Goal: Information Seeking & Learning: Learn about a topic

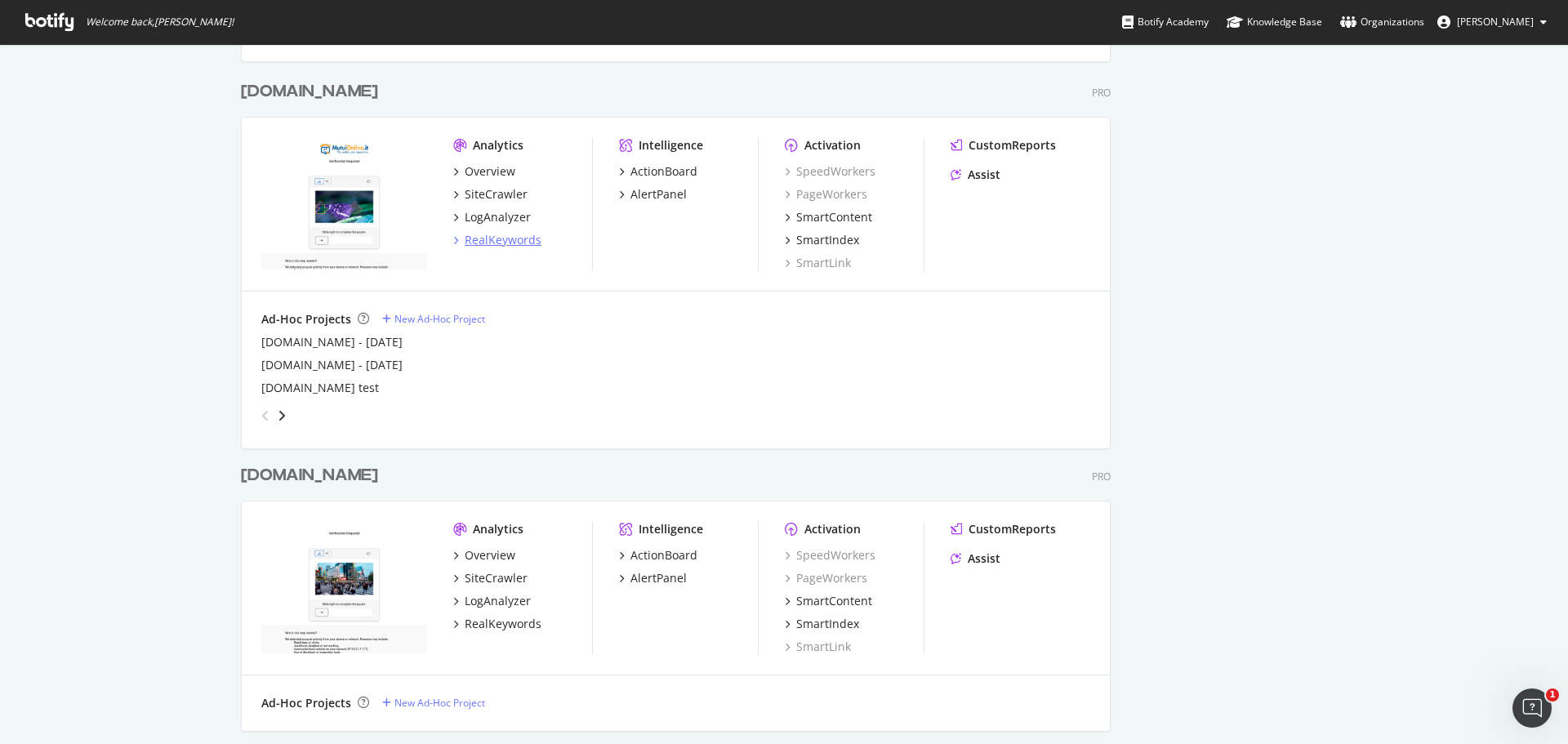
click at [502, 236] on div "RealKeywords" at bounding box center [503, 240] width 76 height 16
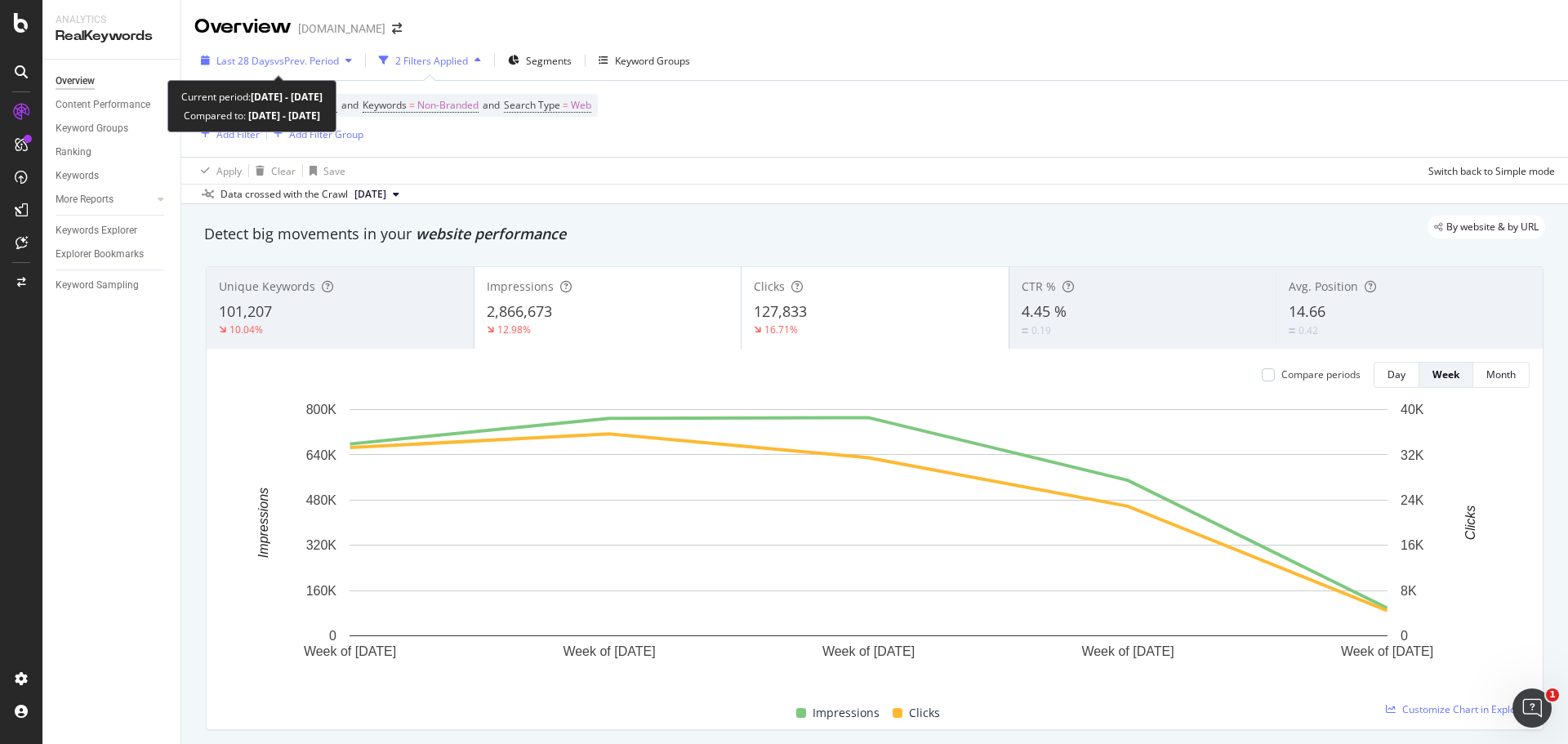
click at [329, 65] on span "vs Prev. Period" at bounding box center [307, 60] width 65 height 14
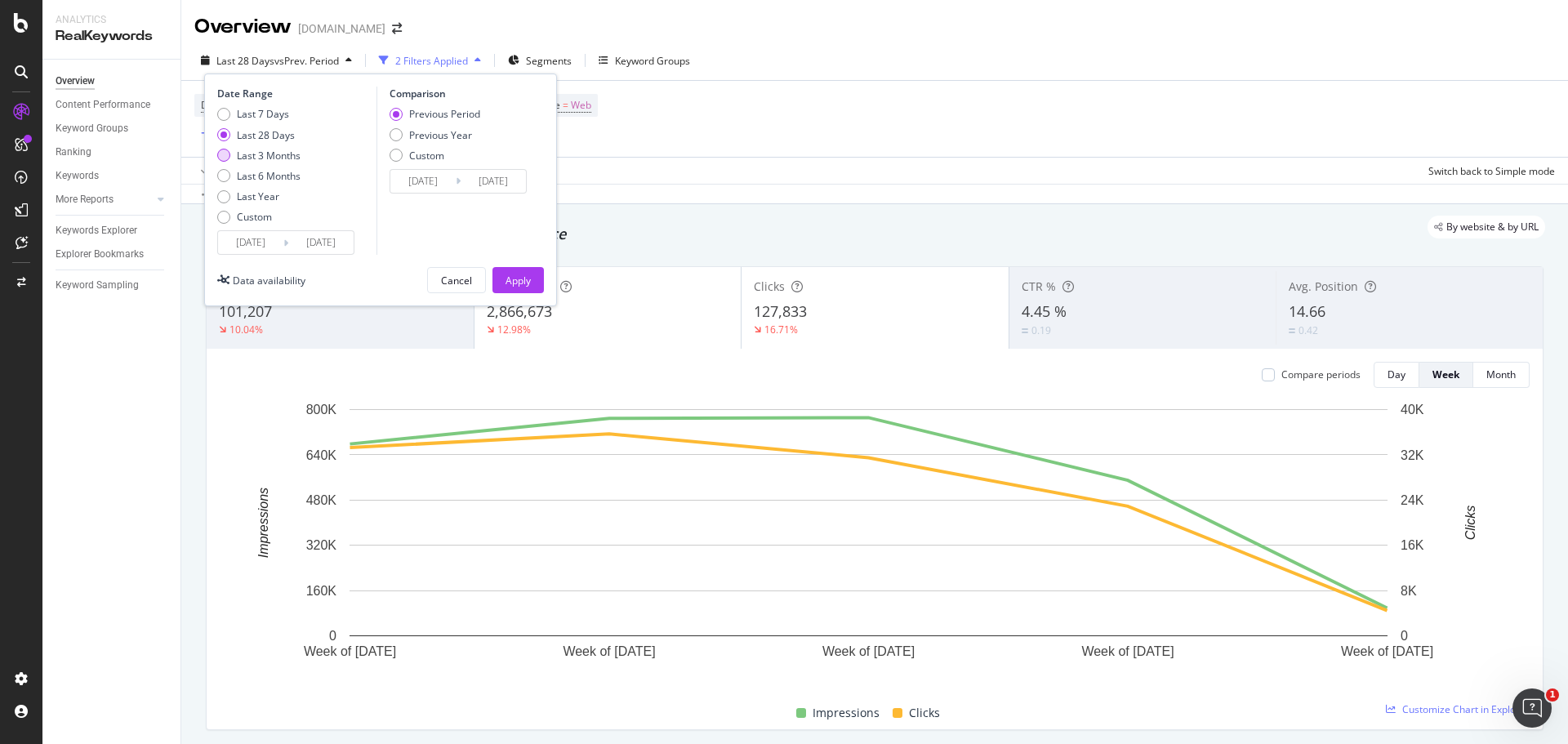
click at [281, 155] on div "Last 3 Months" at bounding box center [268, 155] width 64 height 14
type input "[DATE]"
click at [511, 282] on div "Apply" at bounding box center [518, 280] width 25 height 14
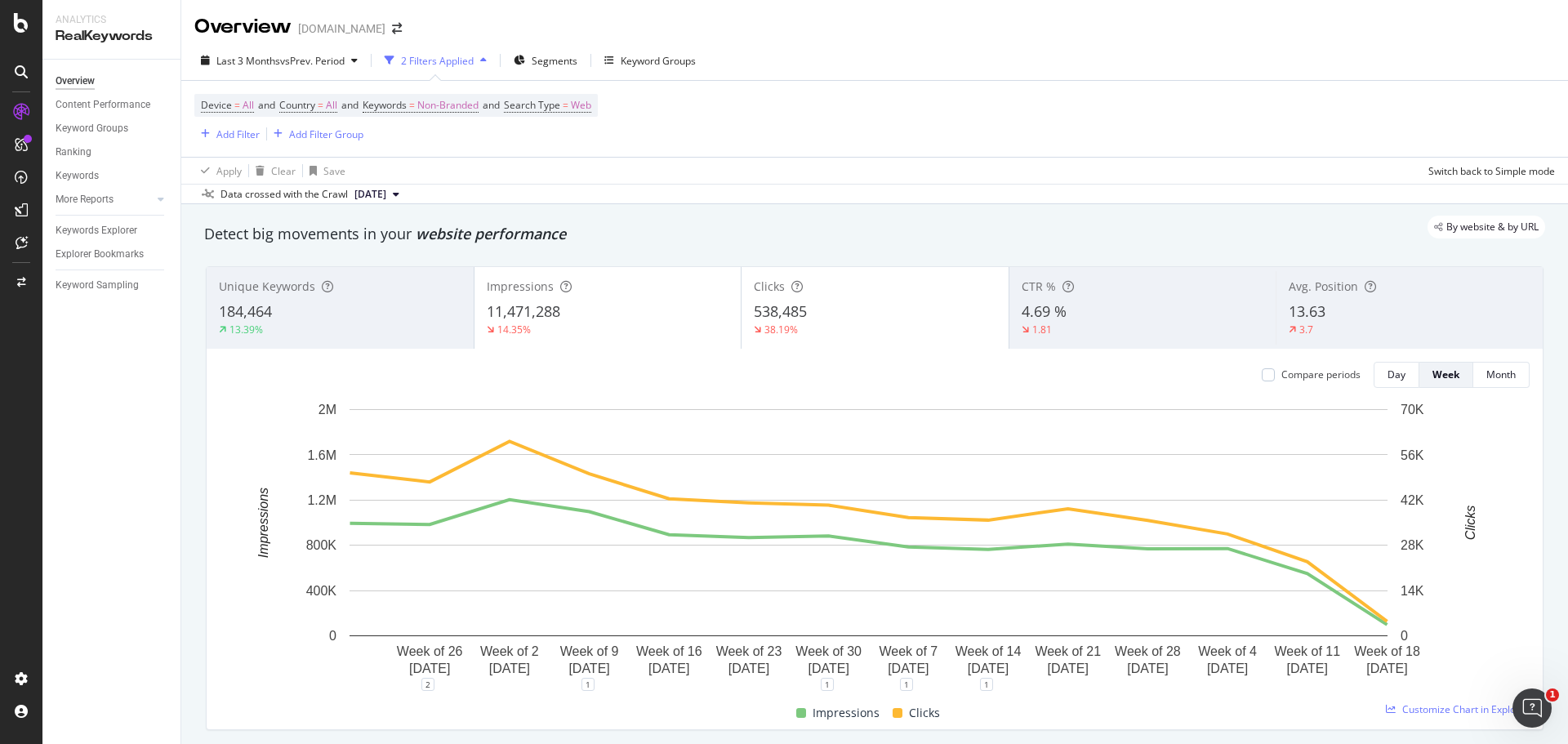
click at [1407, 307] on div "13.63" at bounding box center [1409, 312] width 242 height 21
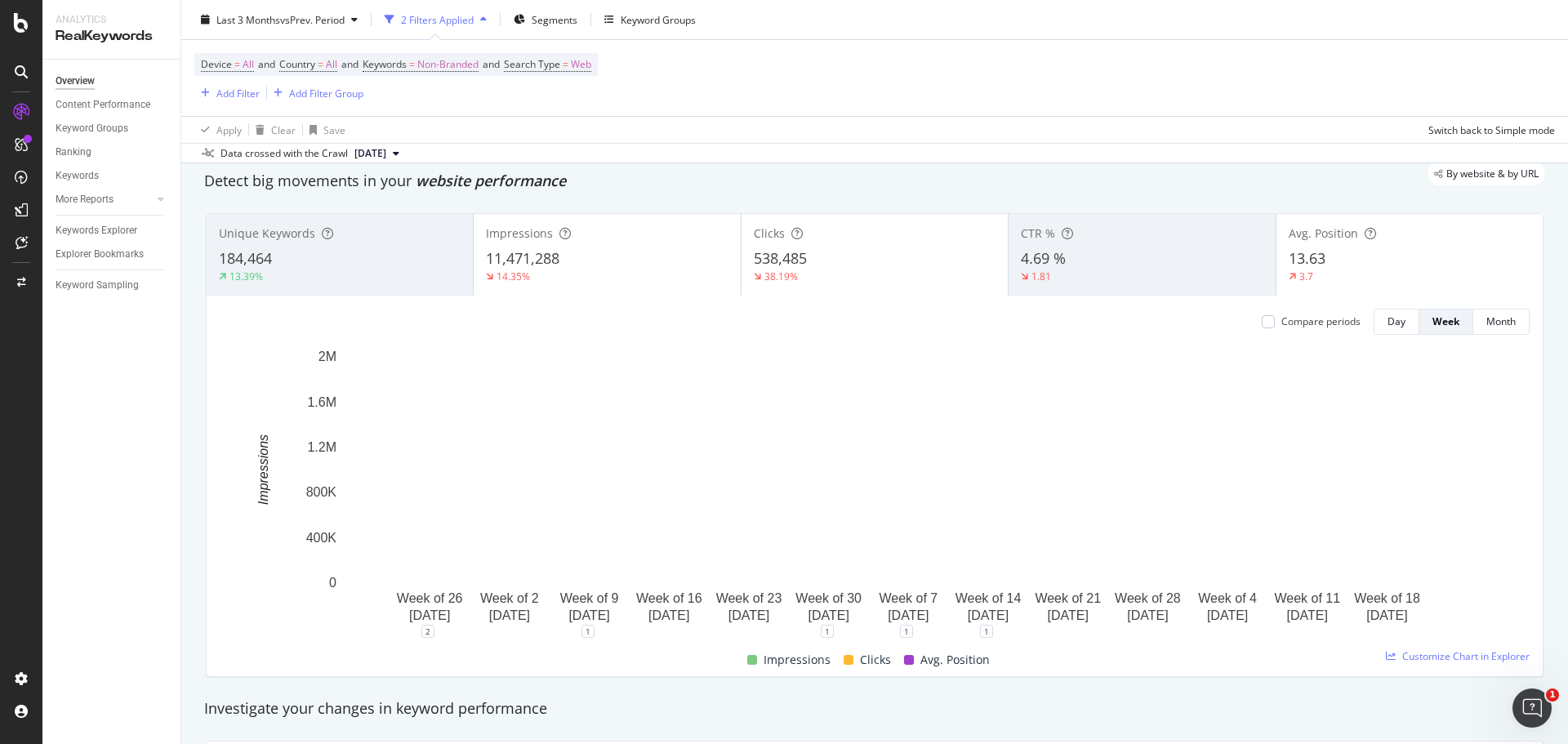
scroll to position [82, 0]
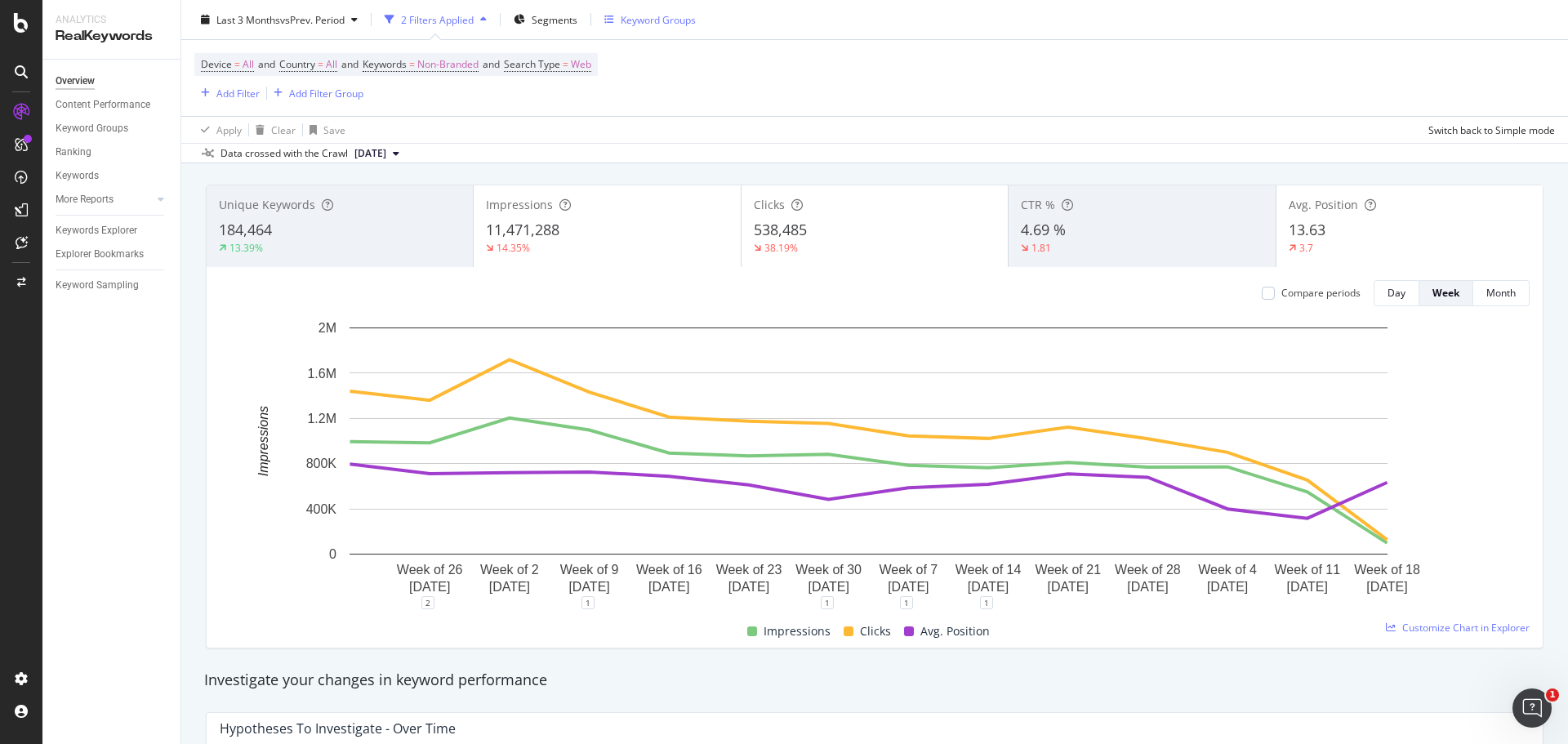
click at [678, 17] on div "Keyword Groups" at bounding box center [658, 19] width 75 height 14
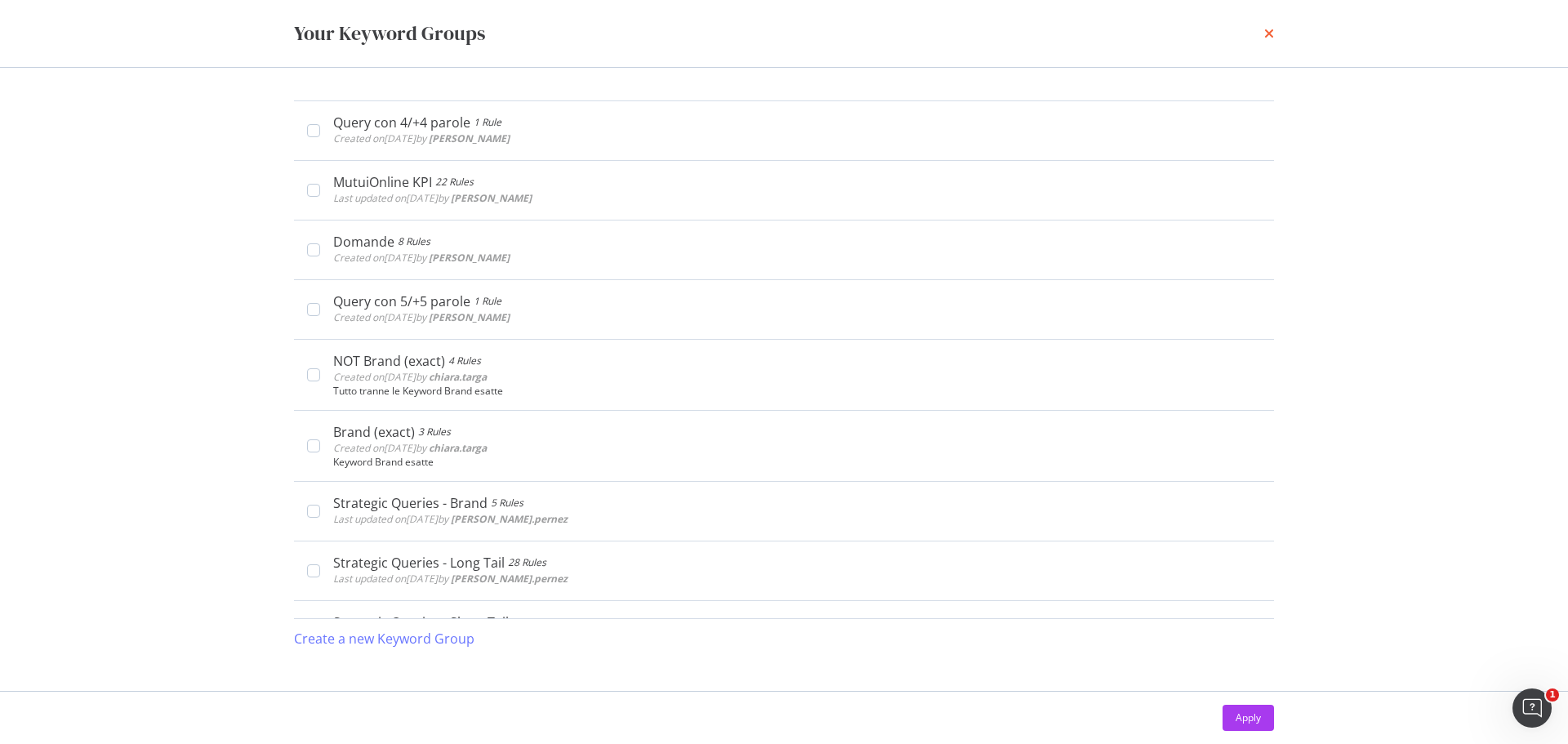
click at [1267, 31] on icon "times" at bounding box center [1269, 33] width 10 height 13
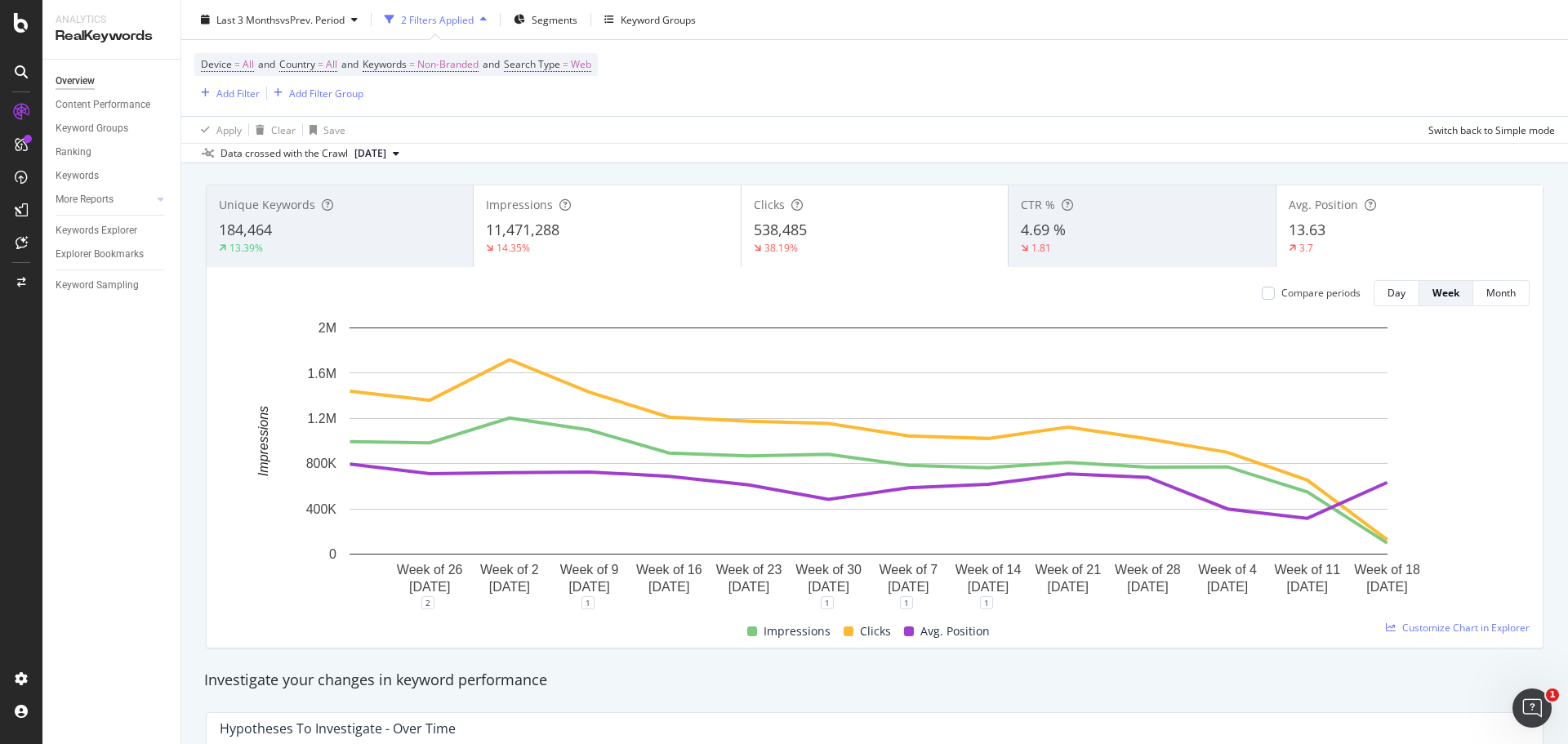
click at [708, 222] on div "11,471,288" at bounding box center [606, 230] width 242 height 21
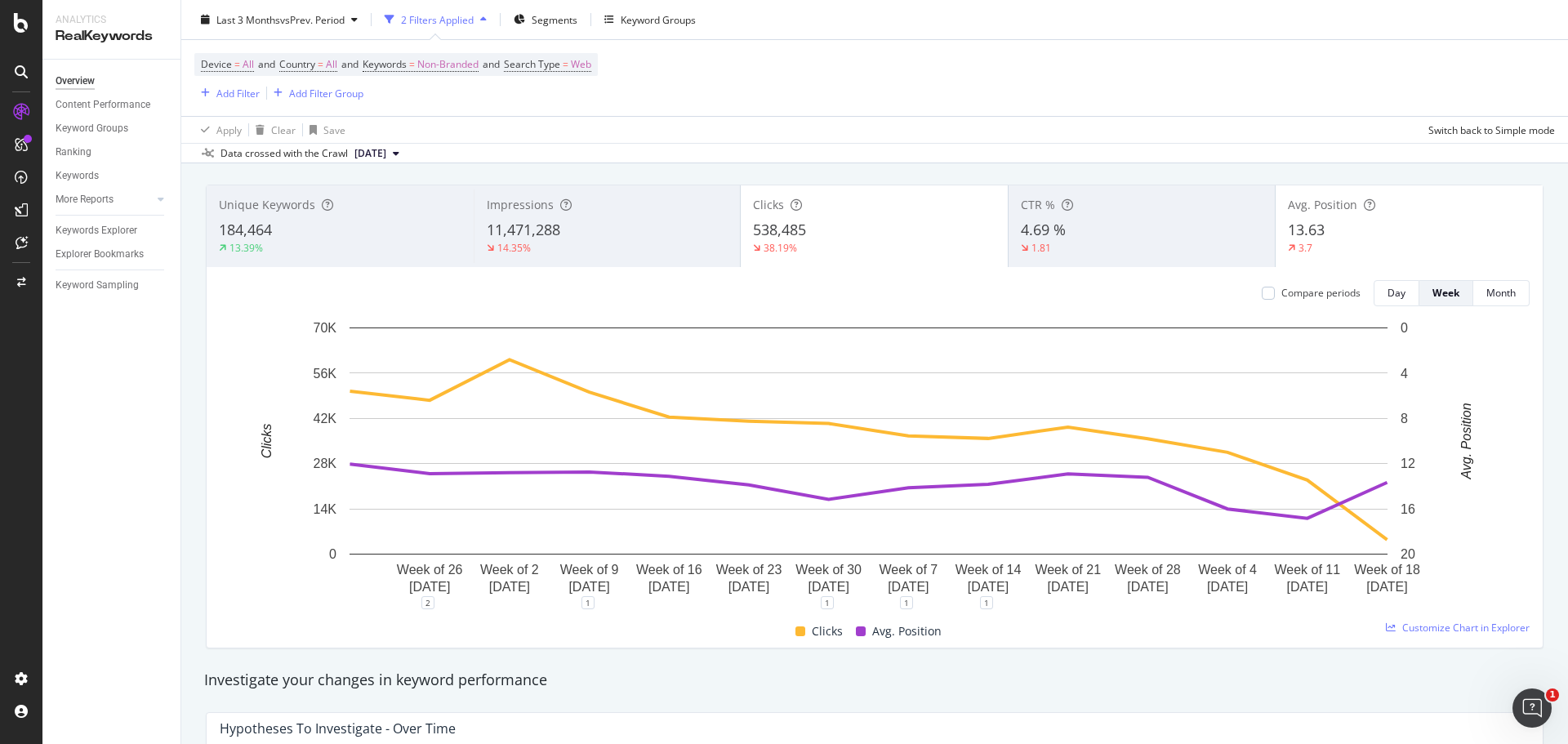
click at [708, 222] on div "11,471,288" at bounding box center [607, 230] width 242 height 21
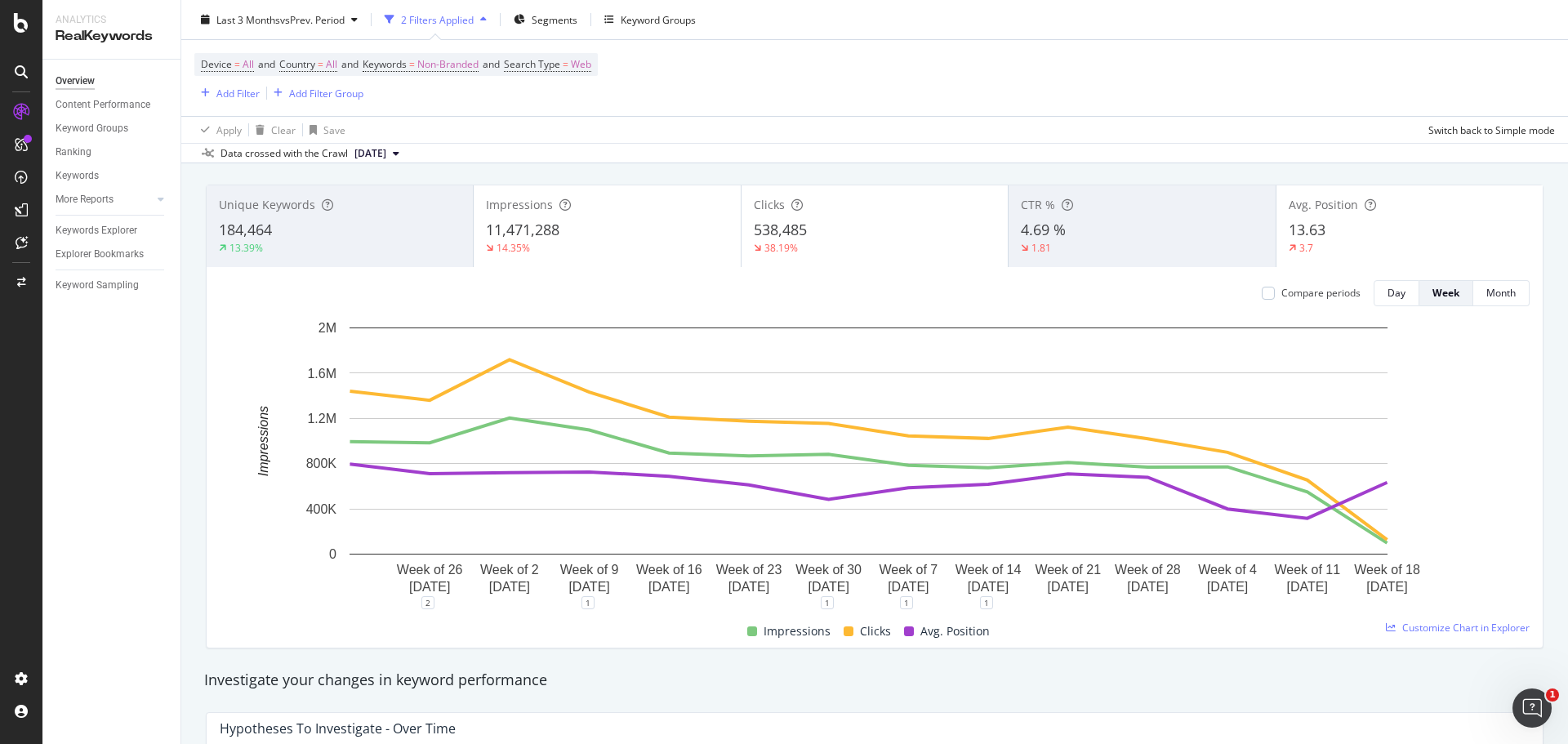
click at [879, 234] on div "538,485" at bounding box center [874, 230] width 242 height 21
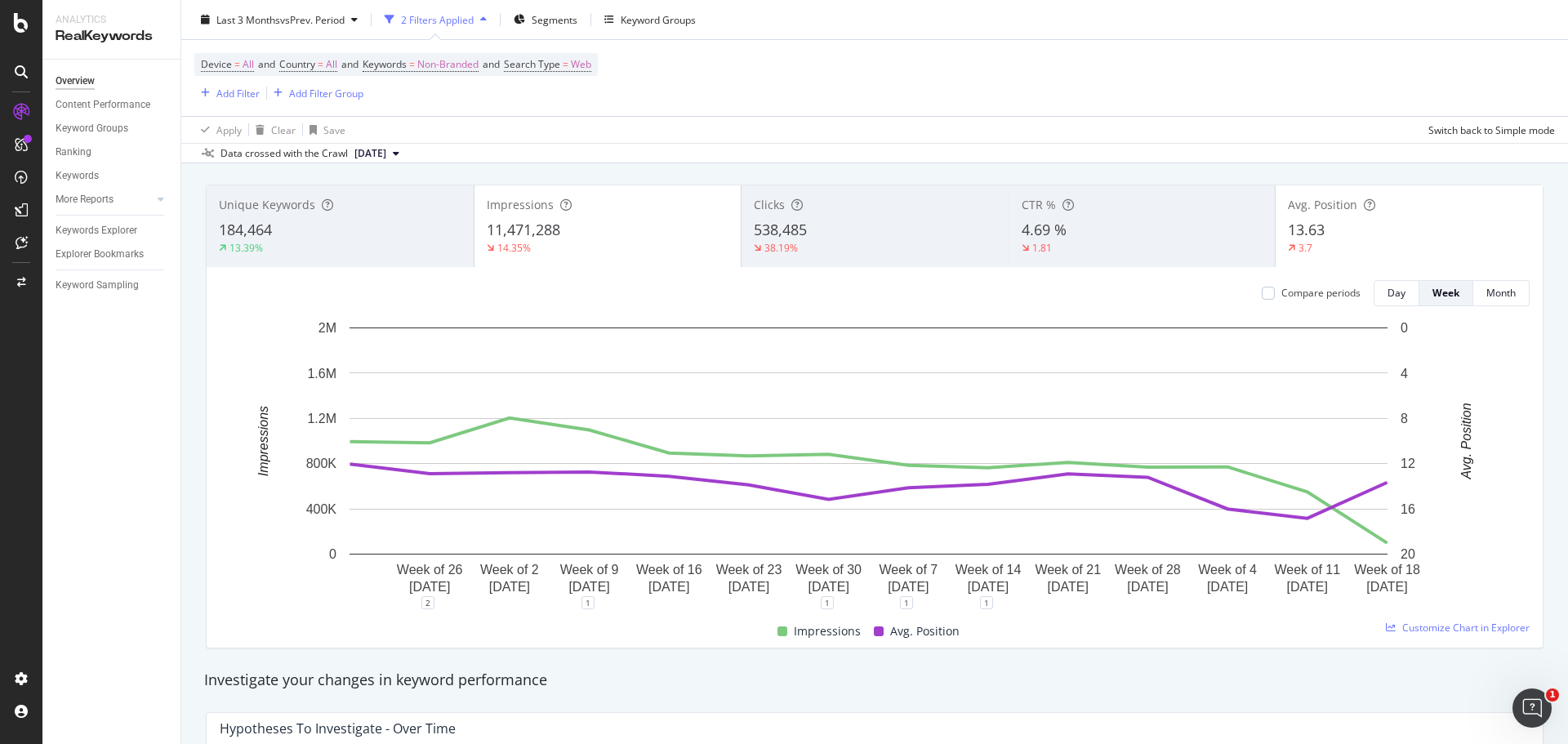
click at [674, 224] on div "11,471,288" at bounding box center [608, 230] width 243 height 21
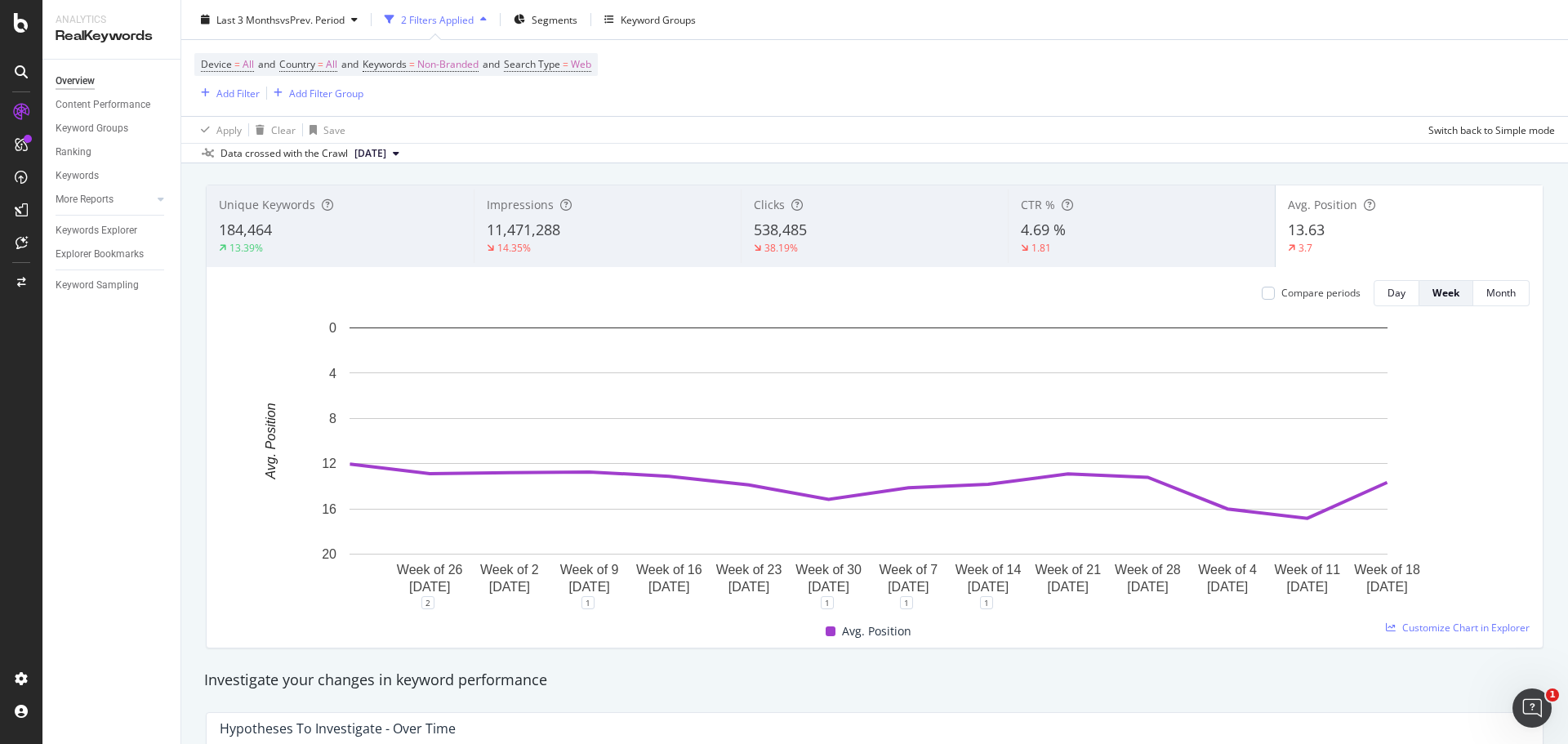
click at [1093, 237] on div "4.69 %" at bounding box center [1142, 230] width 242 height 21
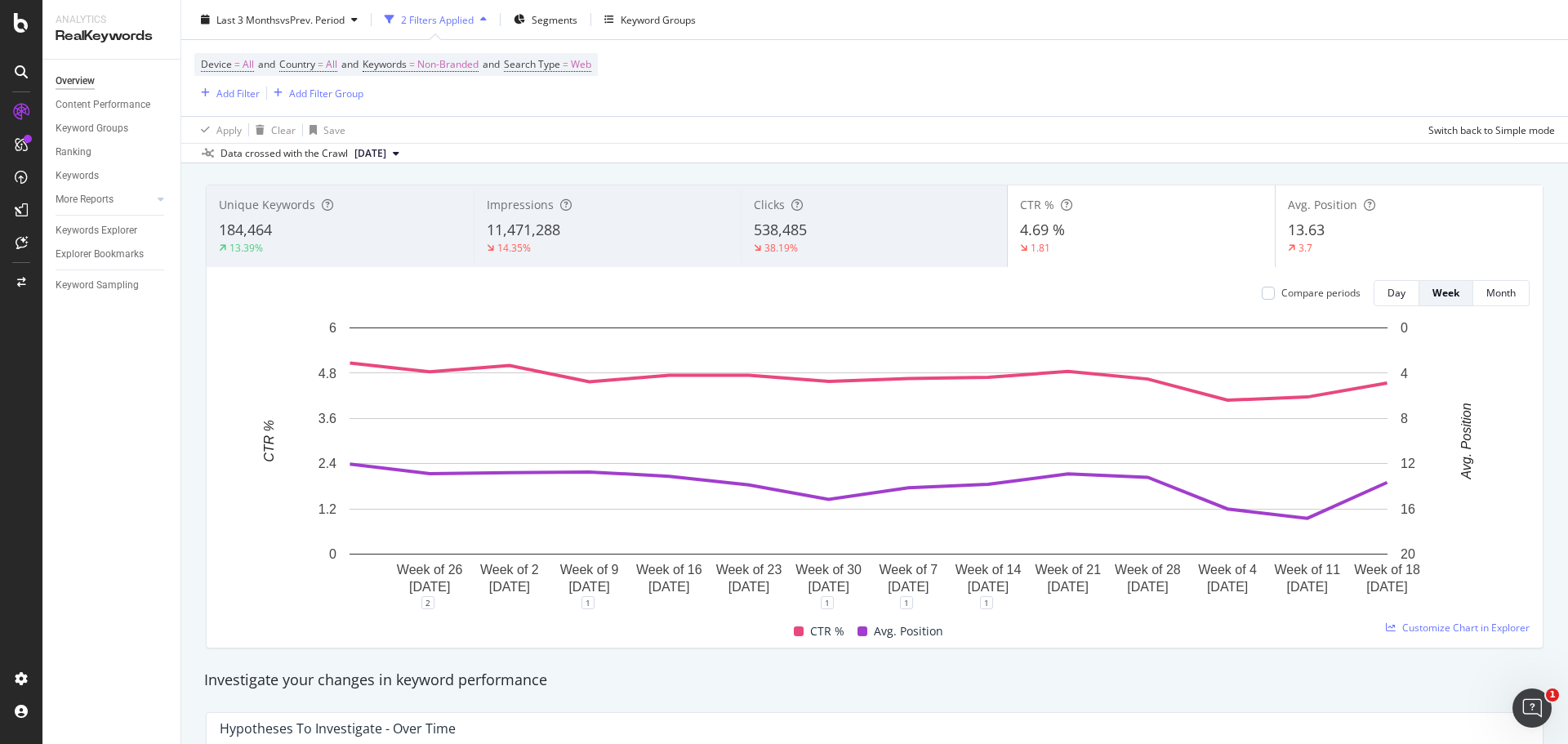
click at [532, 230] on span "11,471,288" at bounding box center [523, 229] width 74 height 20
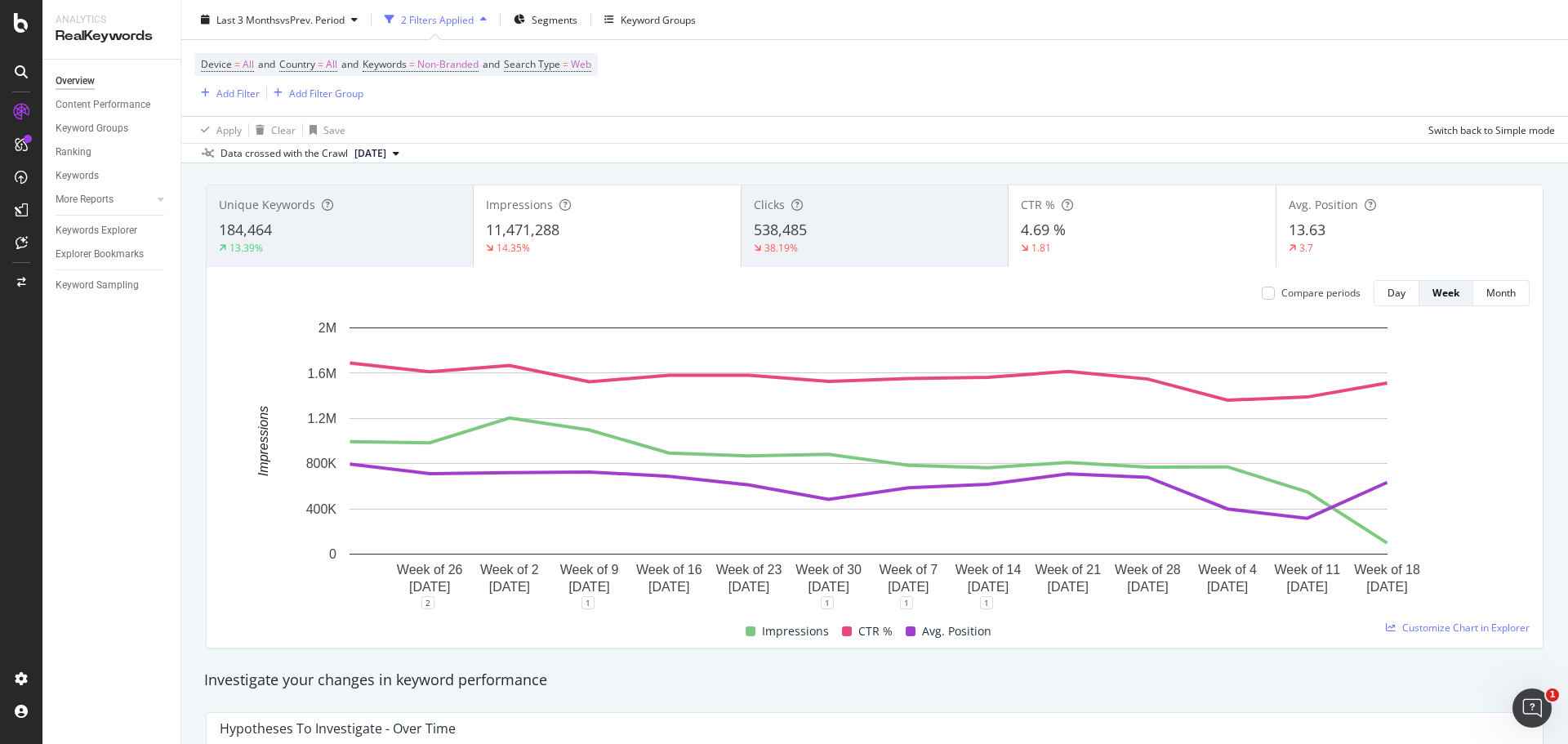
click at [532, 230] on span "11,471,288" at bounding box center [522, 229] width 74 height 20
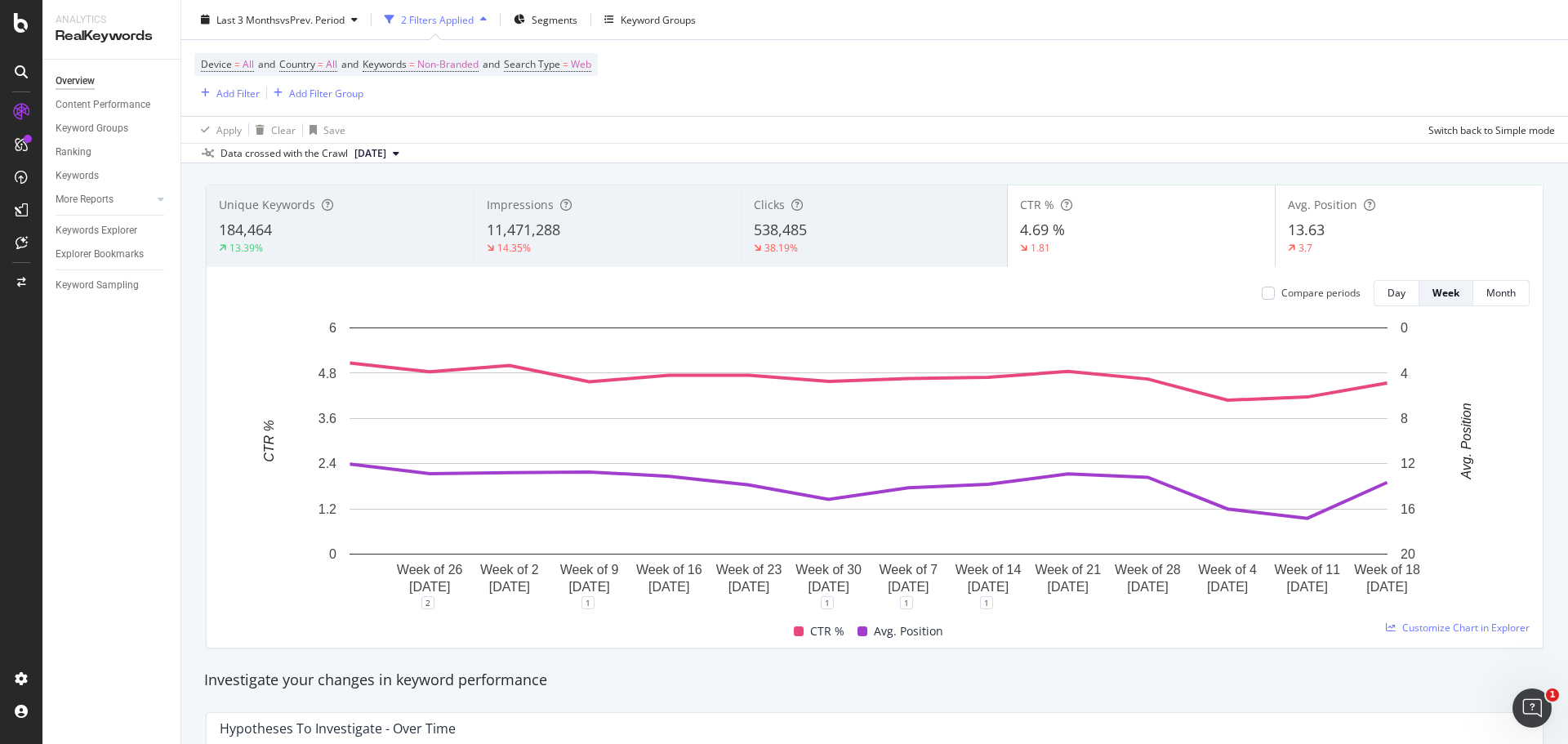
click at [1085, 231] on div "4.69 %" at bounding box center [1142, 230] width 243 height 21
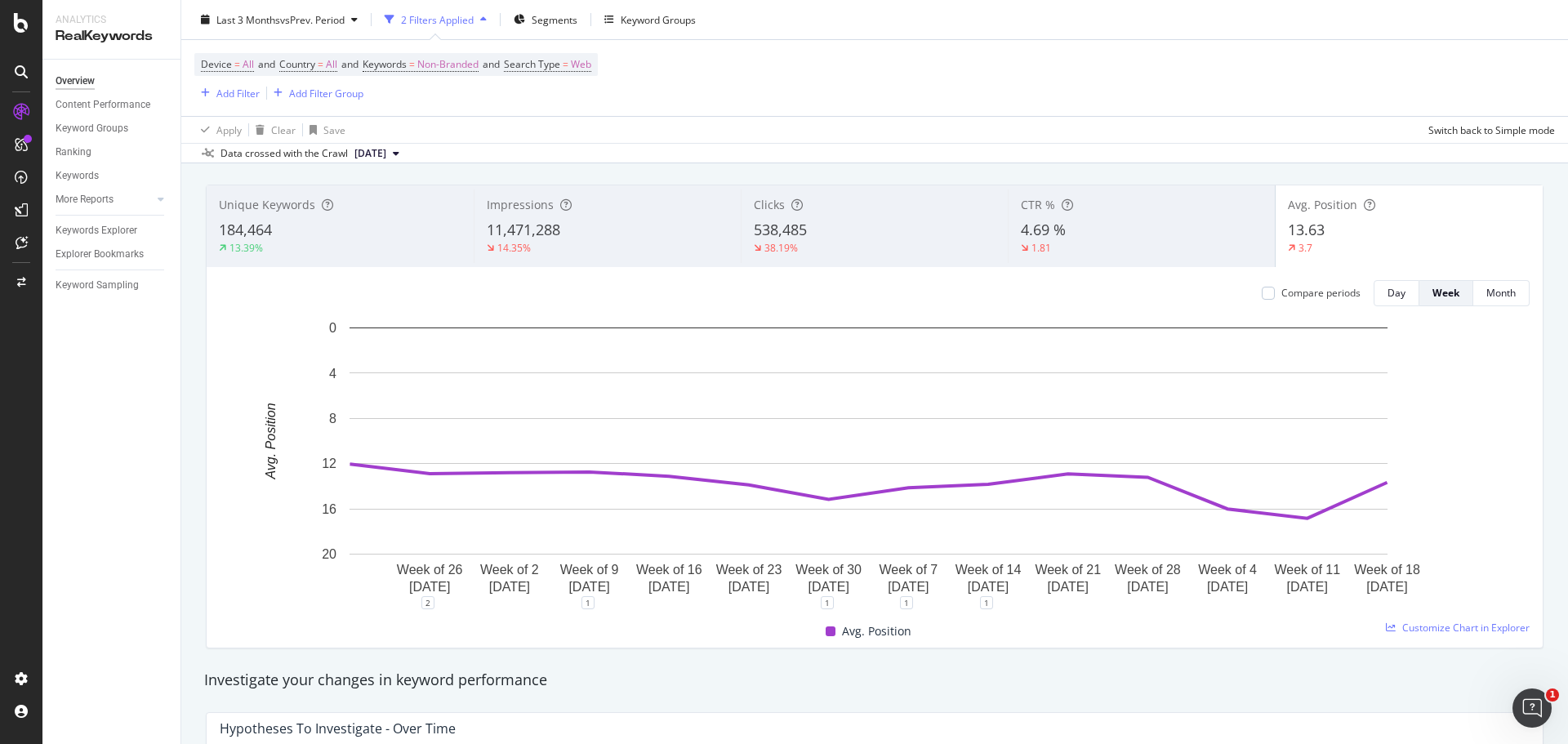
click at [295, 245] on div "13.39%" at bounding box center [341, 248] width 243 height 14
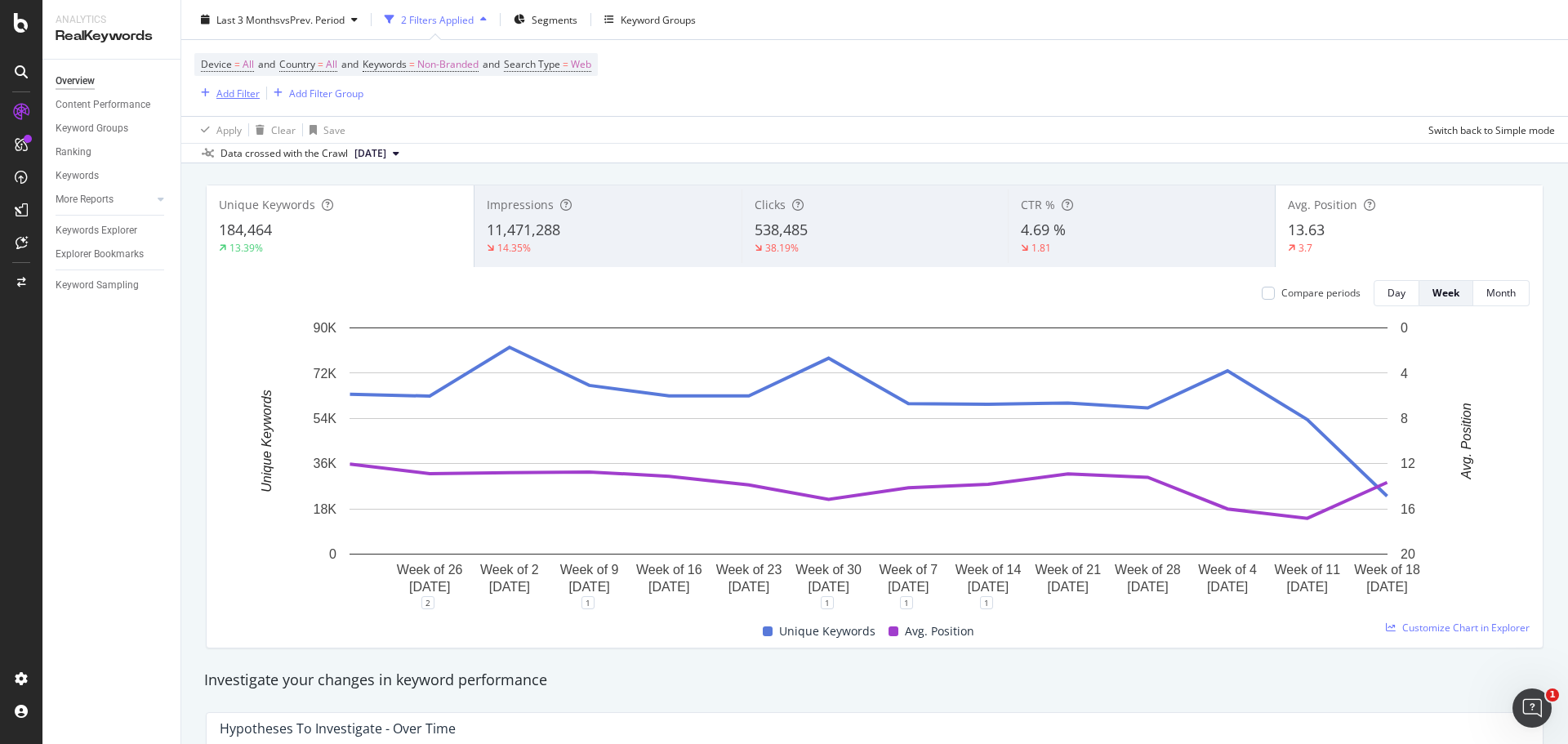
click at [234, 85] on div "Add Filter" at bounding box center [227, 93] width 65 height 18
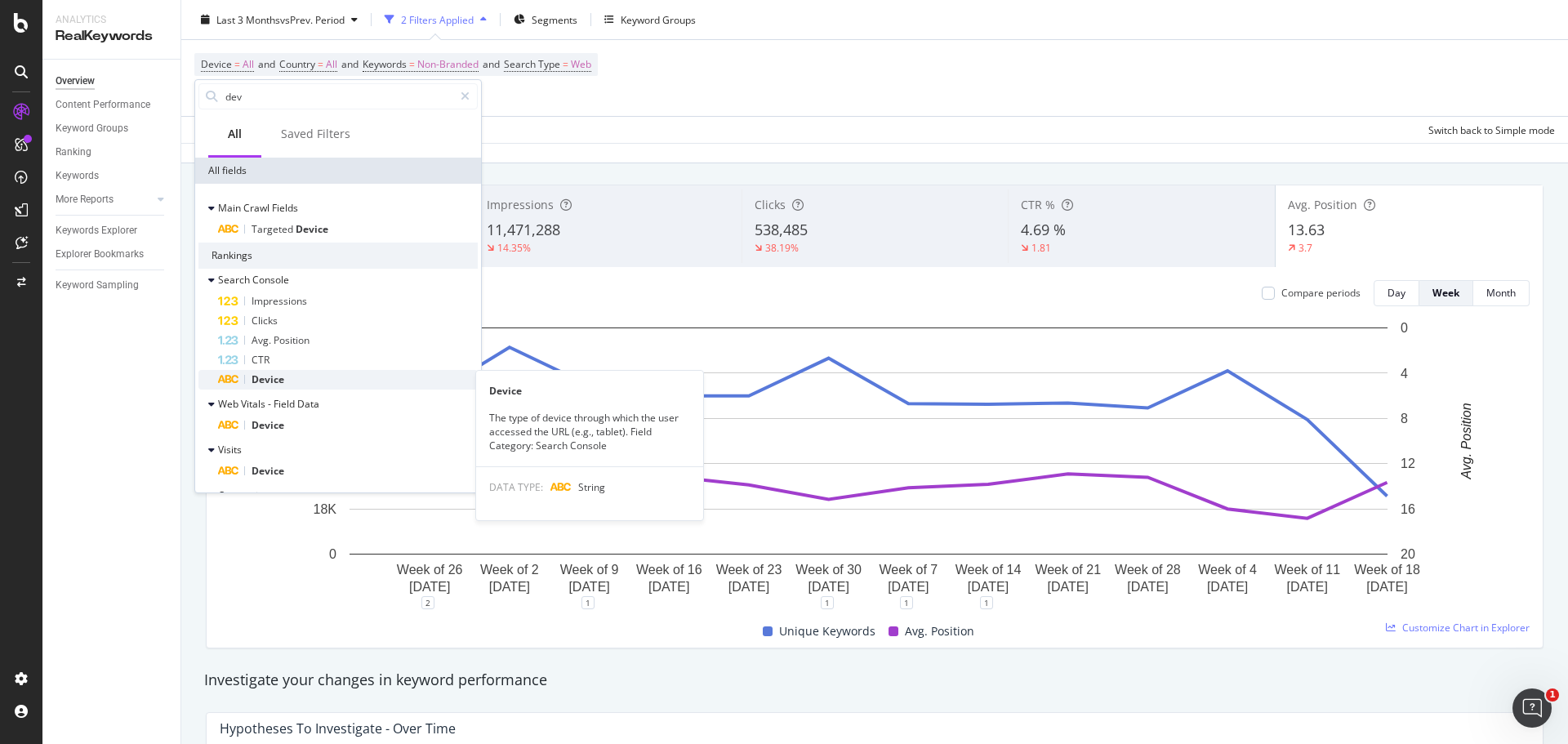
type input "dev"
click at [355, 381] on div "Device" at bounding box center [348, 380] width 260 height 20
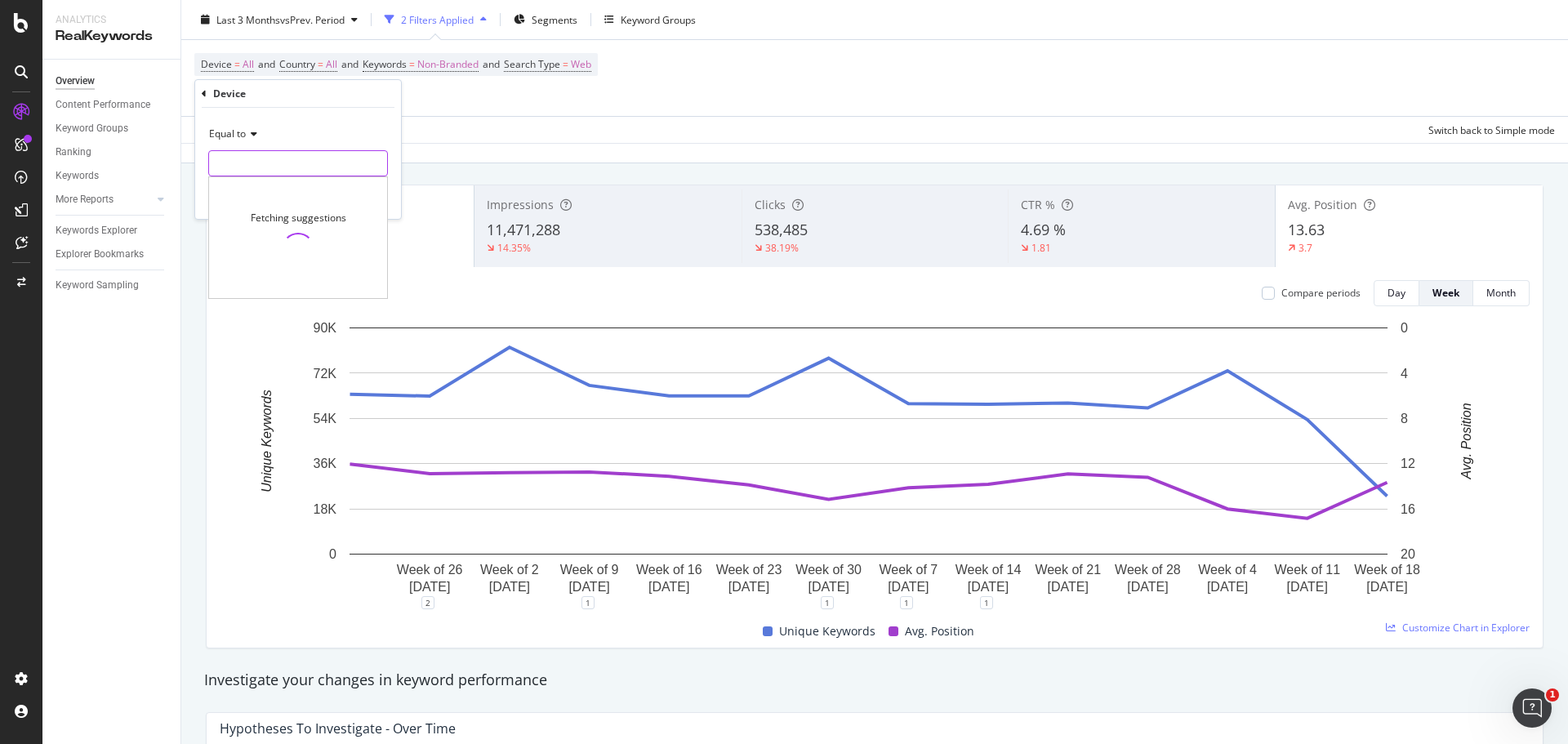
click at [245, 152] on input "text" at bounding box center [298, 163] width 178 height 26
click at [260, 195] on span "desktop" at bounding box center [273, 202] width 120 height 14
type input "desktop"
click at [381, 203] on div "Apply" at bounding box center [375, 198] width 25 height 14
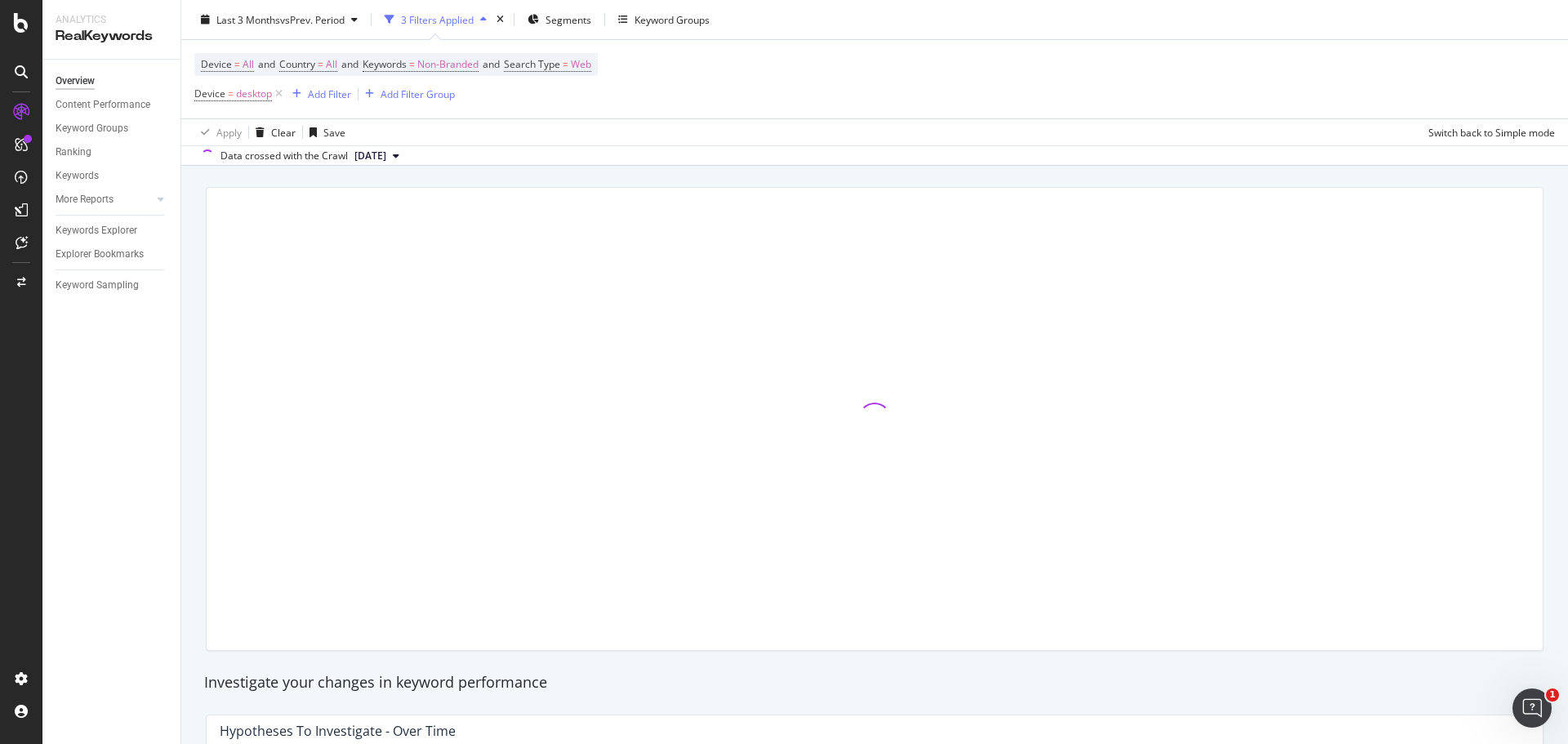
scroll to position [84, 0]
click at [561, 23] on span "Segments" at bounding box center [568, 19] width 46 height 14
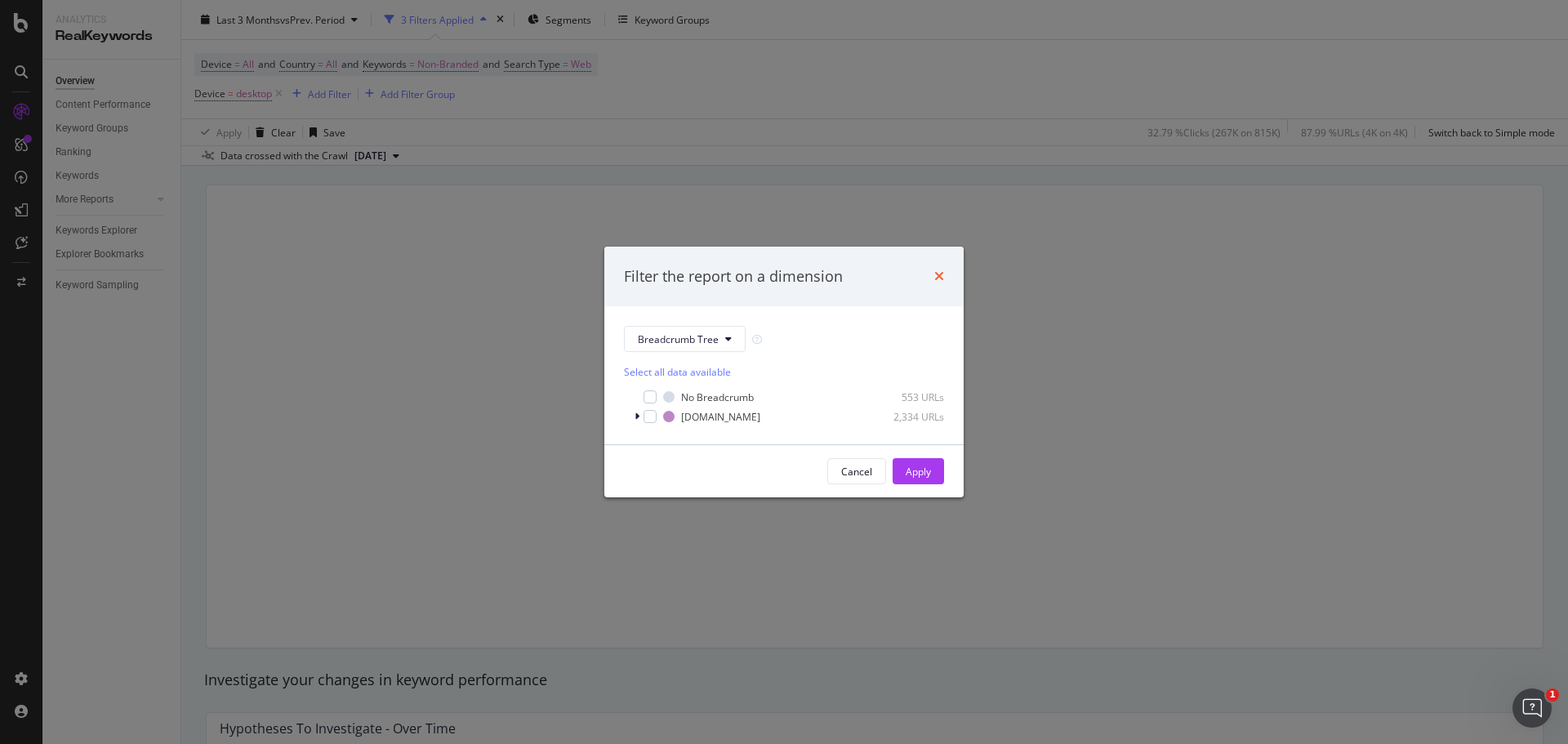
click at [942, 273] on icon "times" at bounding box center [939, 275] width 10 height 13
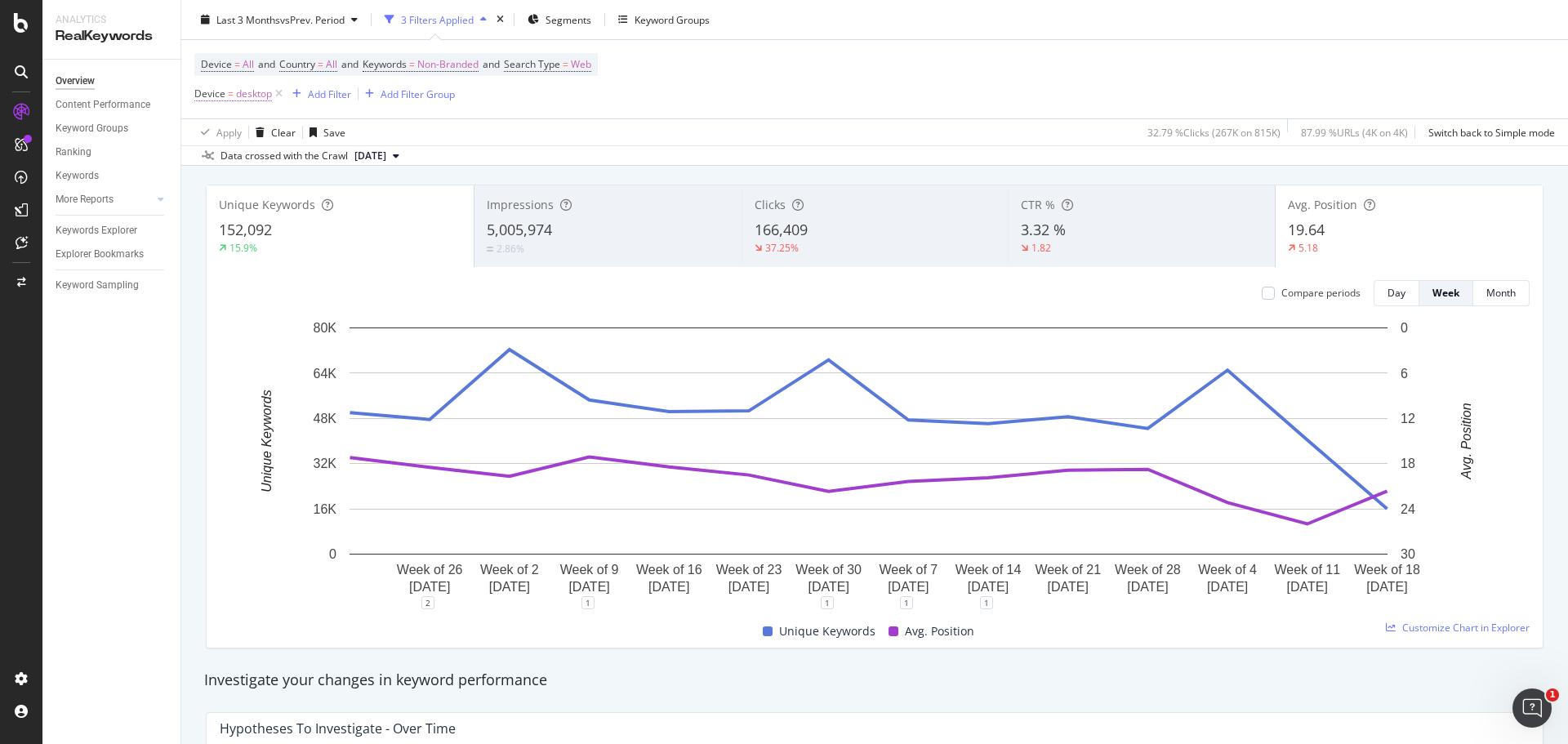
click at [256, 94] on span "desktop" at bounding box center [254, 93] width 36 height 23
click at [251, 161] on input "desktop" at bounding box center [286, 161] width 155 height 26
click at [257, 183] on span "mobile" at bounding box center [273, 183] width 120 height 14
type input "mobile"
click at [379, 194] on div "Apply" at bounding box center [375, 196] width 25 height 14
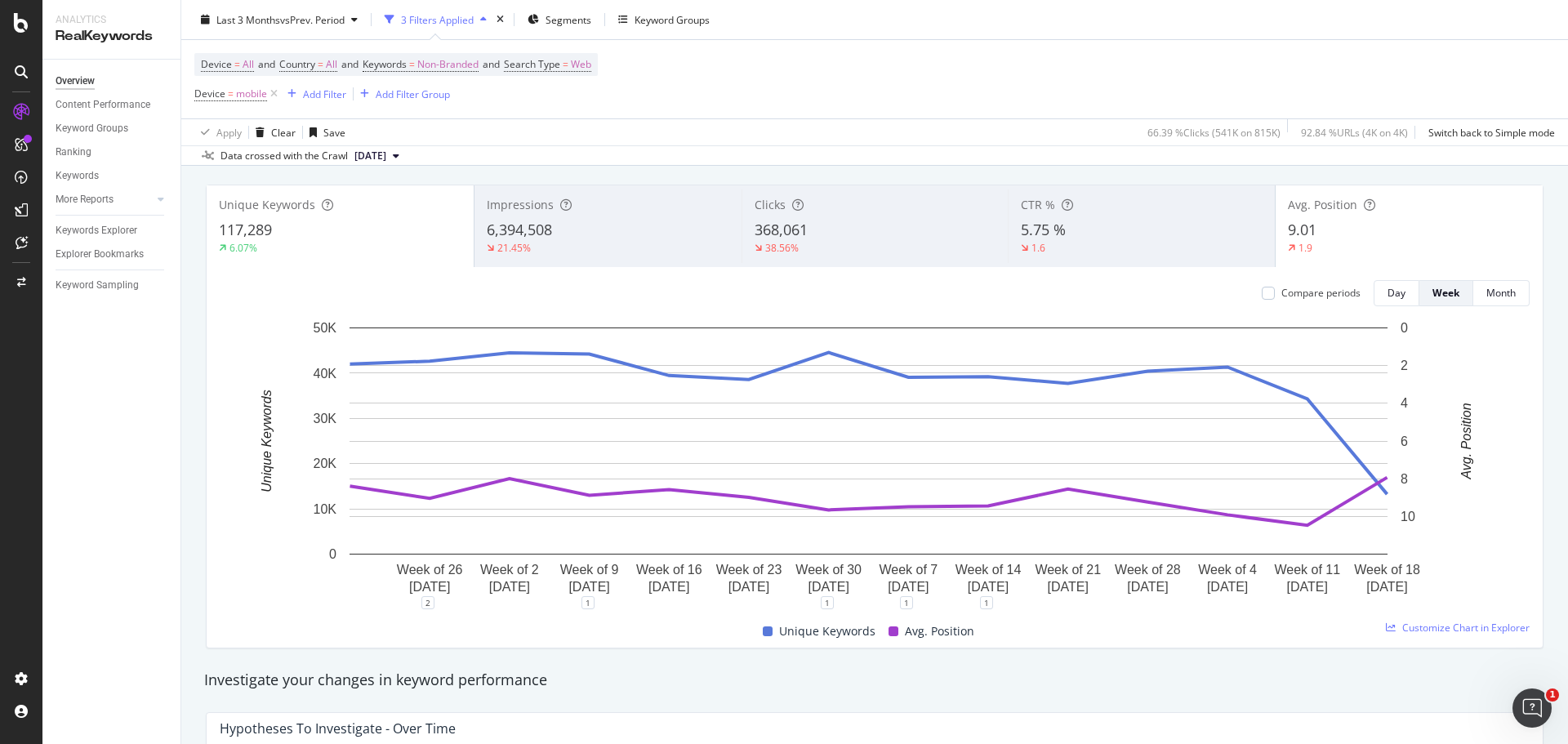
click at [603, 201] on div "Impressions" at bounding box center [608, 205] width 243 height 16
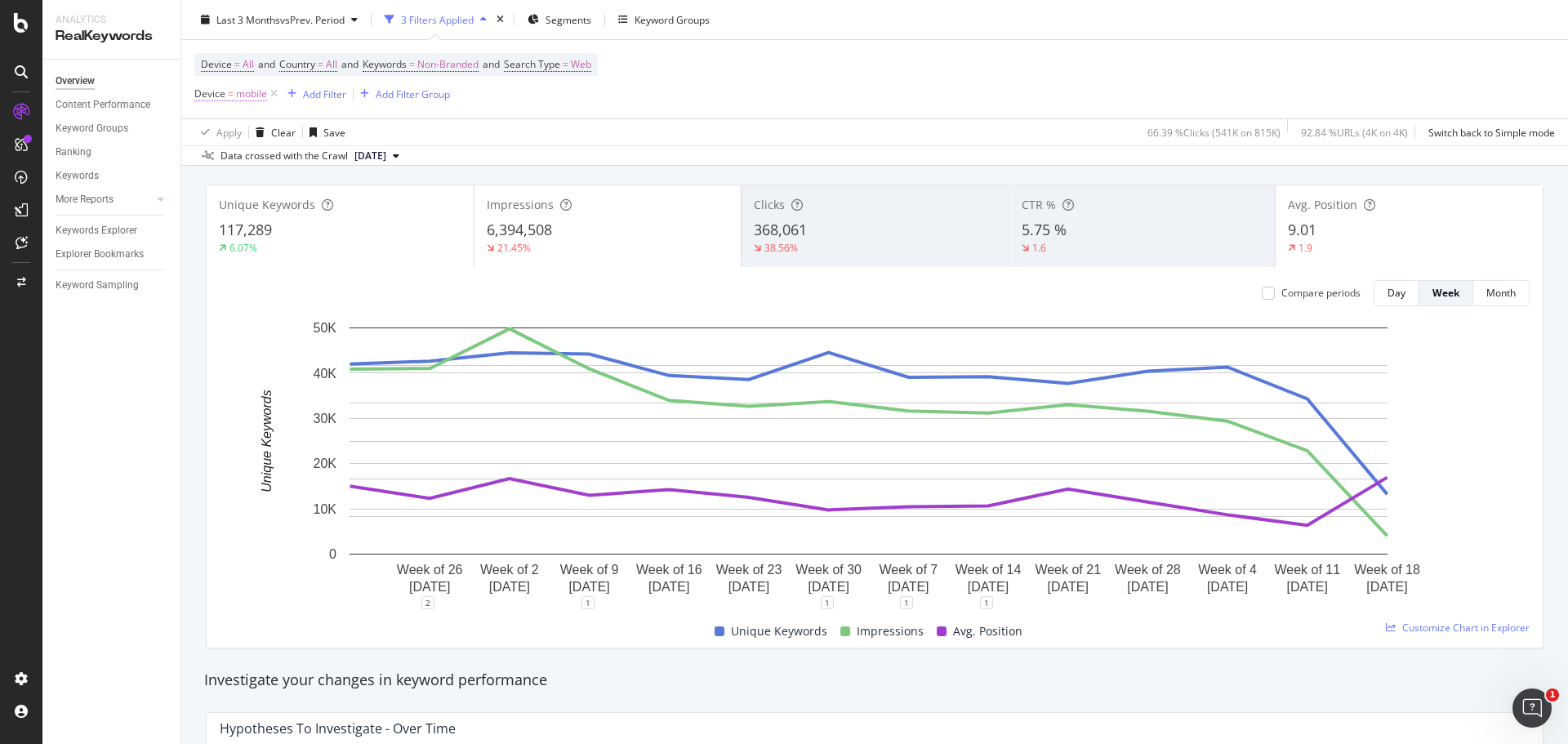
click at [252, 96] on span "mobile" at bounding box center [251, 93] width 31 height 23
click at [249, 159] on input "mobile" at bounding box center [286, 161] width 155 height 26
click at [258, 196] on span "desktop" at bounding box center [273, 200] width 120 height 14
type input "desktop"
click at [377, 194] on div "Apply" at bounding box center [375, 196] width 25 height 14
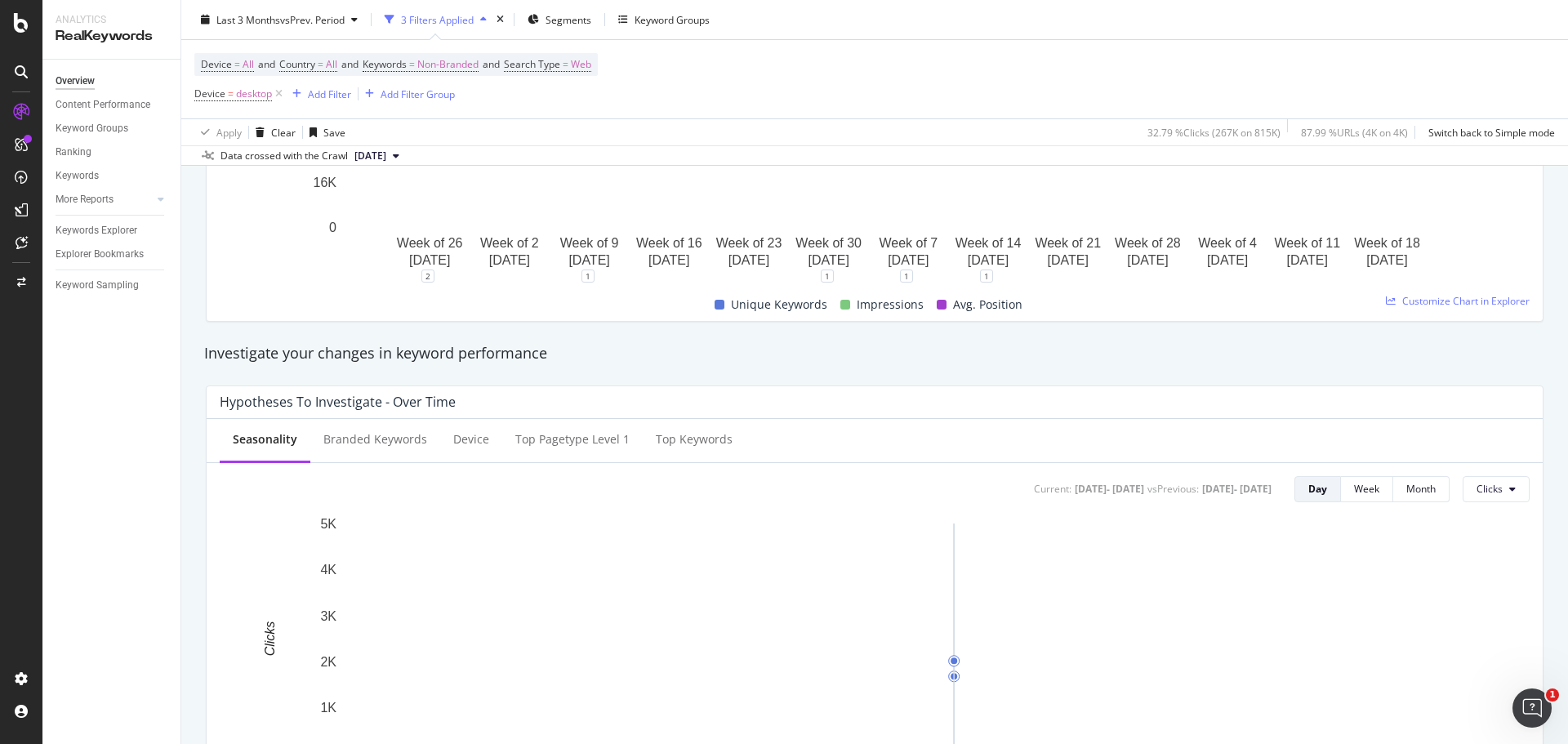
scroll to position [493, 0]
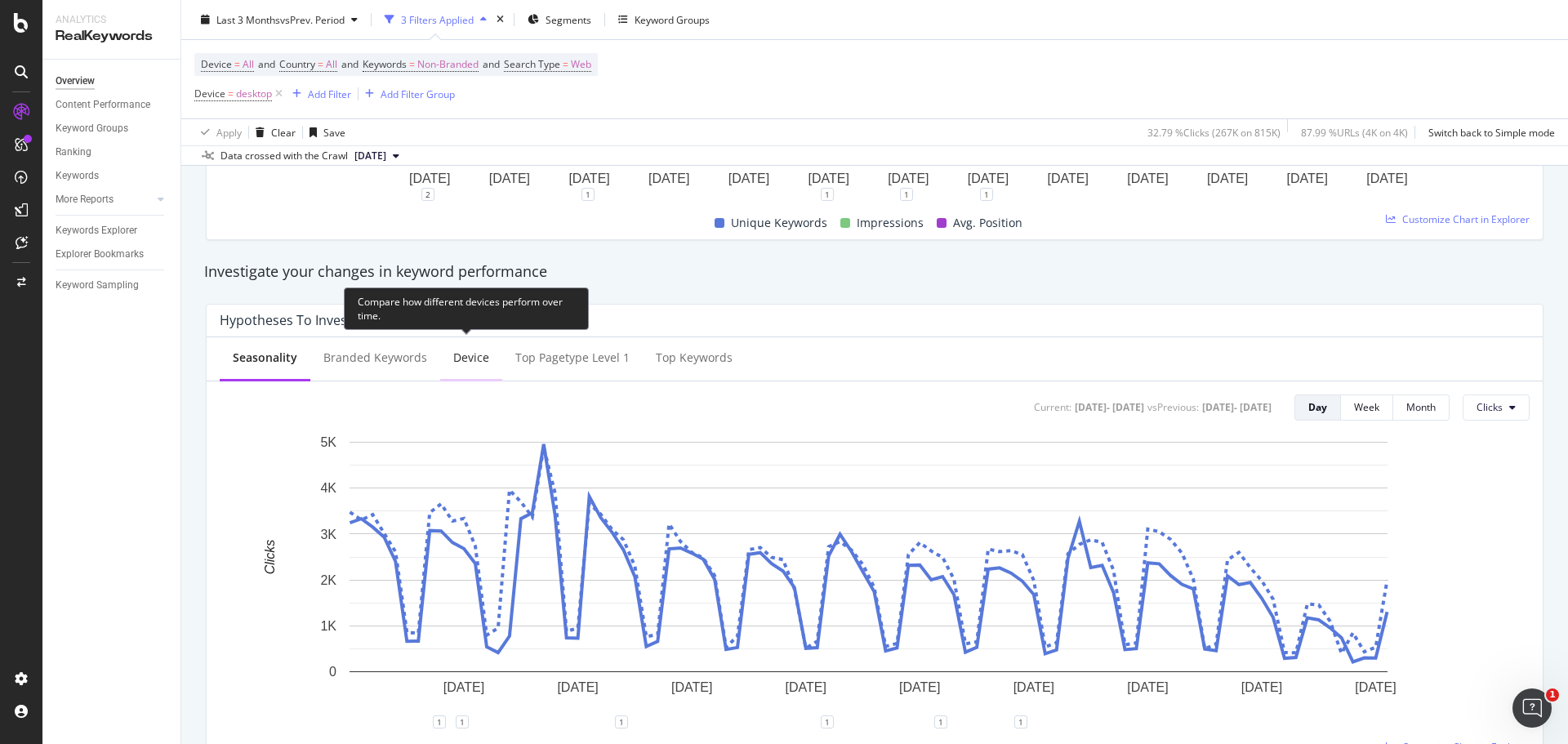
click at [446, 356] on div "Device" at bounding box center [471, 358] width 62 height 45
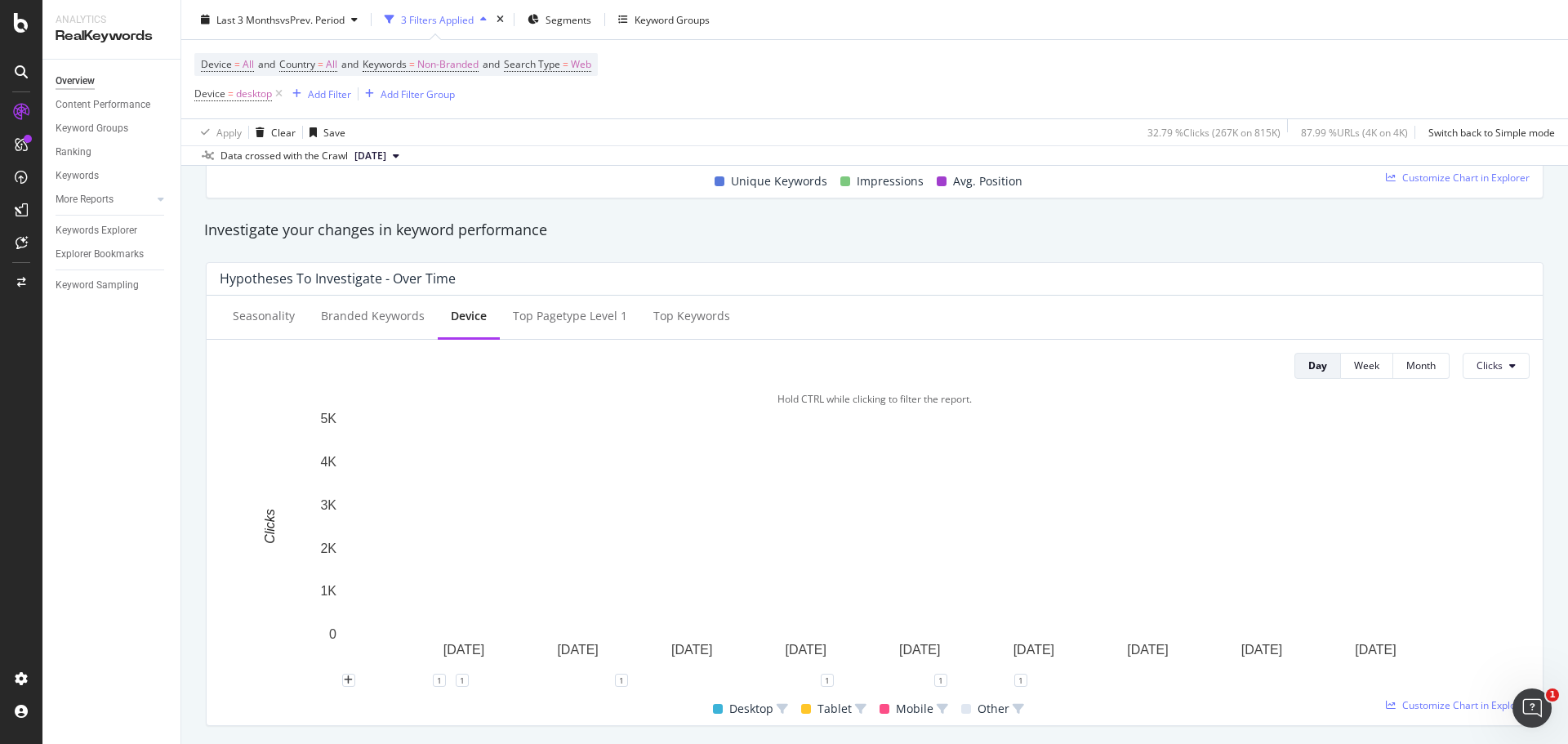
scroll to position [574, 0]
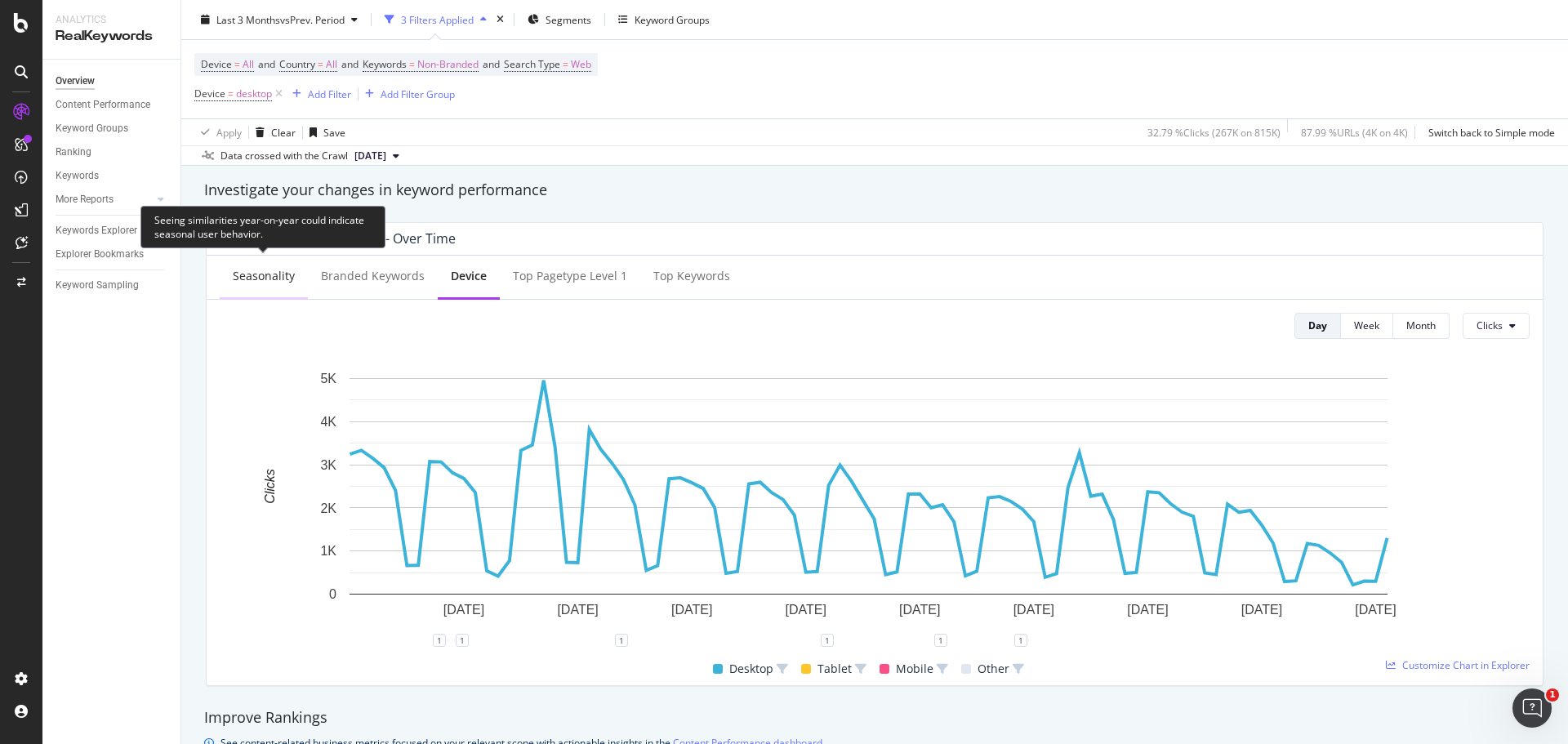
click at [290, 281] on div "Seasonality" at bounding box center [263, 275] width 62 height 16
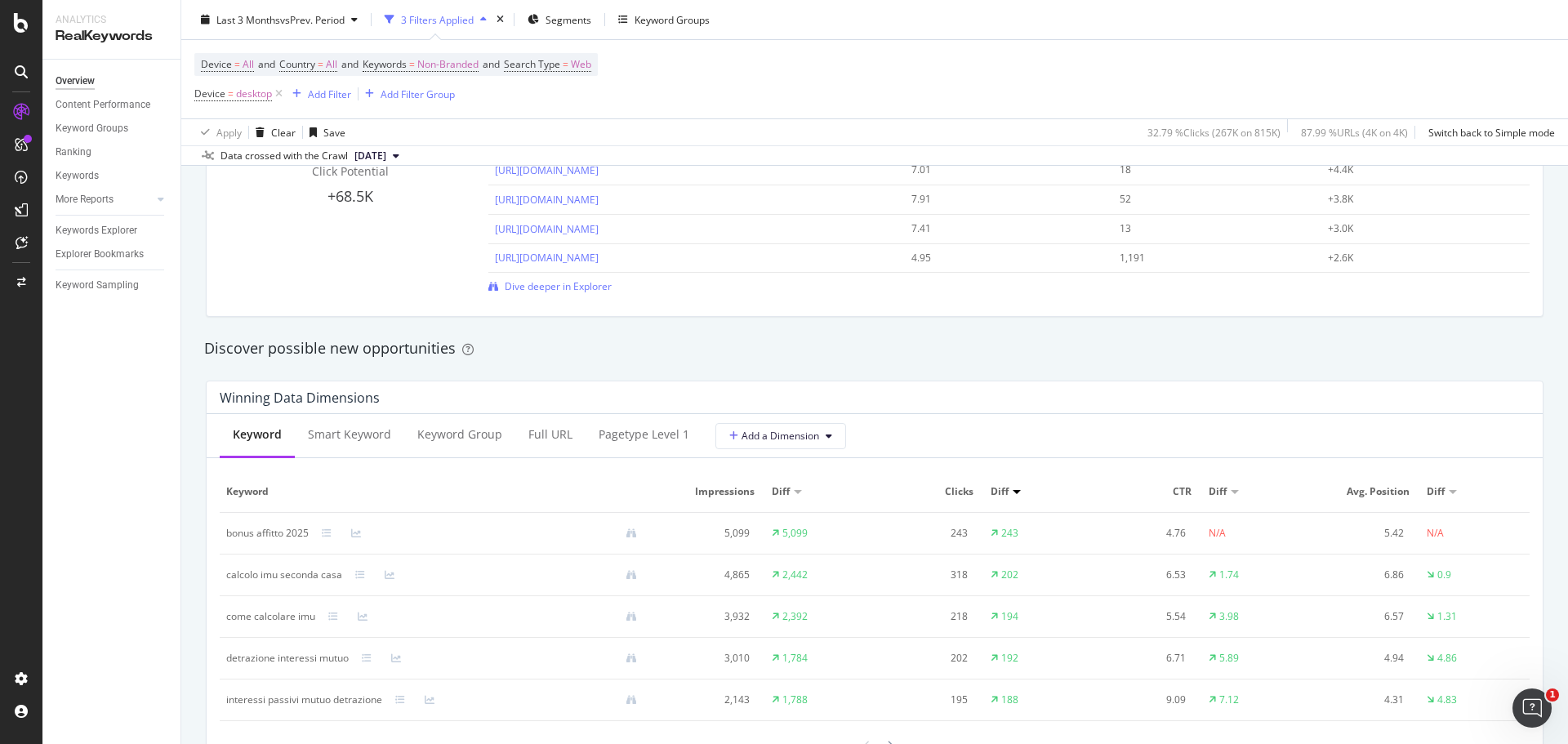
scroll to position [1299, 0]
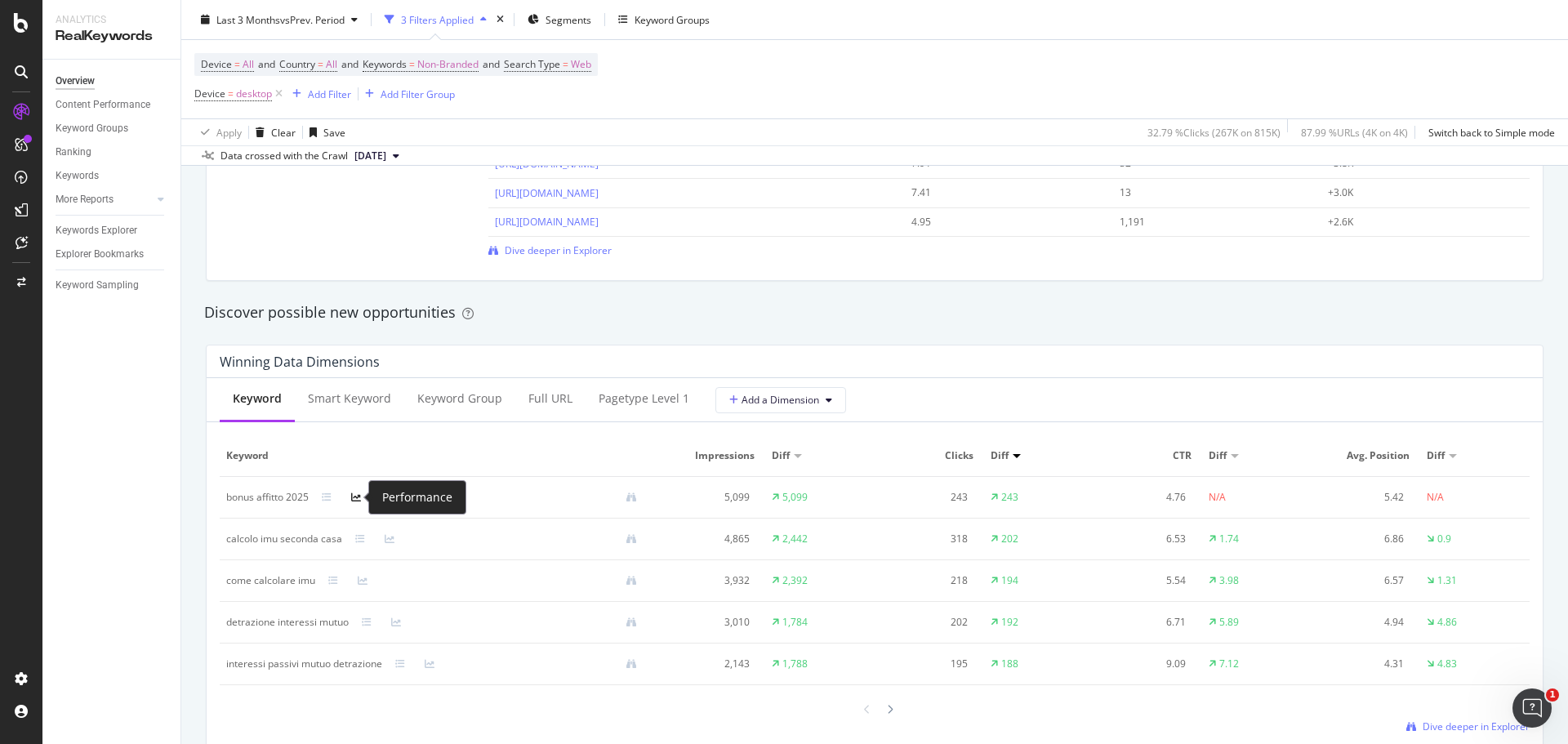
click at [358, 493] on icon at bounding box center [356, 498] width 10 height 10
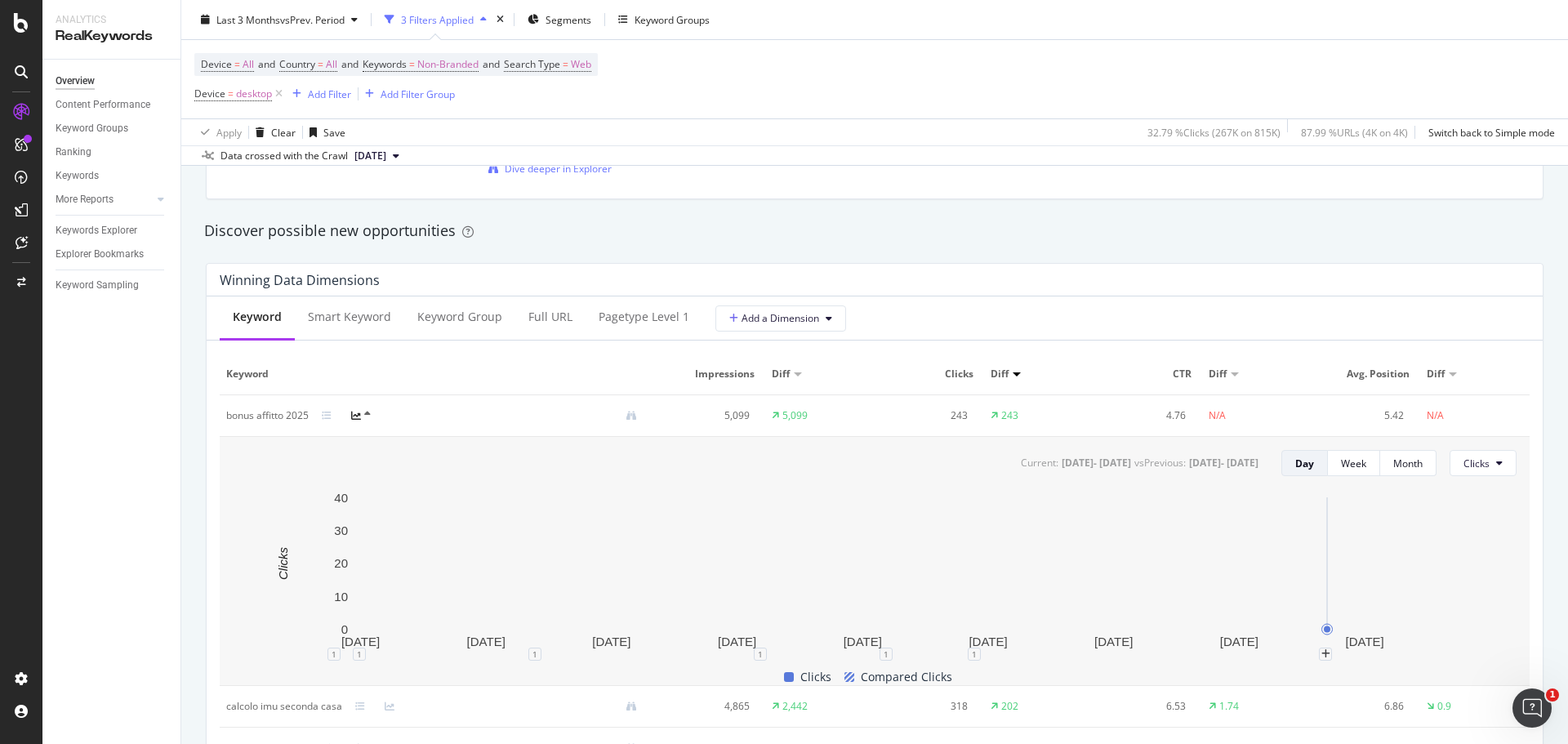
scroll to position [1462, 0]
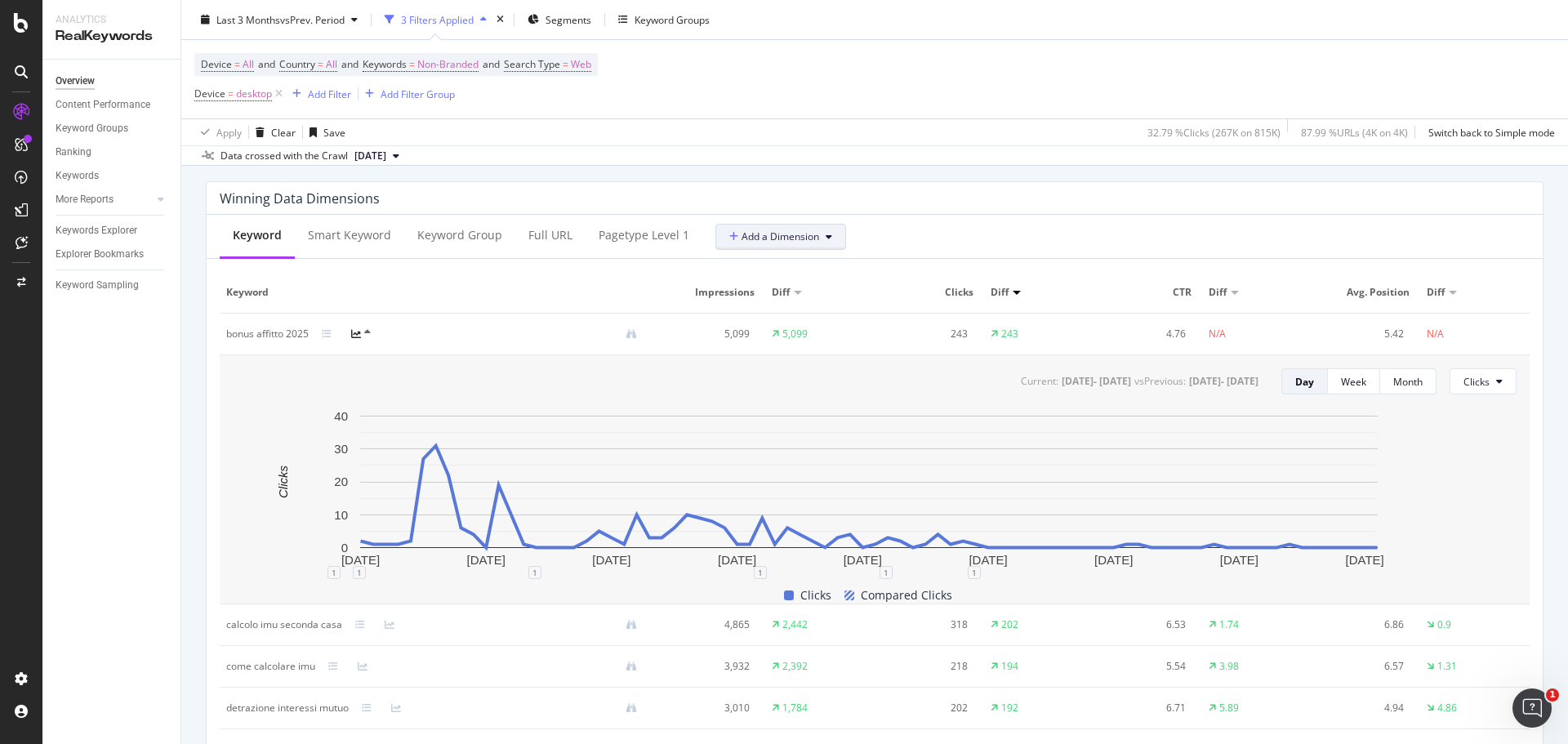
click at [801, 238] on span "Add a Dimension" at bounding box center [775, 236] width 90 height 14
click at [783, 237] on span "Add a Dimension" at bounding box center [775, 236] width 90 height 14
click at [1474, 386] on span "Clicks" at bounding box center [1476, 381] width 26 height 14
click at [1486, 477] on span "Average Position" at bounding box center [1491, 474] width 76 height 14
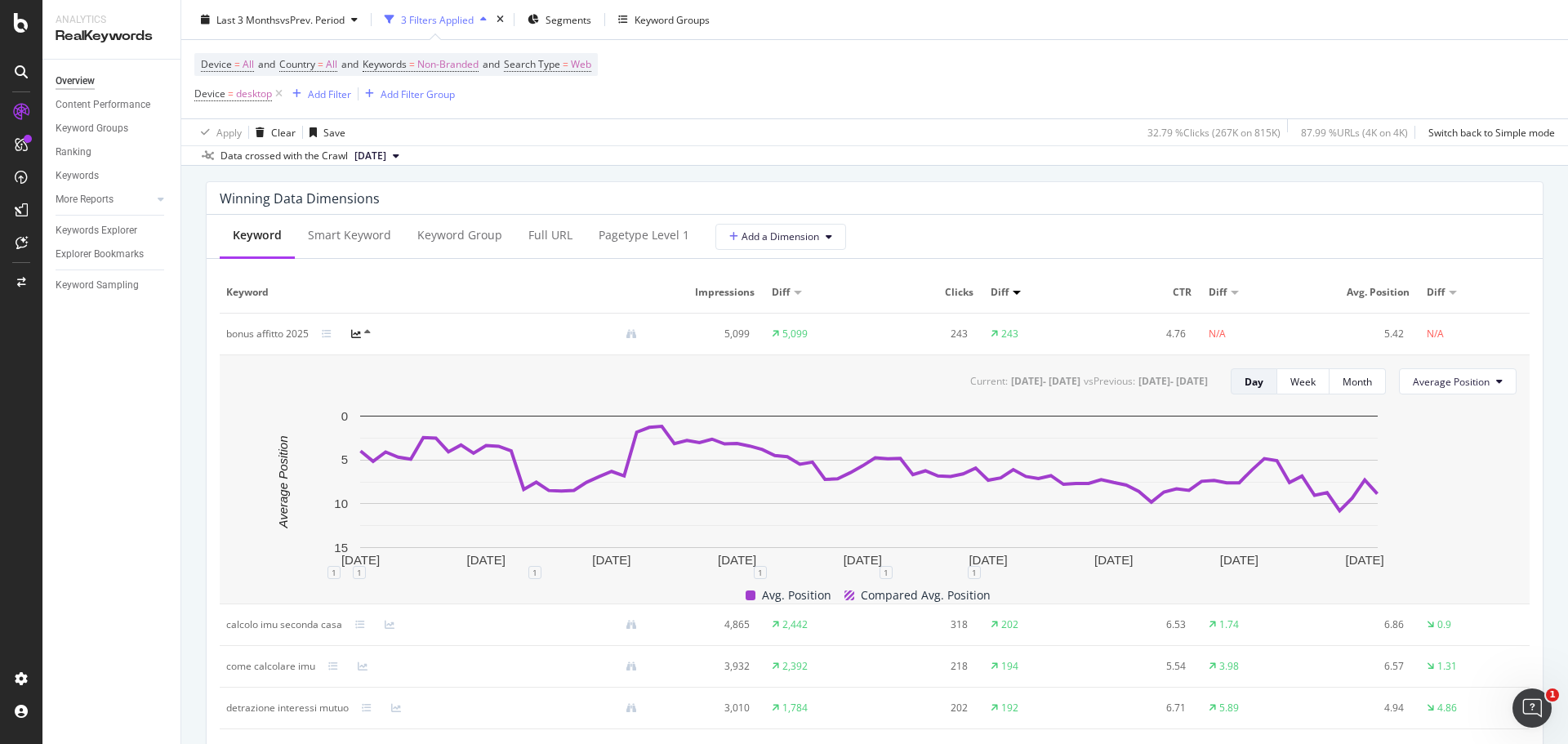
click at [363, 327] on div "bonus affitto 2025" at bounding box center [437, 334] width 424 height 14
click at [367, 333] on icon at bounding box center [368, 333] width 7 height 10
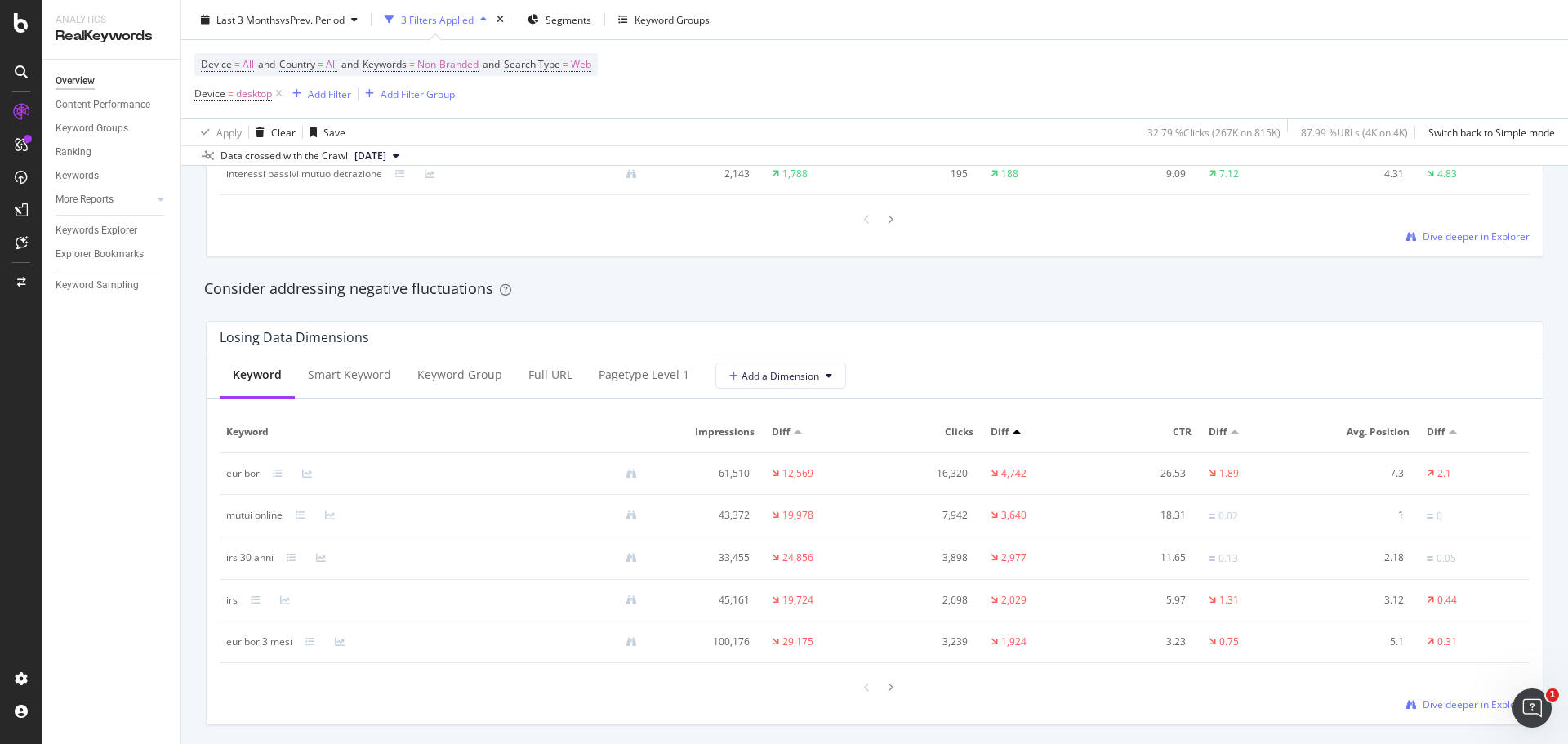
scroll to position [1870, 0]
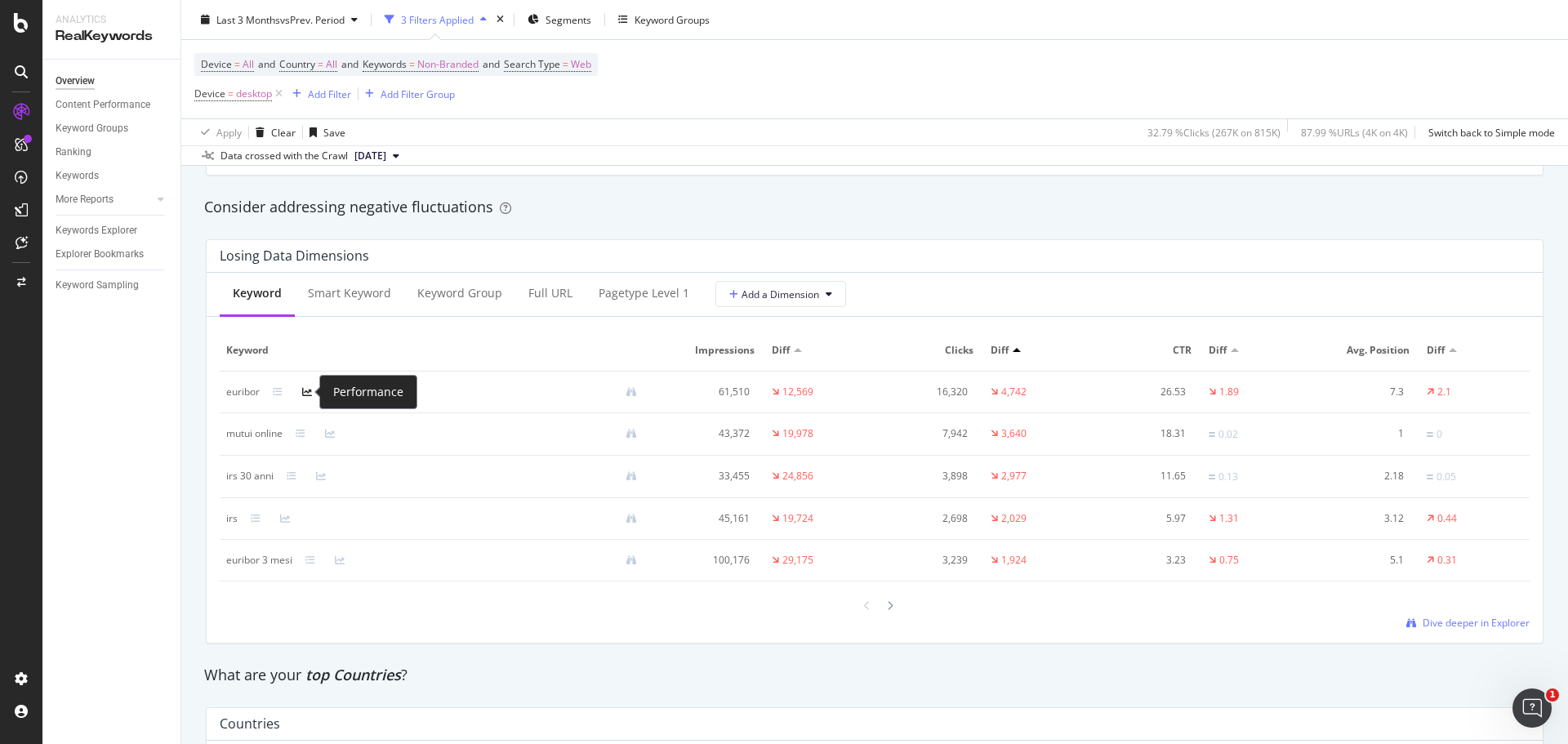
click at [307, 391] on icon at bounding box center [307, 392] width 10 height 10
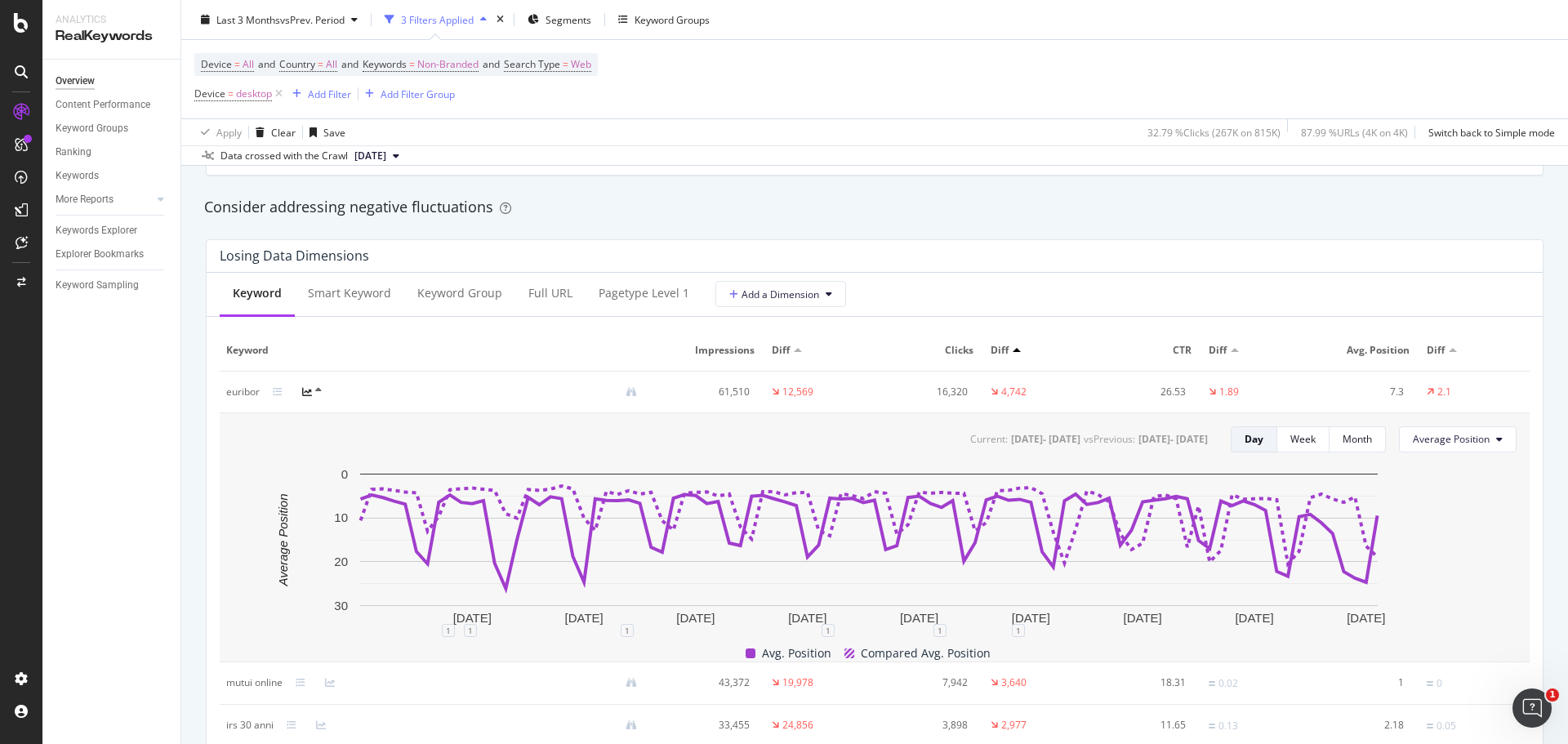
click at [313, 391] on div at bounding box center [318, 392] width 31 height 13
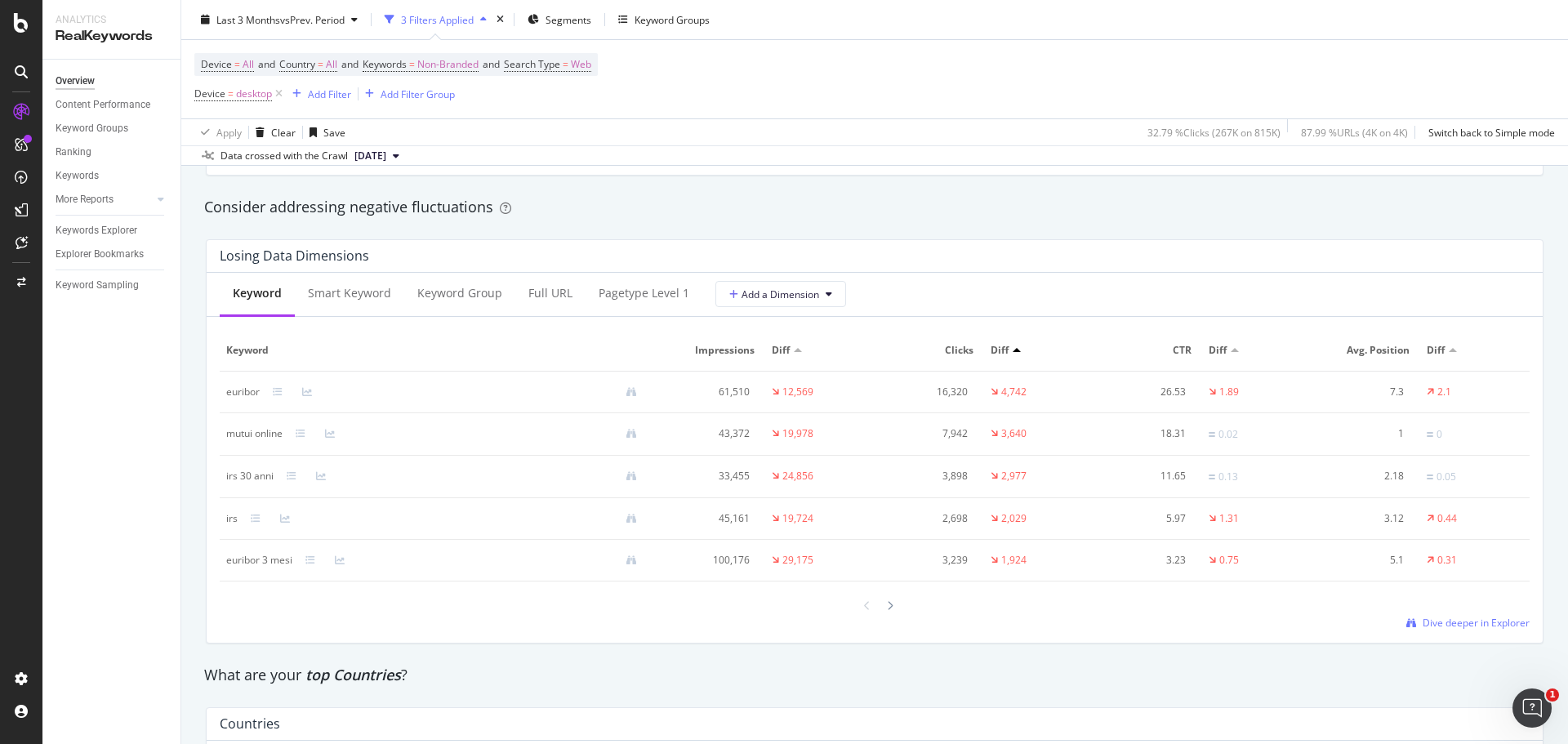
scroll to position [1952, 0]
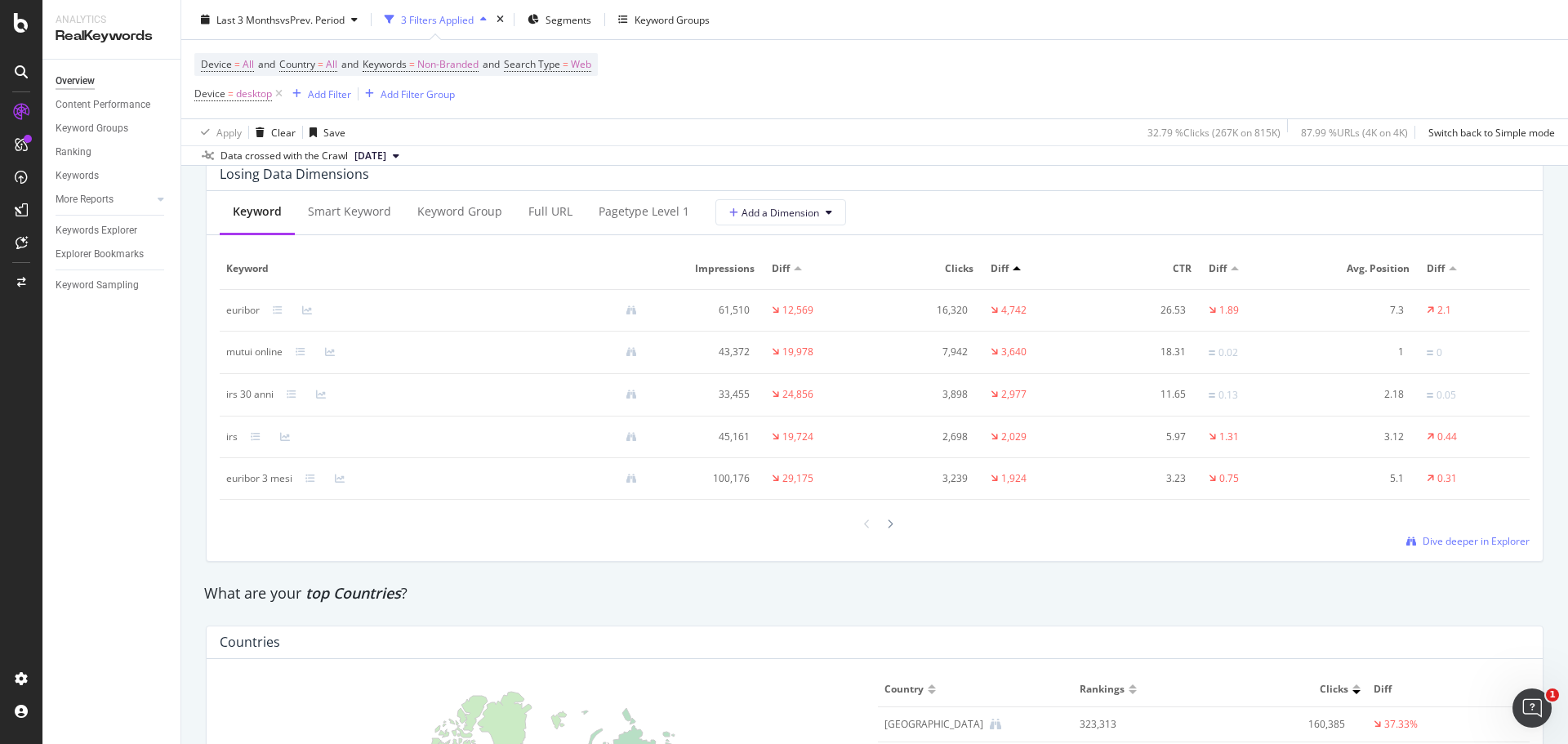
click at [1449, 268] on div at bounding box center [1453, 268] width 8 height 4
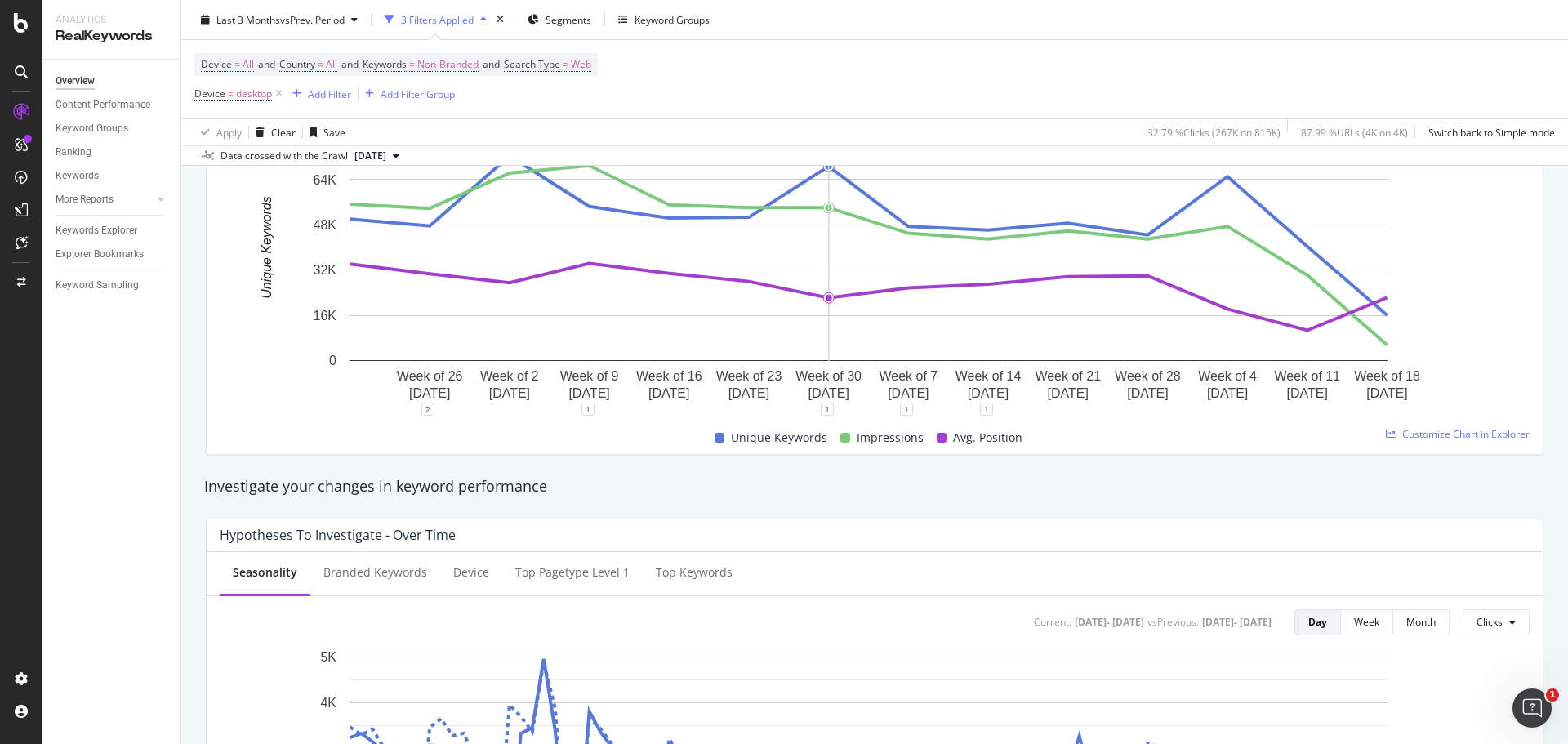
scroll to position [74, 0]
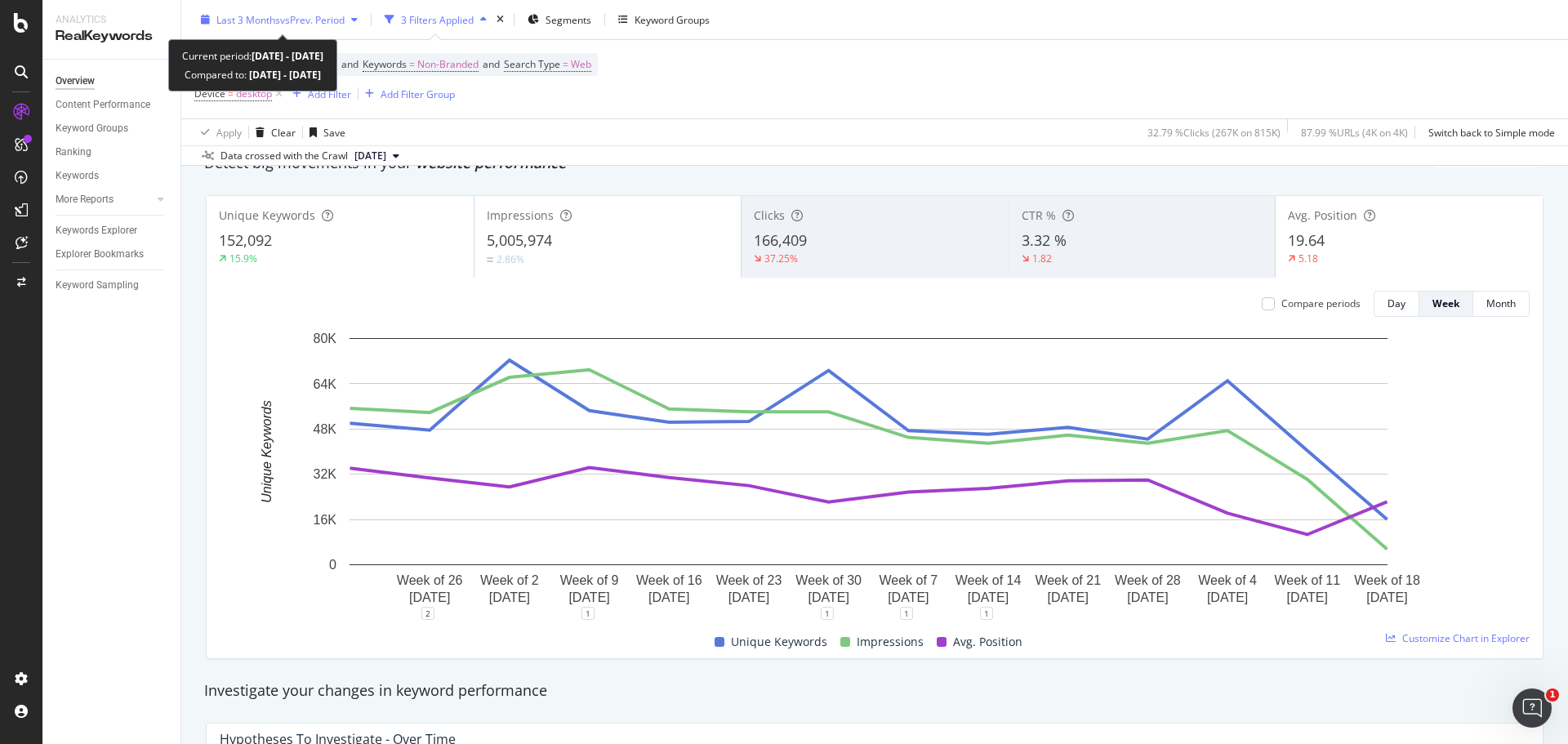
click at [287, 18] on span "vs Prev. Period" at bounding box center [313, 19] width 65 height 14
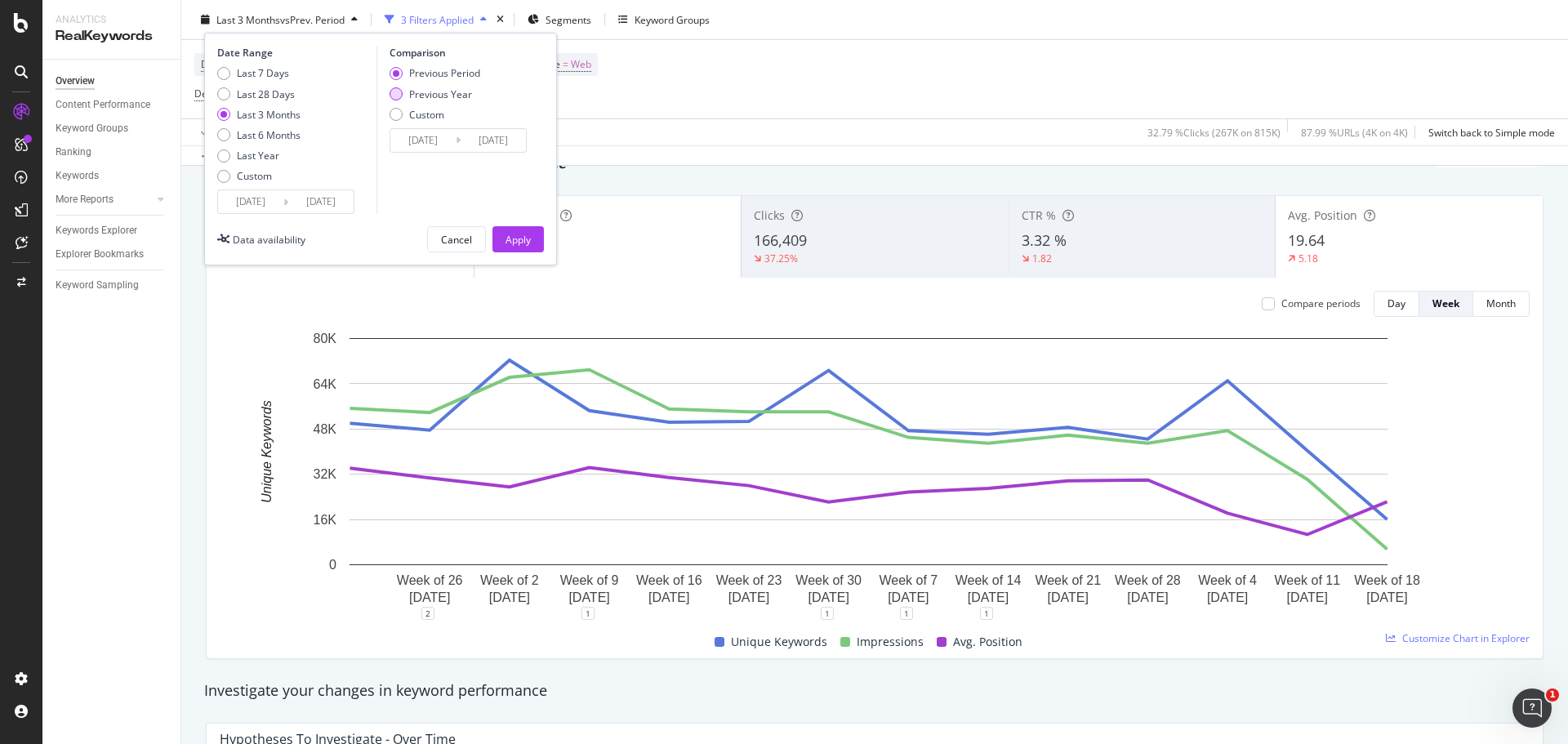
click at [403, 87] on div "Previous Year" at bounding box center [435, 93] width 91 height 14
type input "[DATE]"
click at [513, 228] on div "Apply" at bounding box center [518, 239] width 25 height 25
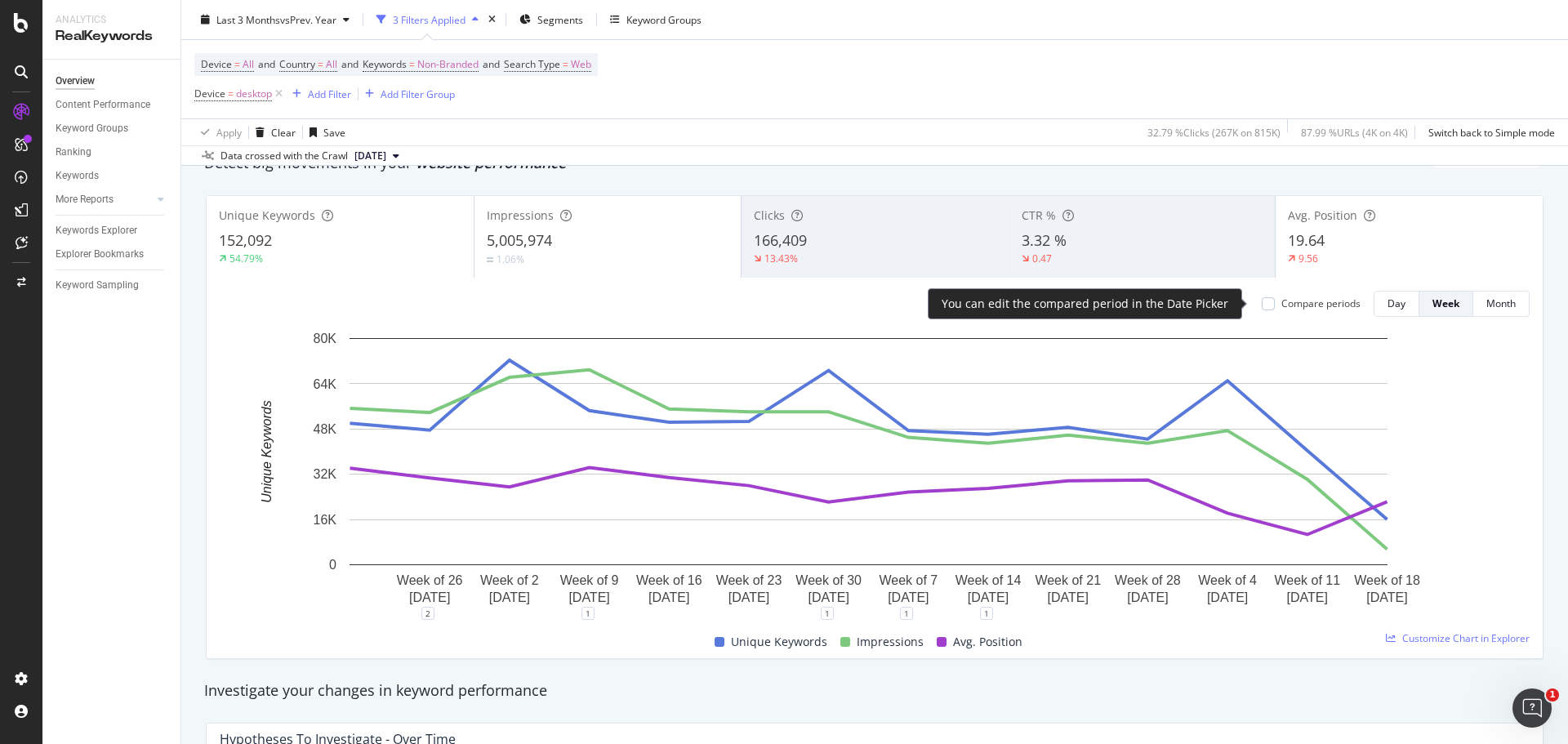
click at [1331, 306] on div "Compare periods" at bounding box center [1321, 303] width 79 height 14
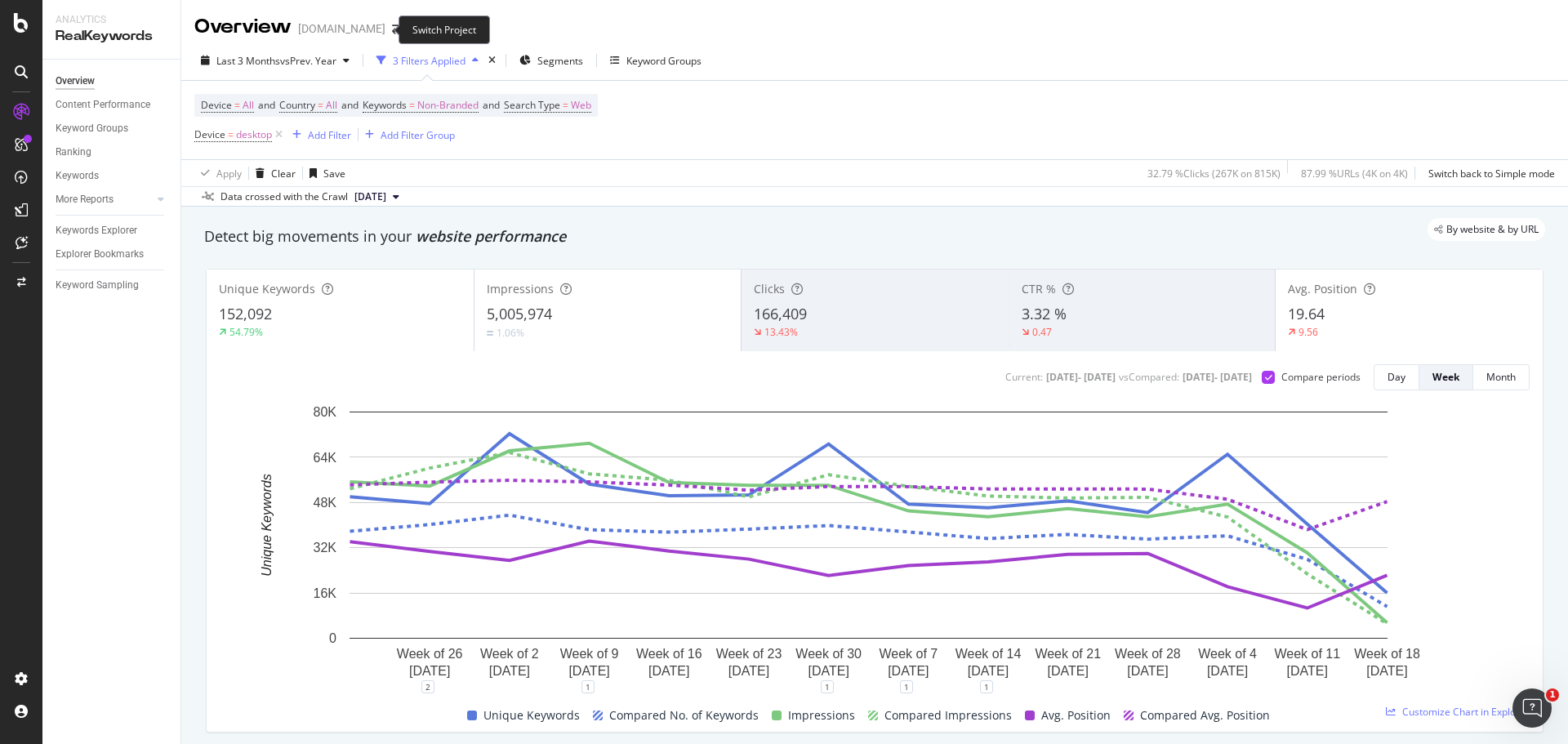
drag, startPoint x: 381, startPoint y: 27, endPoint x: 356, endPoint y: 37, distance: 26.9
click at [356, 37] on div "[DOMAIN_NAME]" at bounding box center [341, 28] width 87 height 16
click at [392, 28] on icon "arrow-right-arrow-left" at bounding box center [398, 28] width 10 height 11
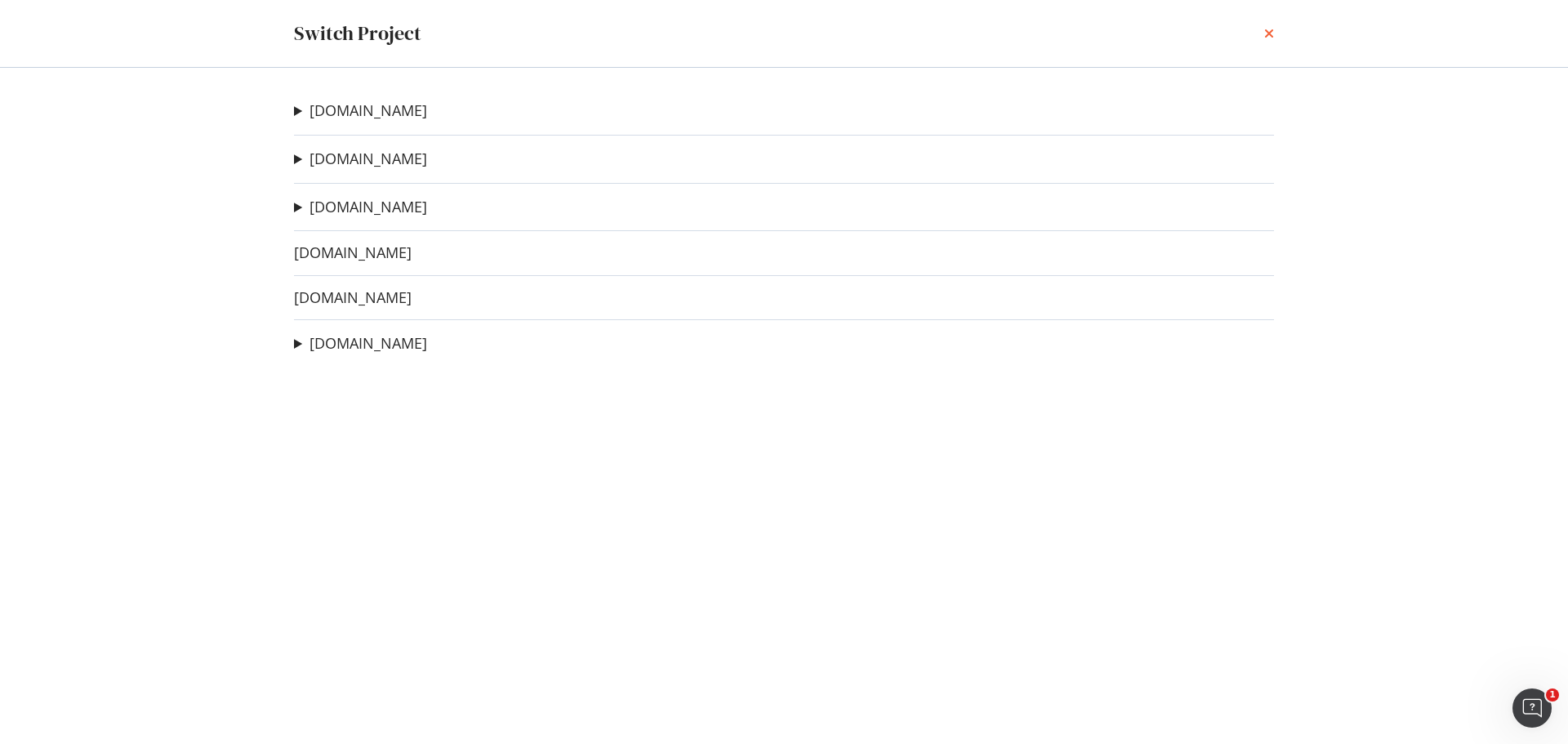
click at [1268, 31] on icon "times" at bounding box center [1269, 33] width 10 height 13
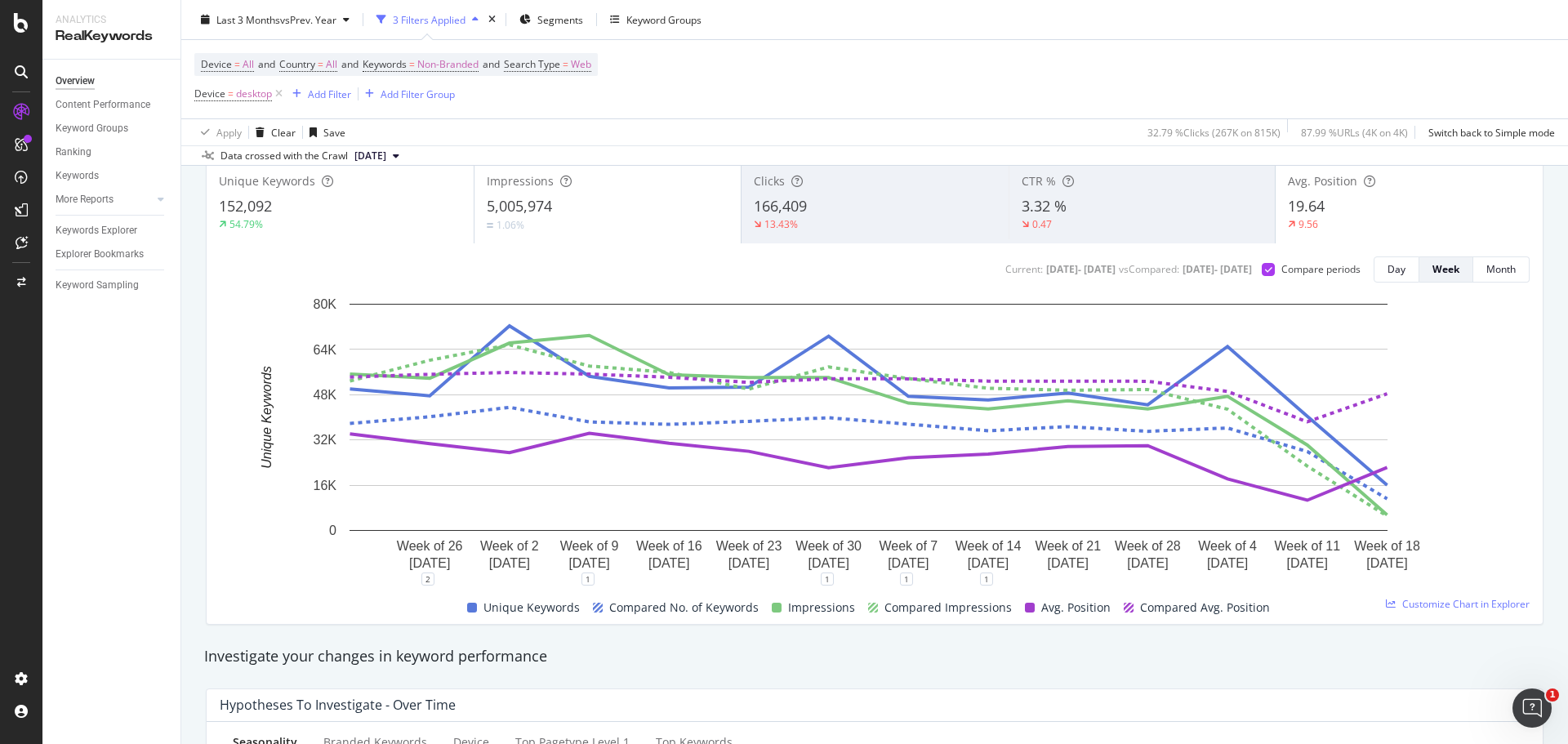
scroll to position [82, 0]
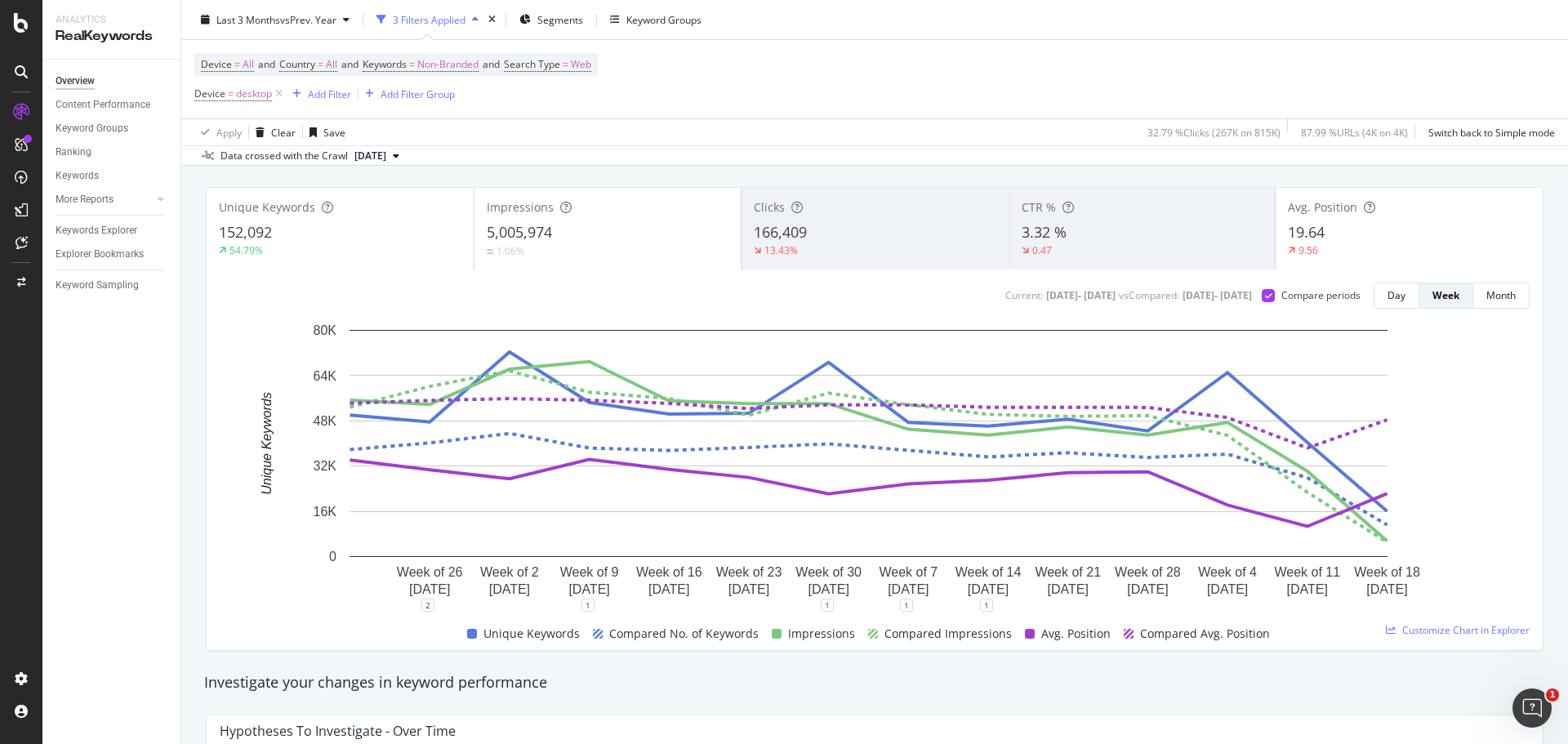
click at [668, 204] on div "Impressions" at bounding box center [608, 207] width 243 height 16
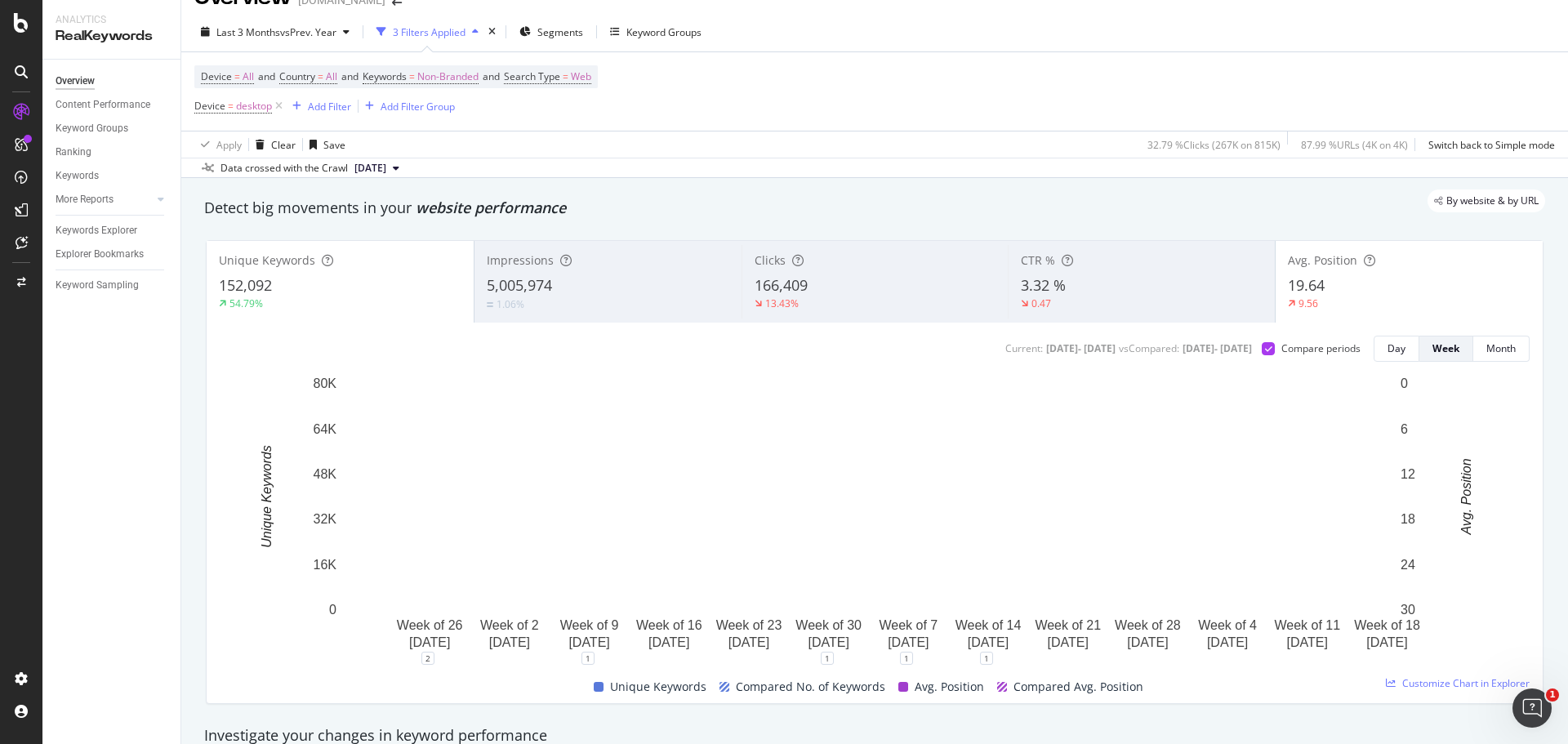
scroll to position [0, 0]
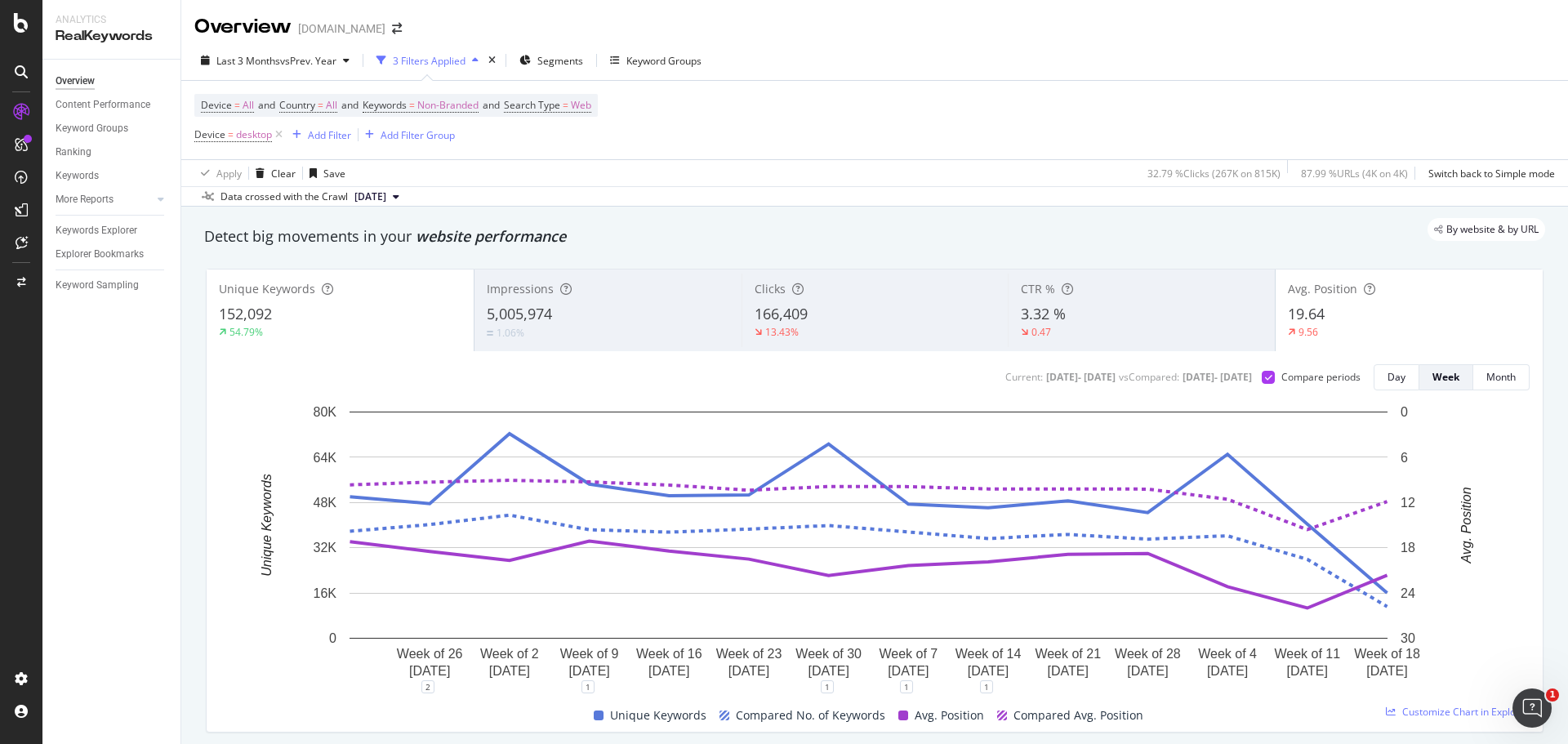
click at [1140, 313] on div "3.32 %" at bounding box center [1142, 314] width 242 height 21
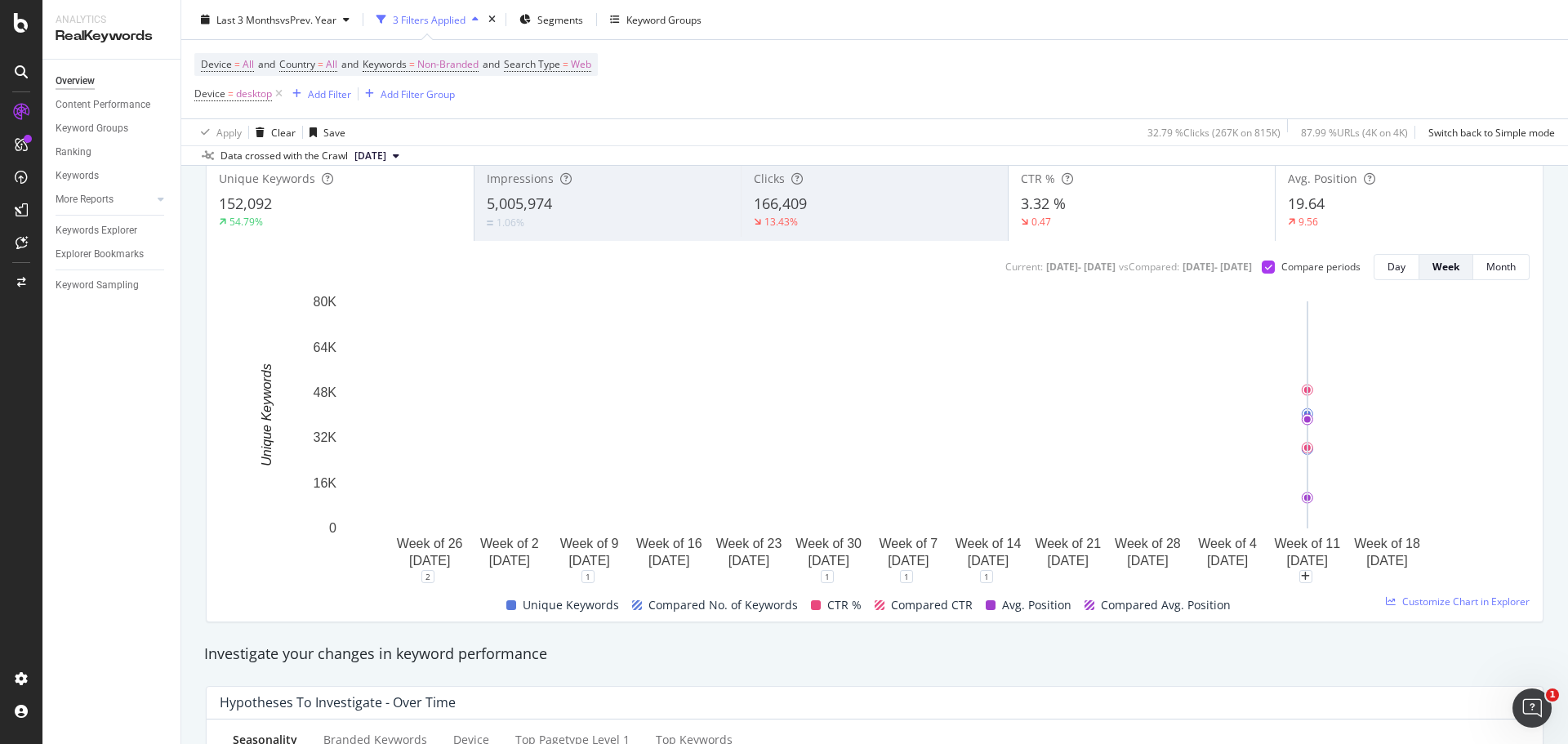
scroll to position [82, 0]
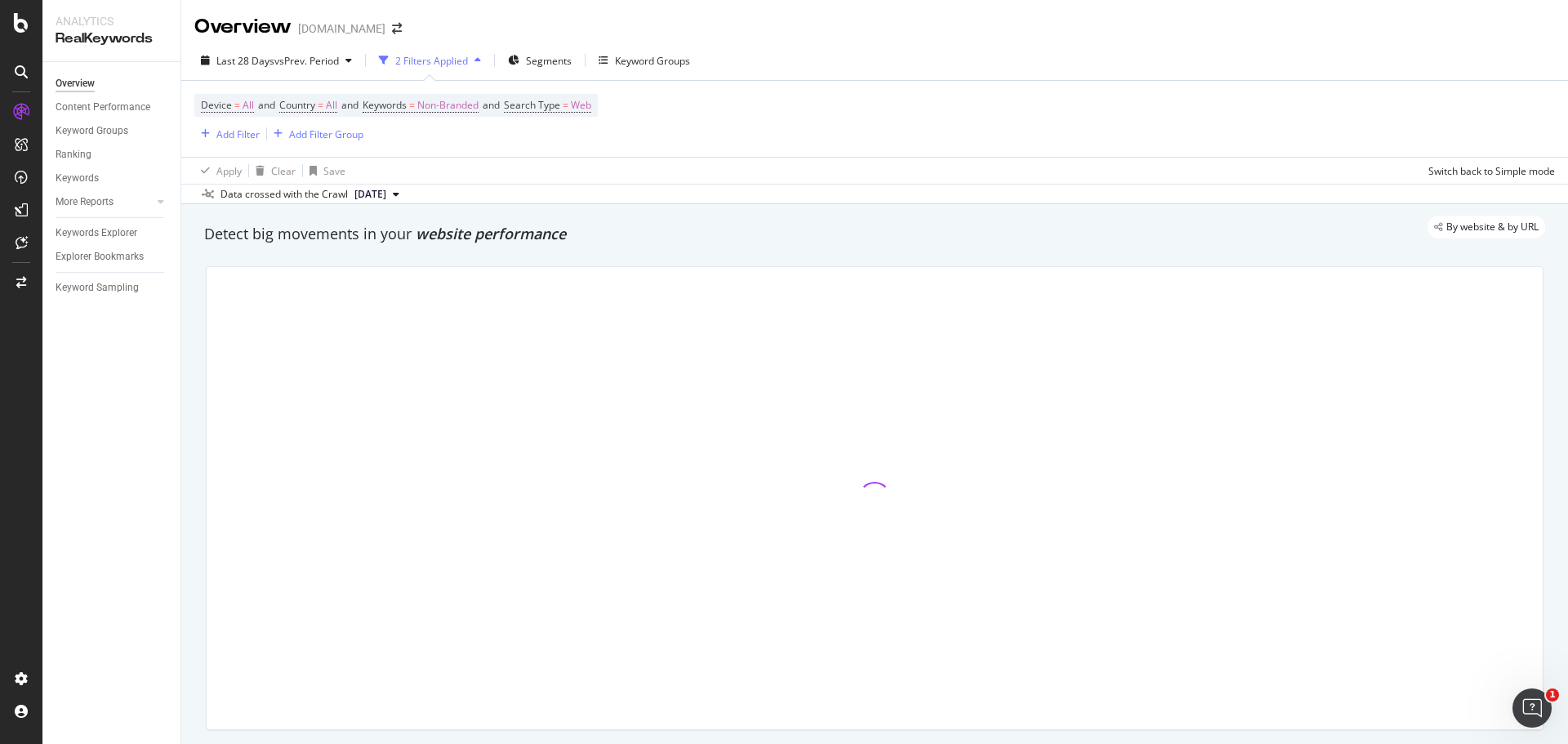
click at [679, 243] on div "Detect big movements in your website performance" at bounding box center [874, 234] width 1341 height 21
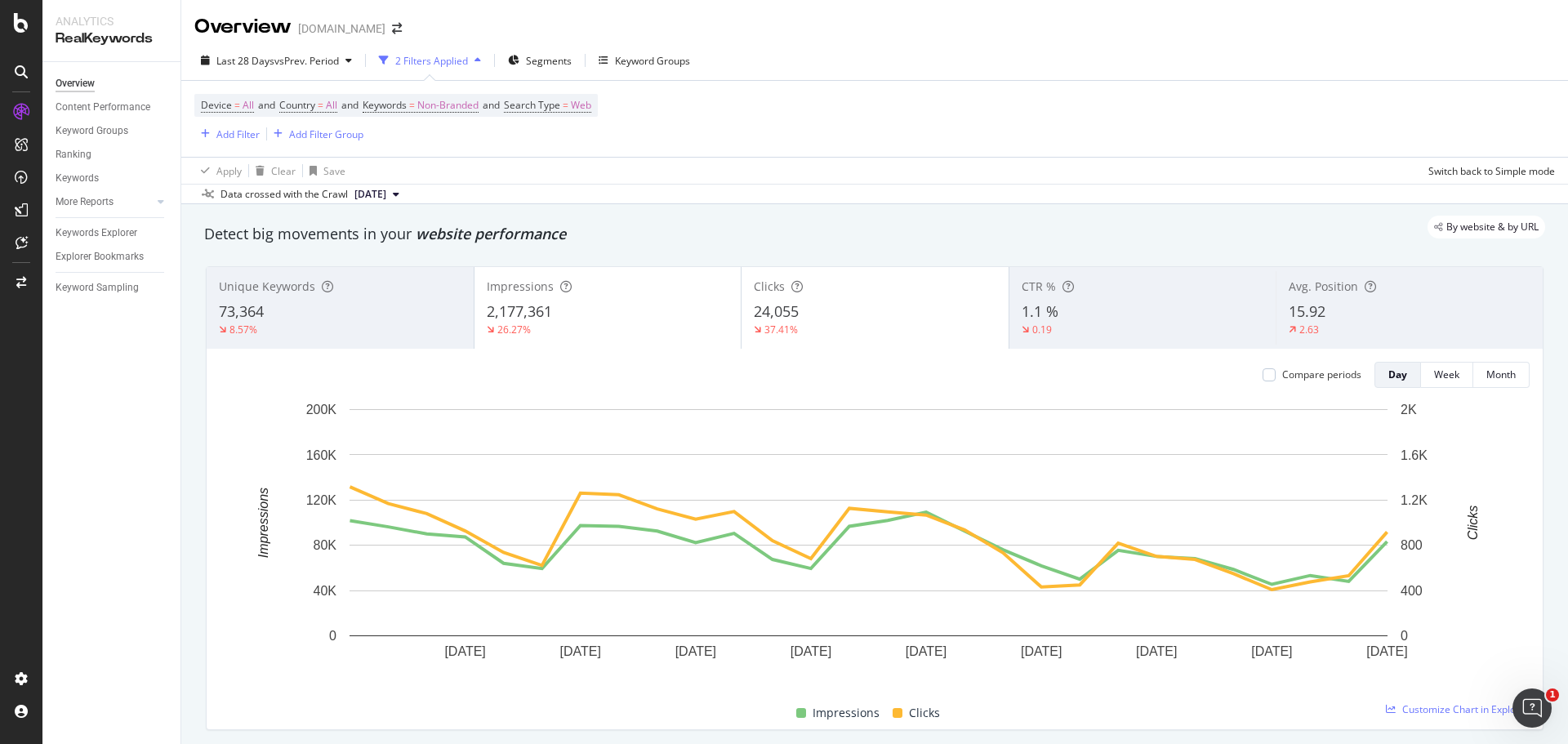
click at [377, 335] on div "8.57%" at bounding box center [341, 330] width 243 height 14
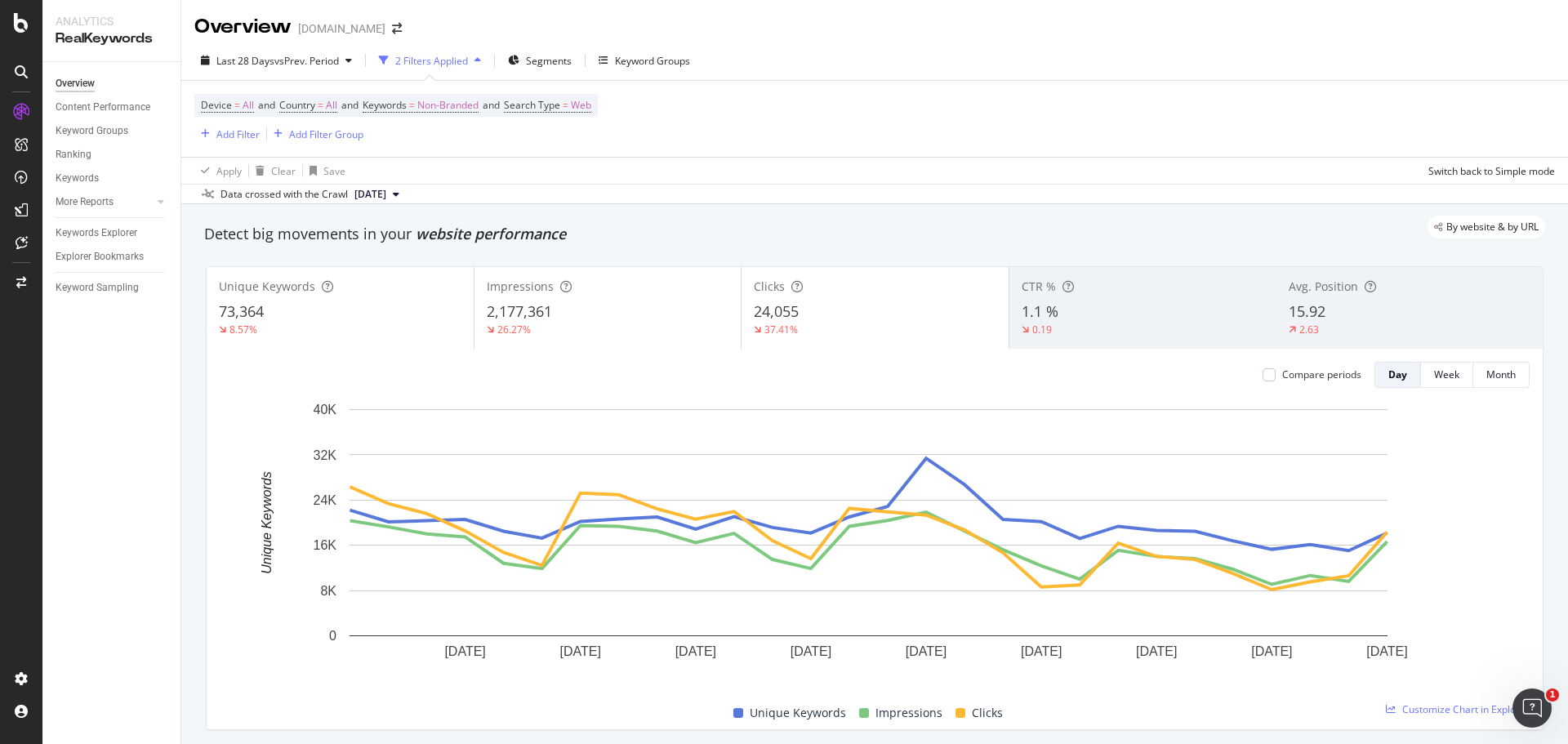
click at [1314, 324] on div "2.63" at bounding box center [1309, 330] width 41 height 14
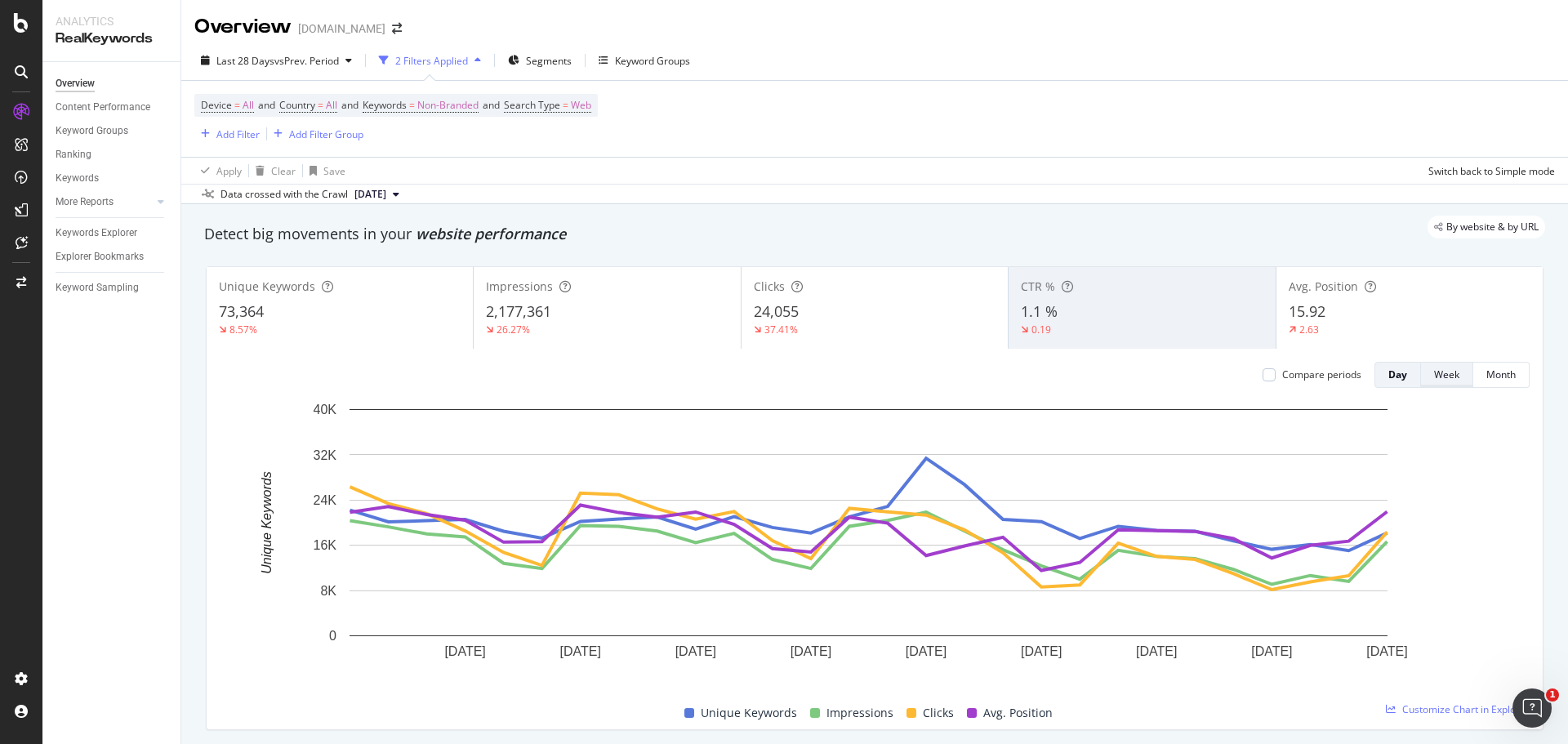
click at [1434, 378] on div "Week" at bounding box center [1447, 375] width 25 height 14
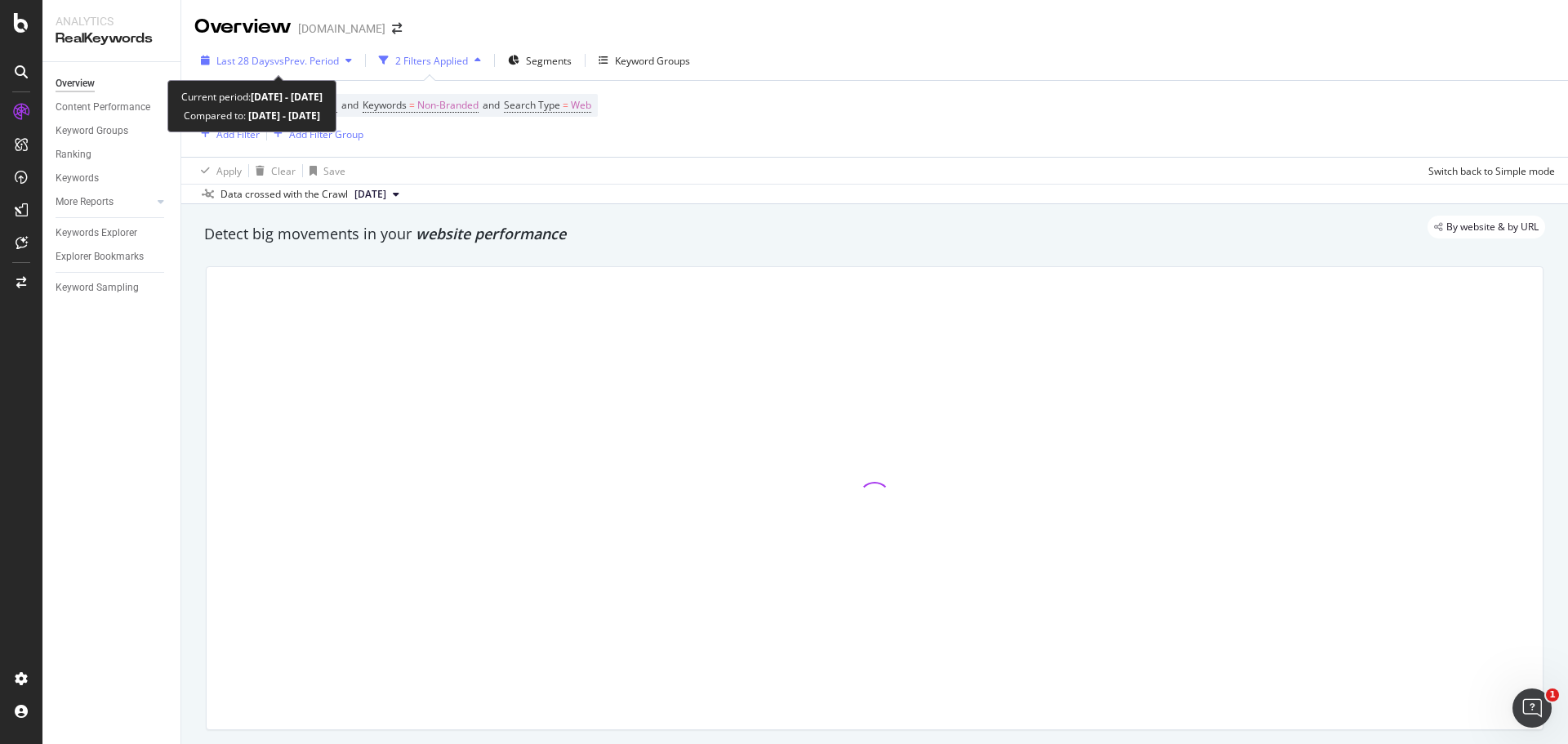
click at [339, 57] on span "vs Prev. Period" at bounding box center [307, 60] width 65 height 14
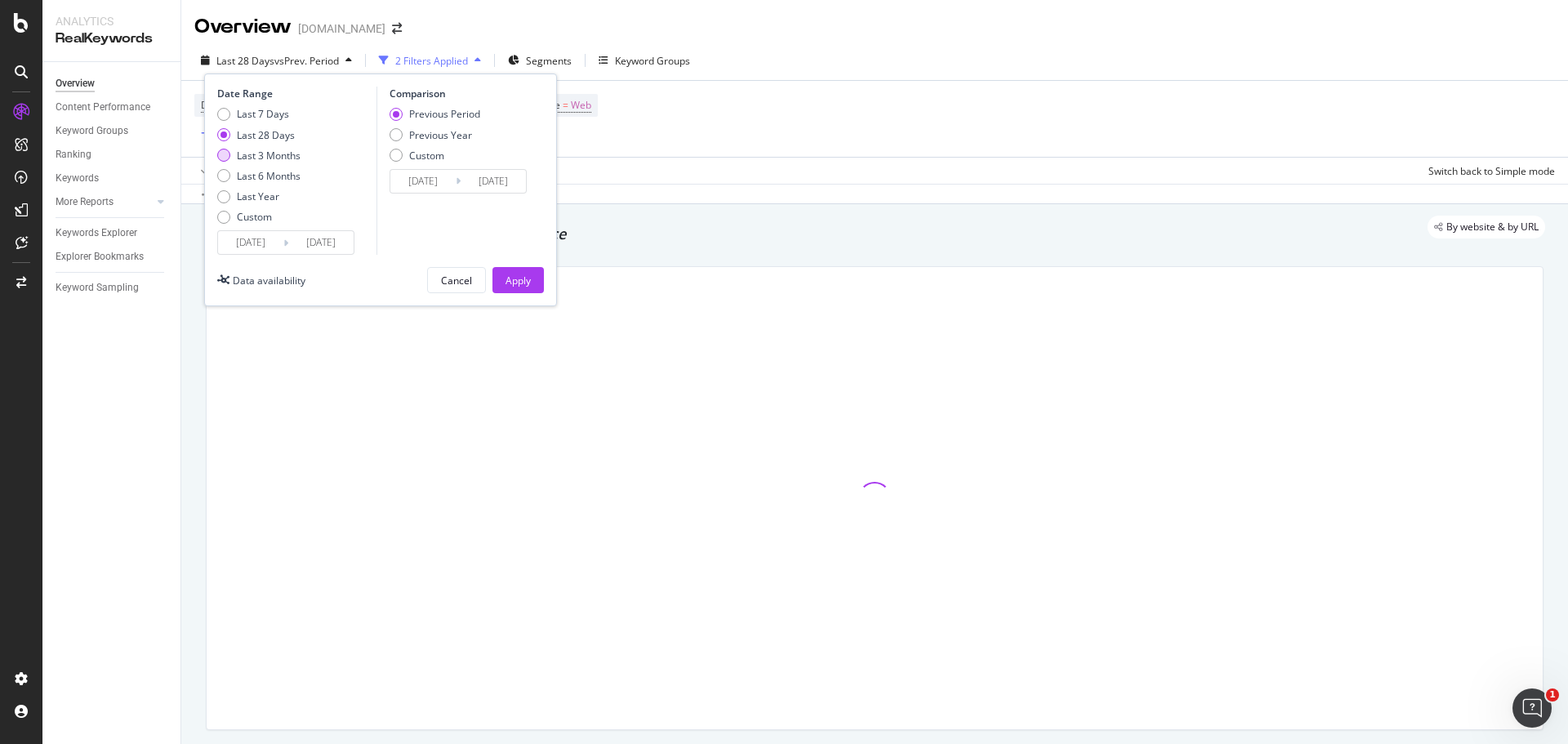
click at [265, 157] on div "Last 3 Months" at bounding box center [268, 155] width 64 height 14
type input "[DATE]"
click at [431, 135] on div "Previous Year" at bounding box center [441, 135] width 63 height 14
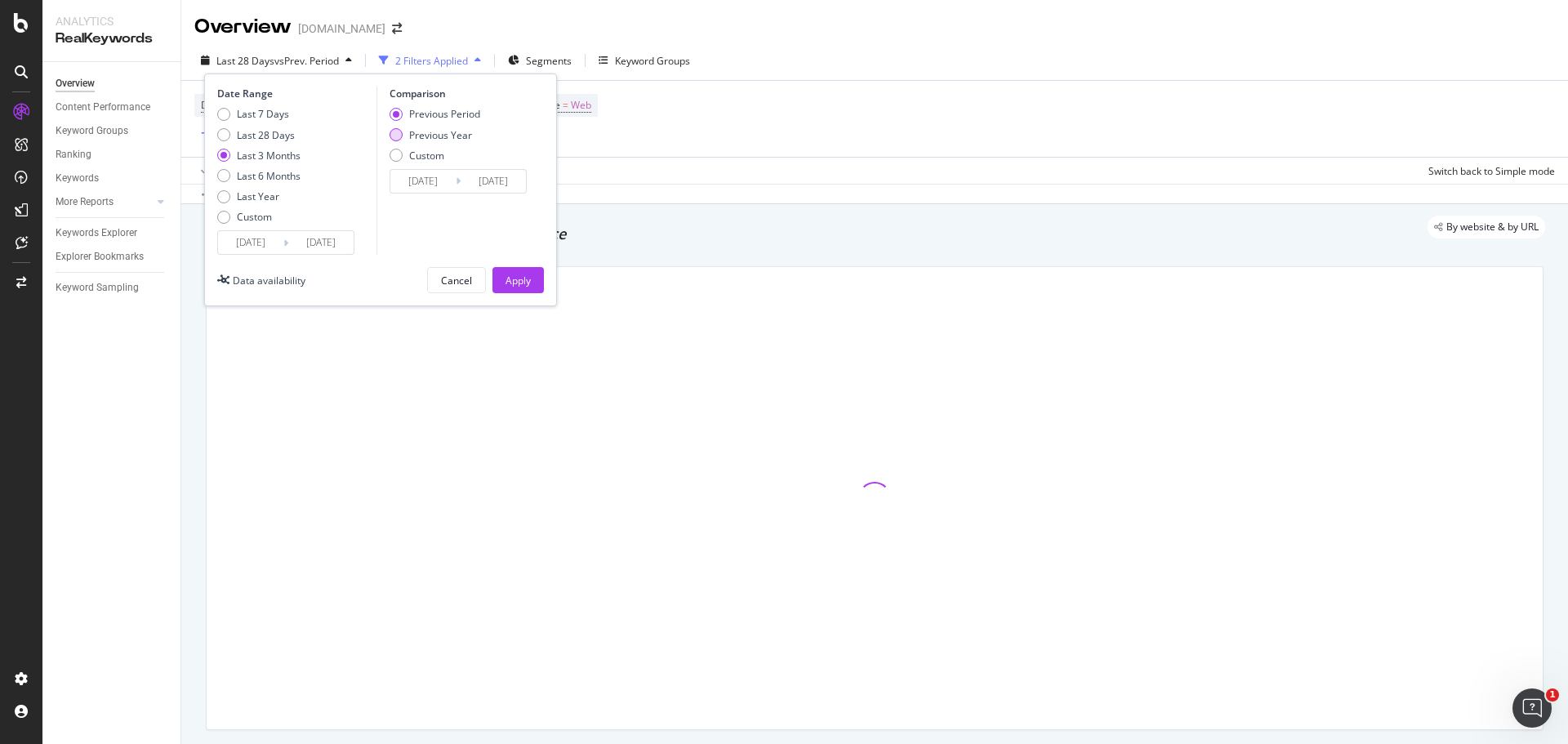
type input "[DATE]"
click at [515, 272] on div "Apply" at bounding box center [518, 279] width 25 height 25
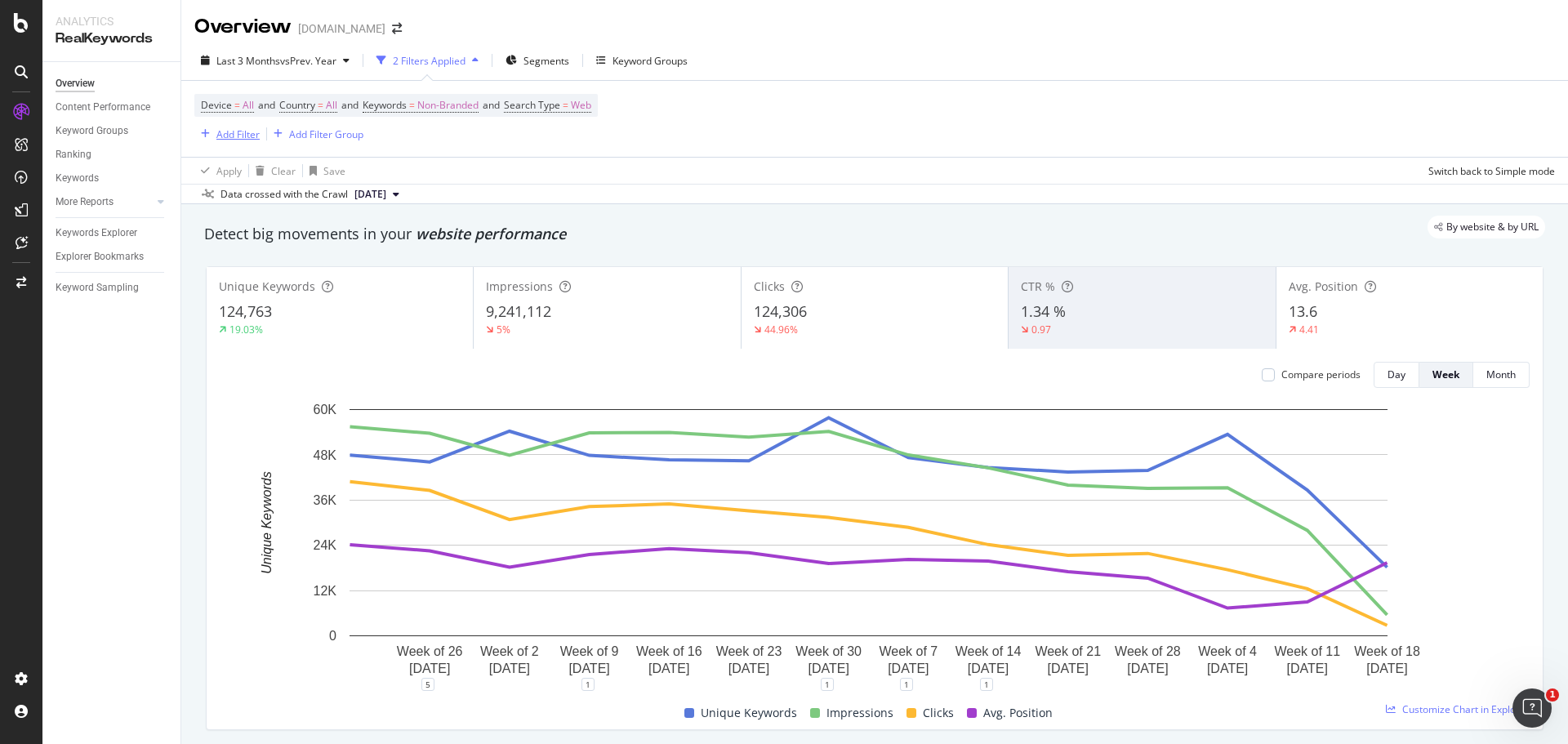
click at [229, 132] on div "Add Filter" at bounding box center [238, 134] width 43 height 14
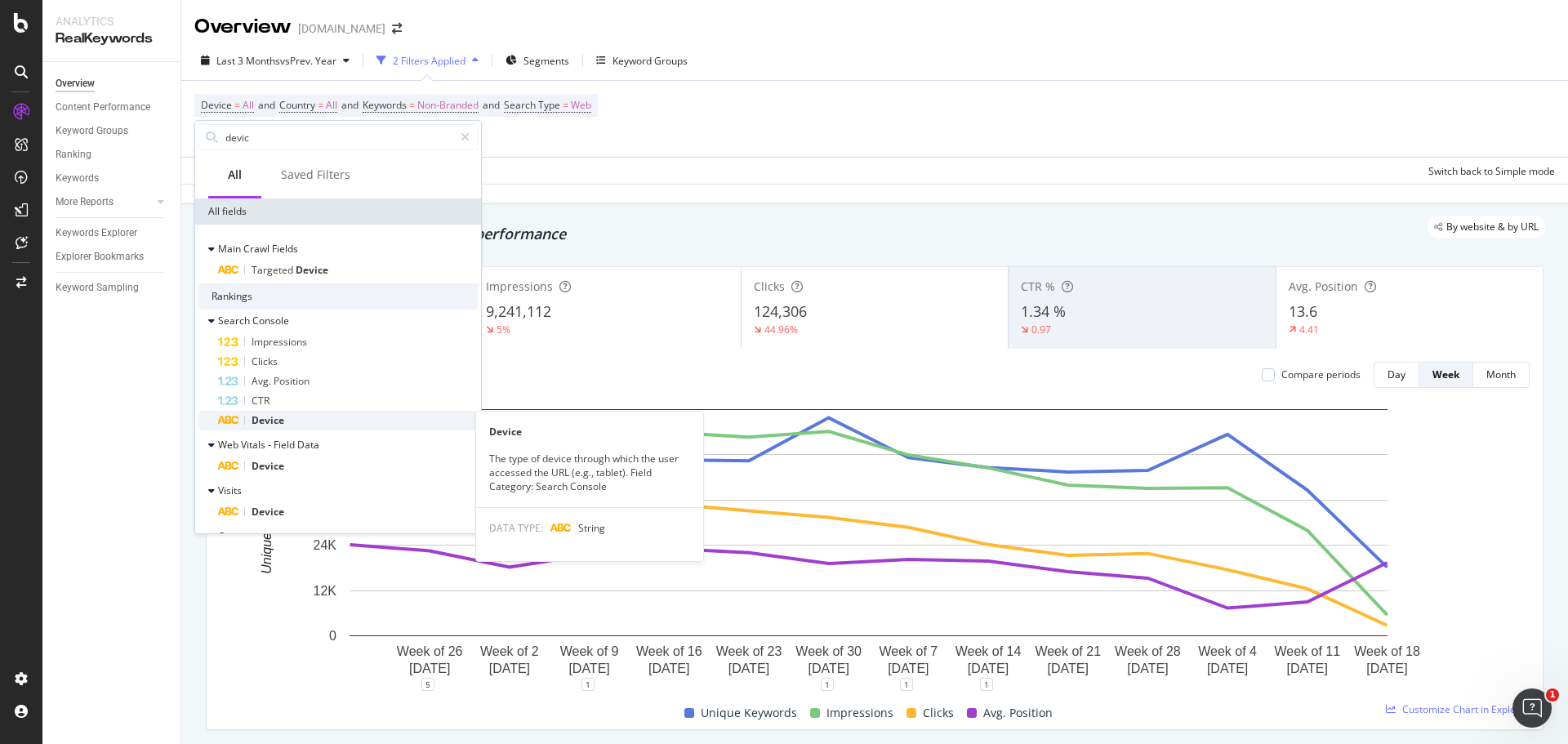
type input "devic"
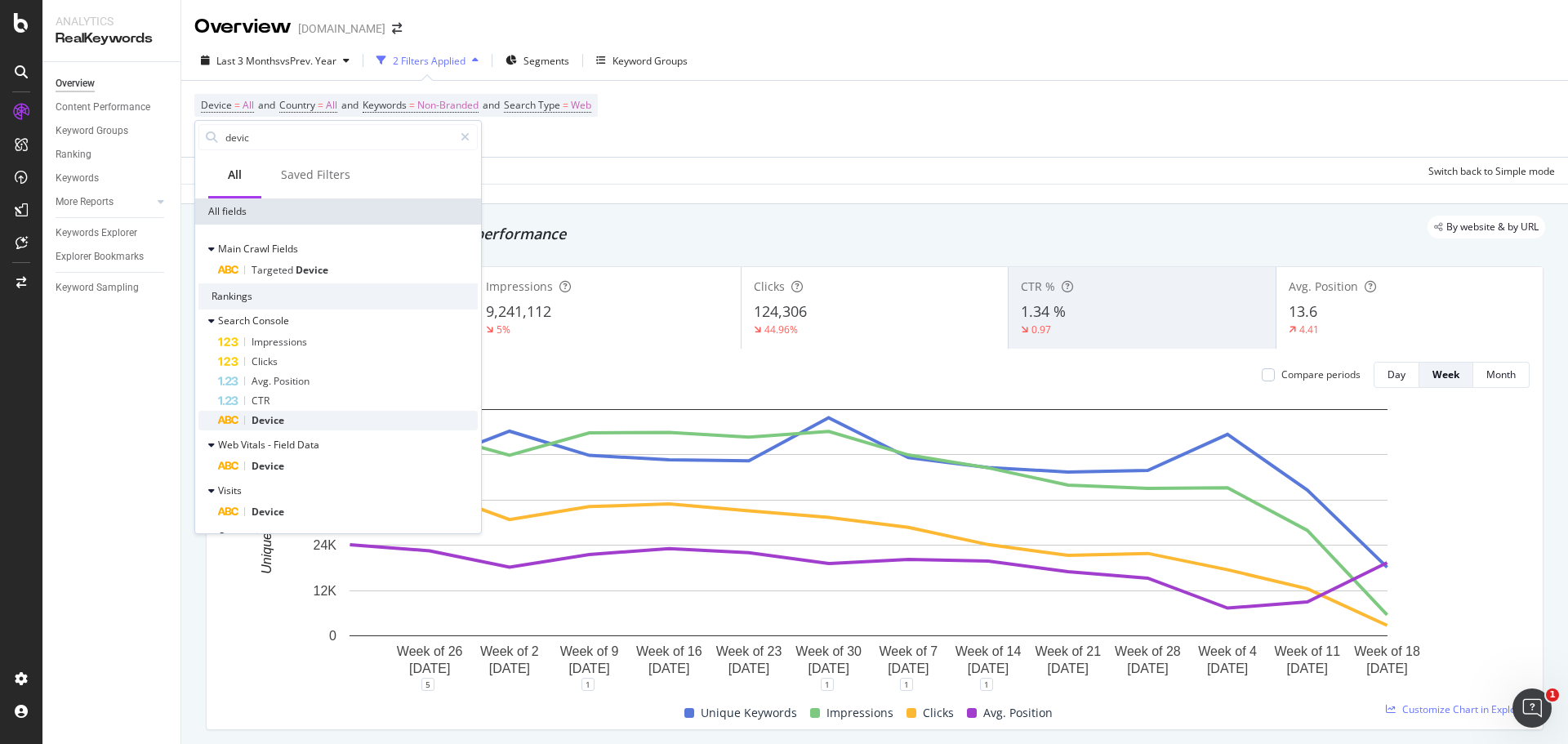
click at [339, 426] on div "Device" at bounding box center [348, 420] width 260 height 20
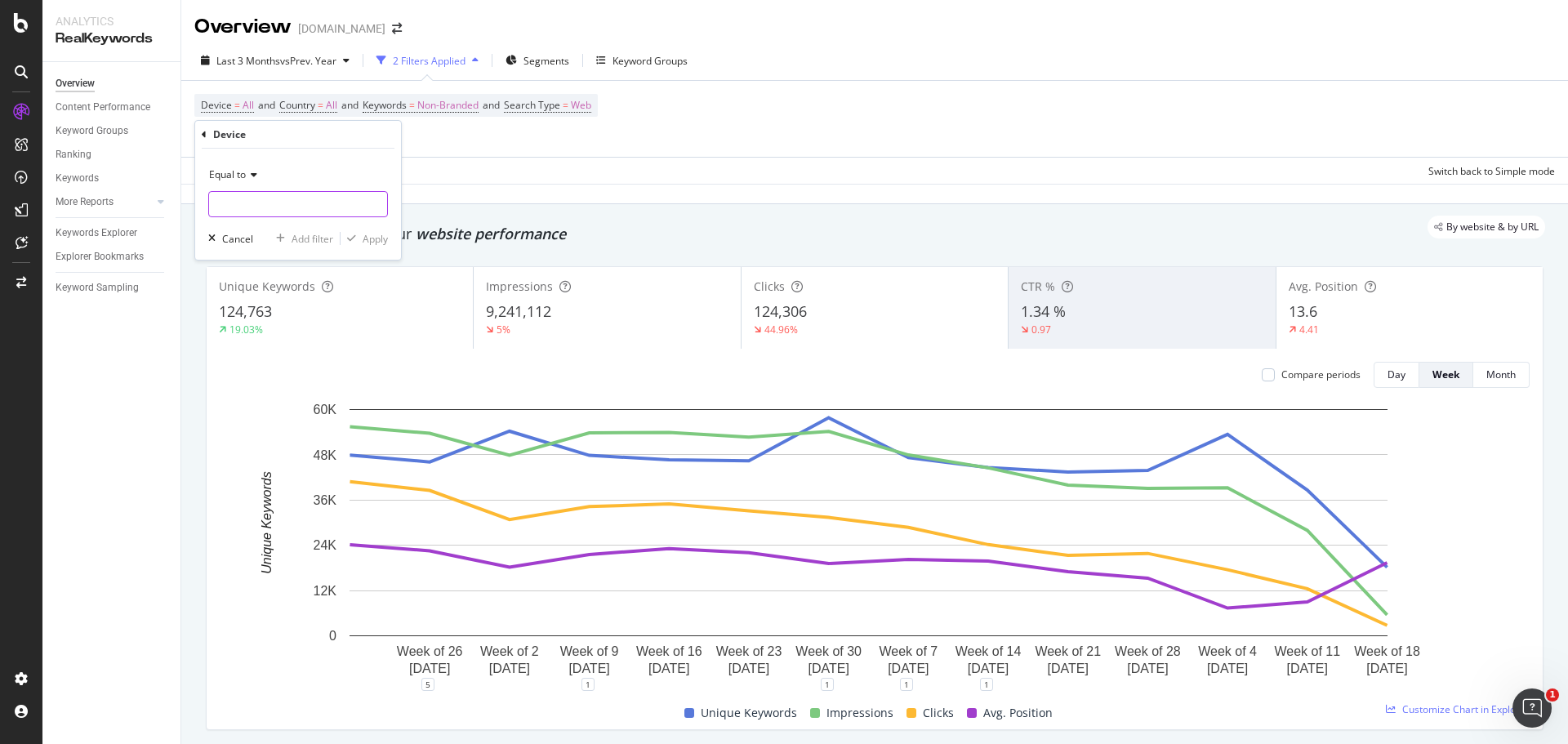
click at [249, 206] on input "text" at bounding box center [298, 204] width 178 height 26
click at [264, 244] on span "desktop" at bounding box center [273, 243] width 120 height 14
type input "desktop"
click at [386, 238] on div "Apply" at bounding box center [375, 239] width 25 height 14
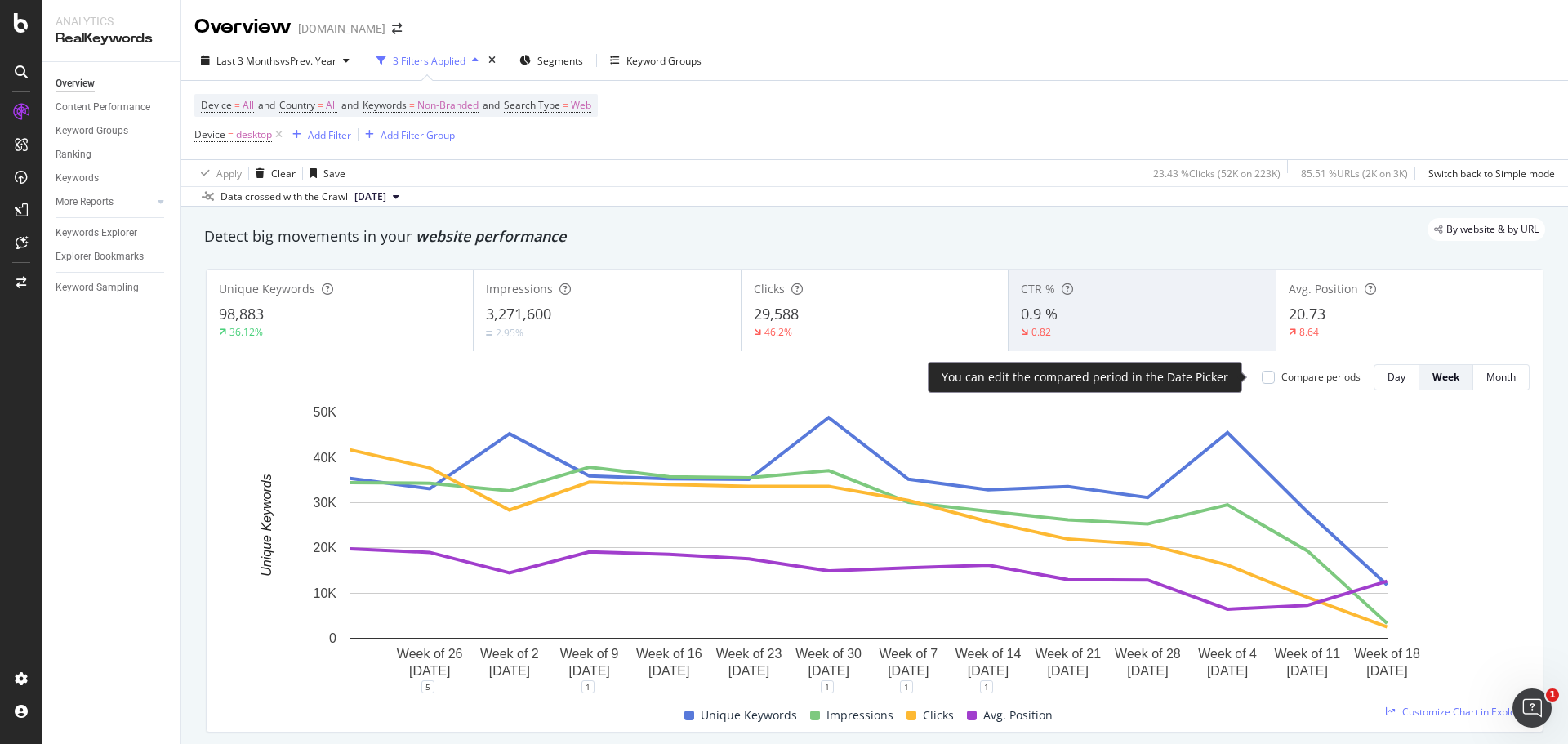
click at [1304, 381] on div "Compare periods" at bounding box center [1321, 377] width 79 height 14
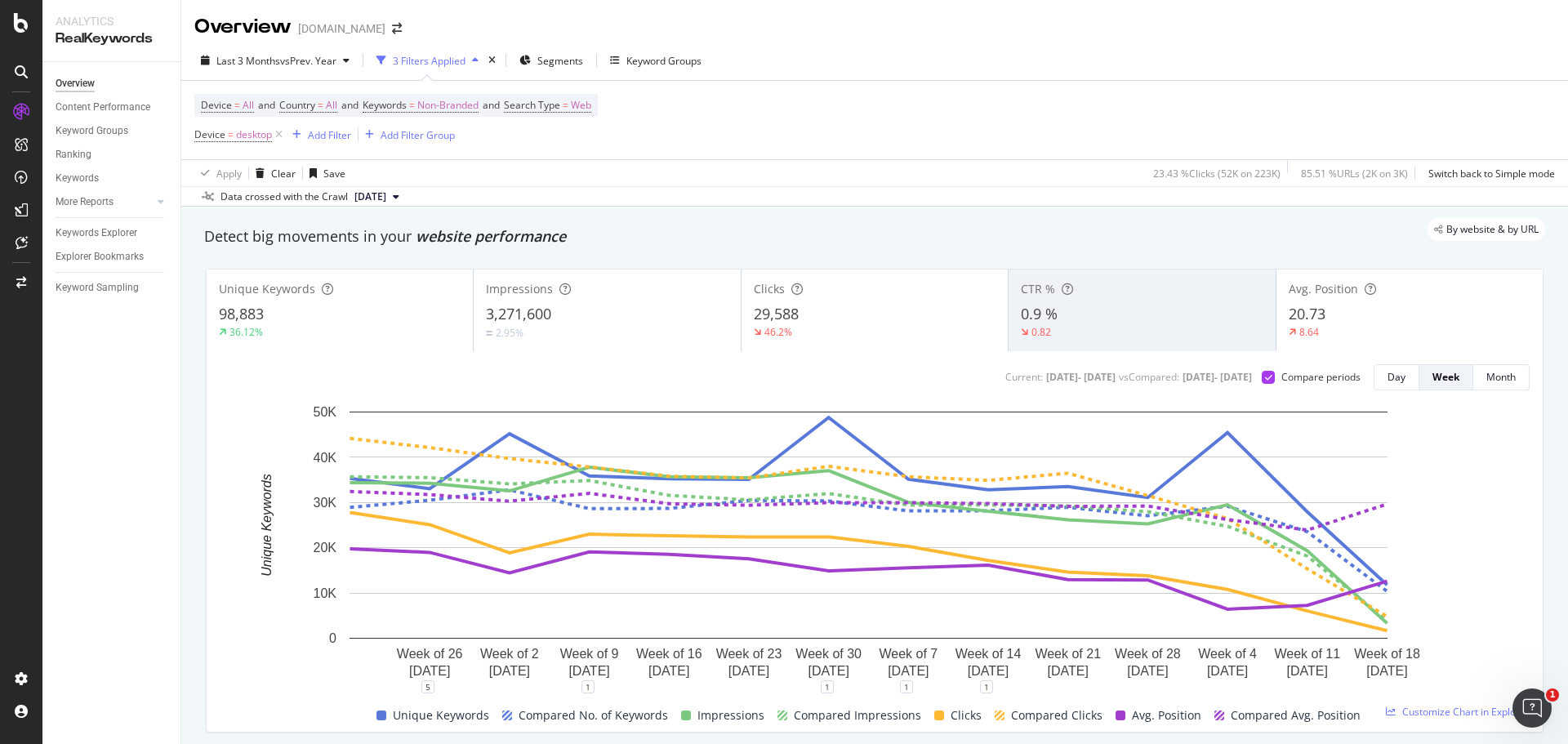
click at [833, 321] on div "29,588" at bounding box center [874, 314] width 242 height 21
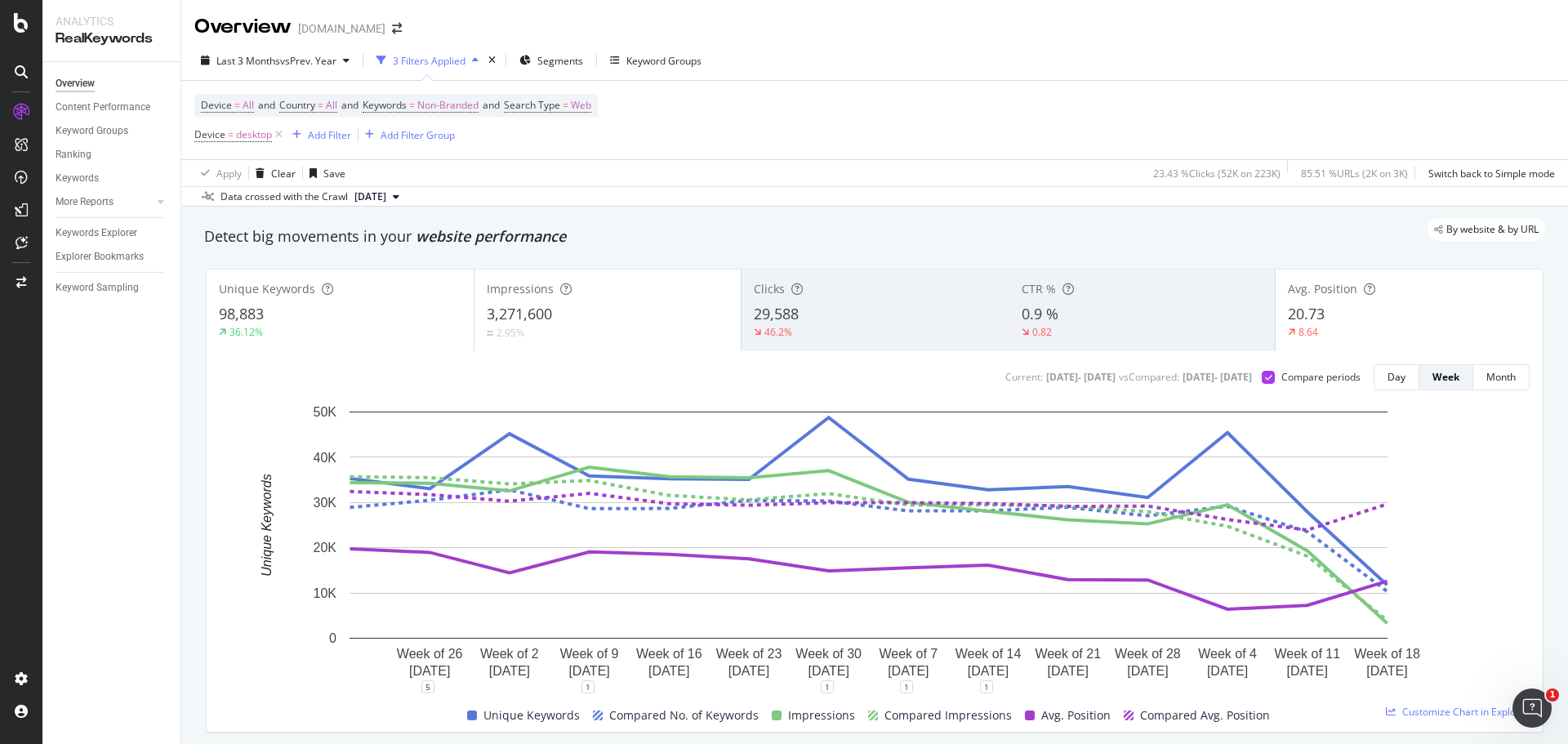
click at [602, 317] on div "3,271,600" at bounding box center [608, 314] width 243 height 21
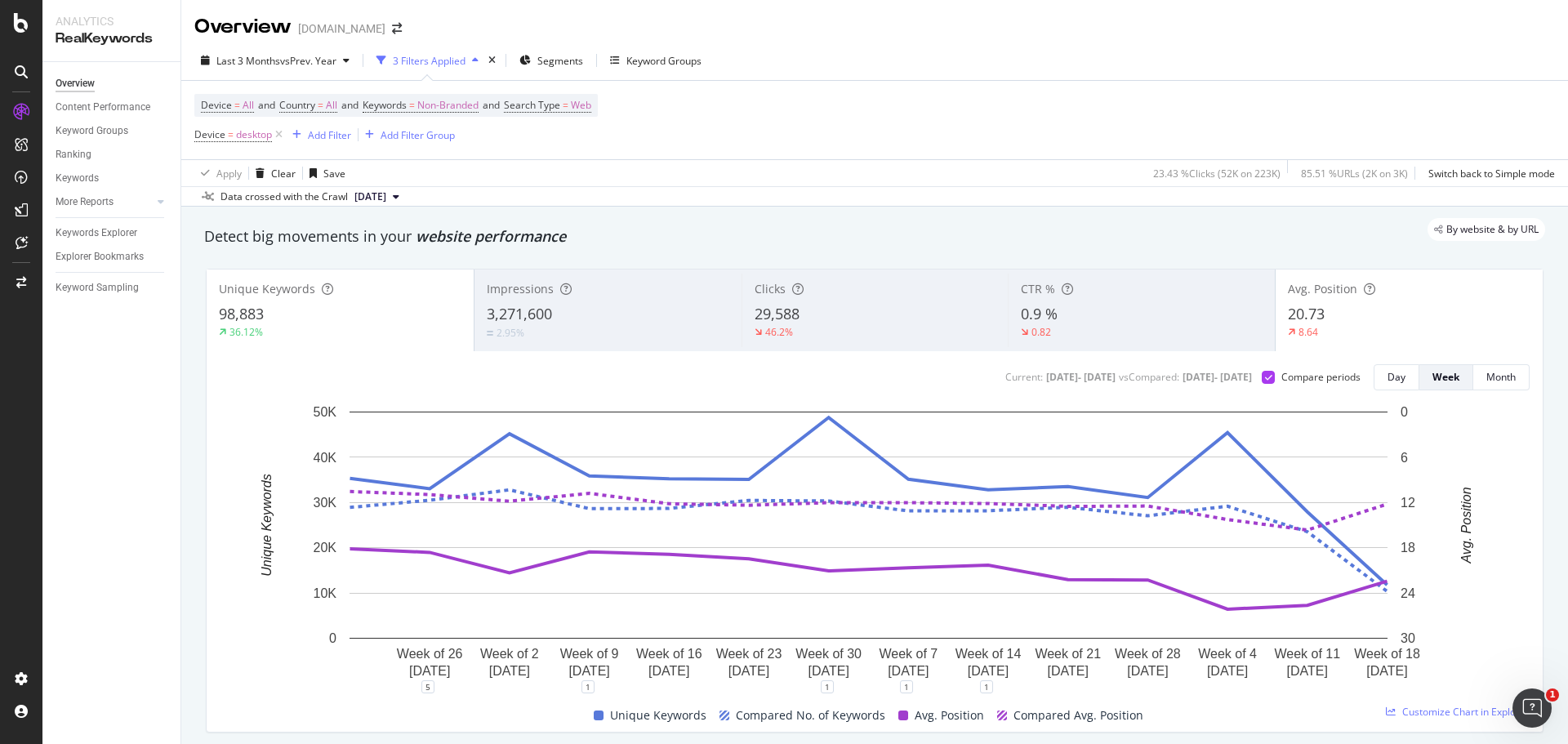
click at [1102, 302] on div "CTR % 0.9 % 0.82" at bounding box center [1141, 310] width 267 height 74
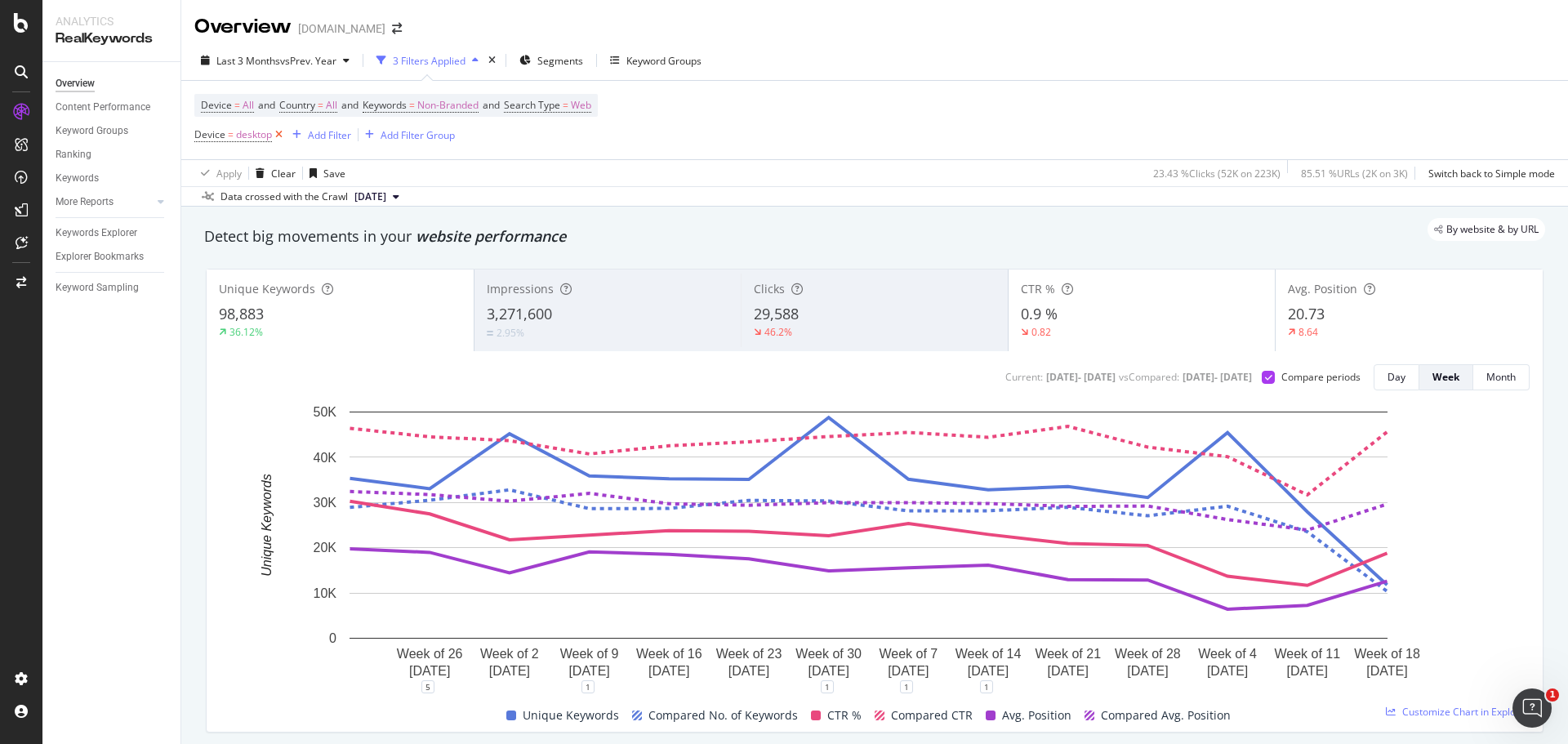
click at [279, 137] on icon at bounding box center [279, 134] width 14 height 16
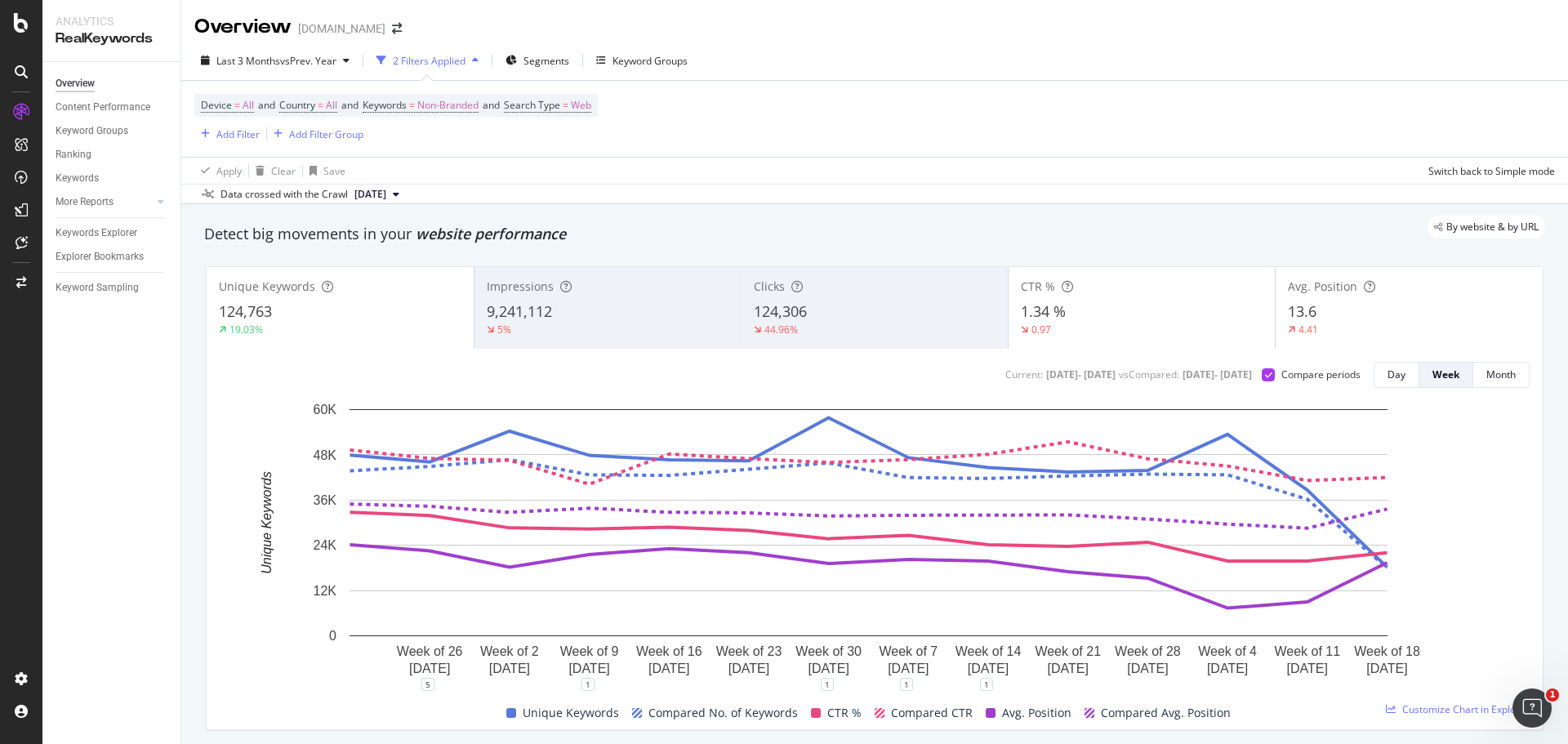
click at [1141, 288] on div "CTR %" at bounding box center [1142, 286] width 243 height 16
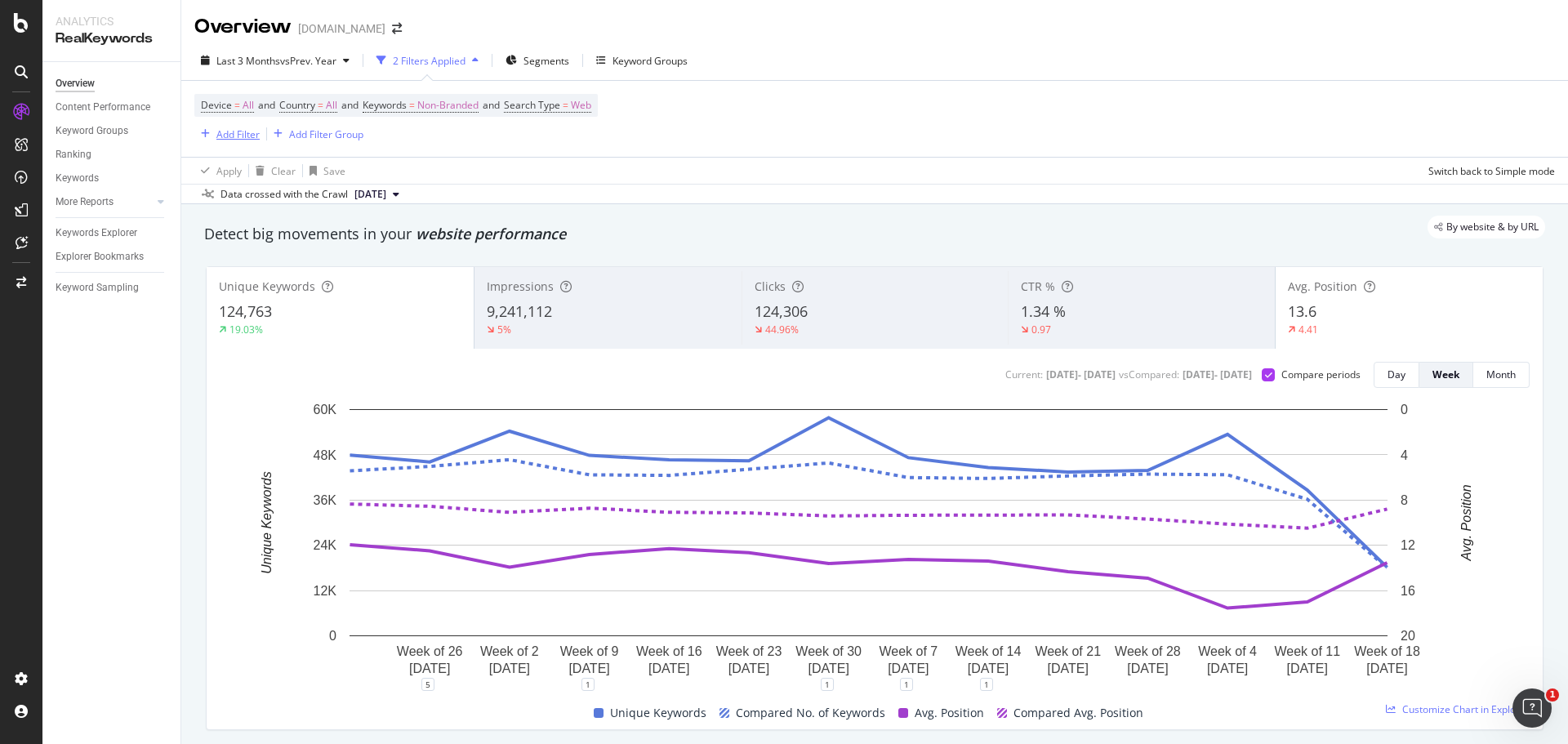
click at [228, 126] on div "Add Filter" at bounding box center [227, 133] width 65 height 18
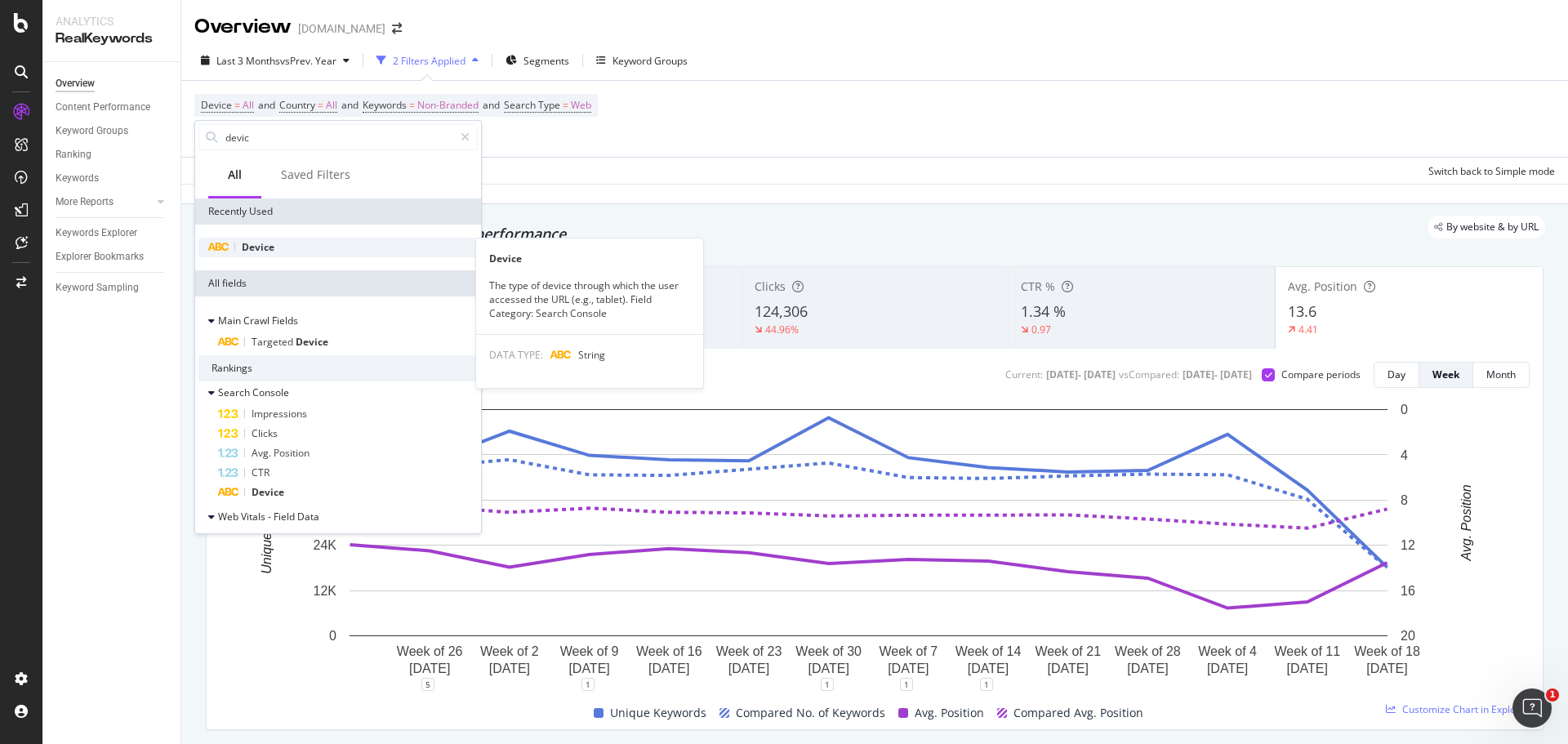
click at [269, 249] on span "Device" at bounding box center [258, 247] width 32 height 14
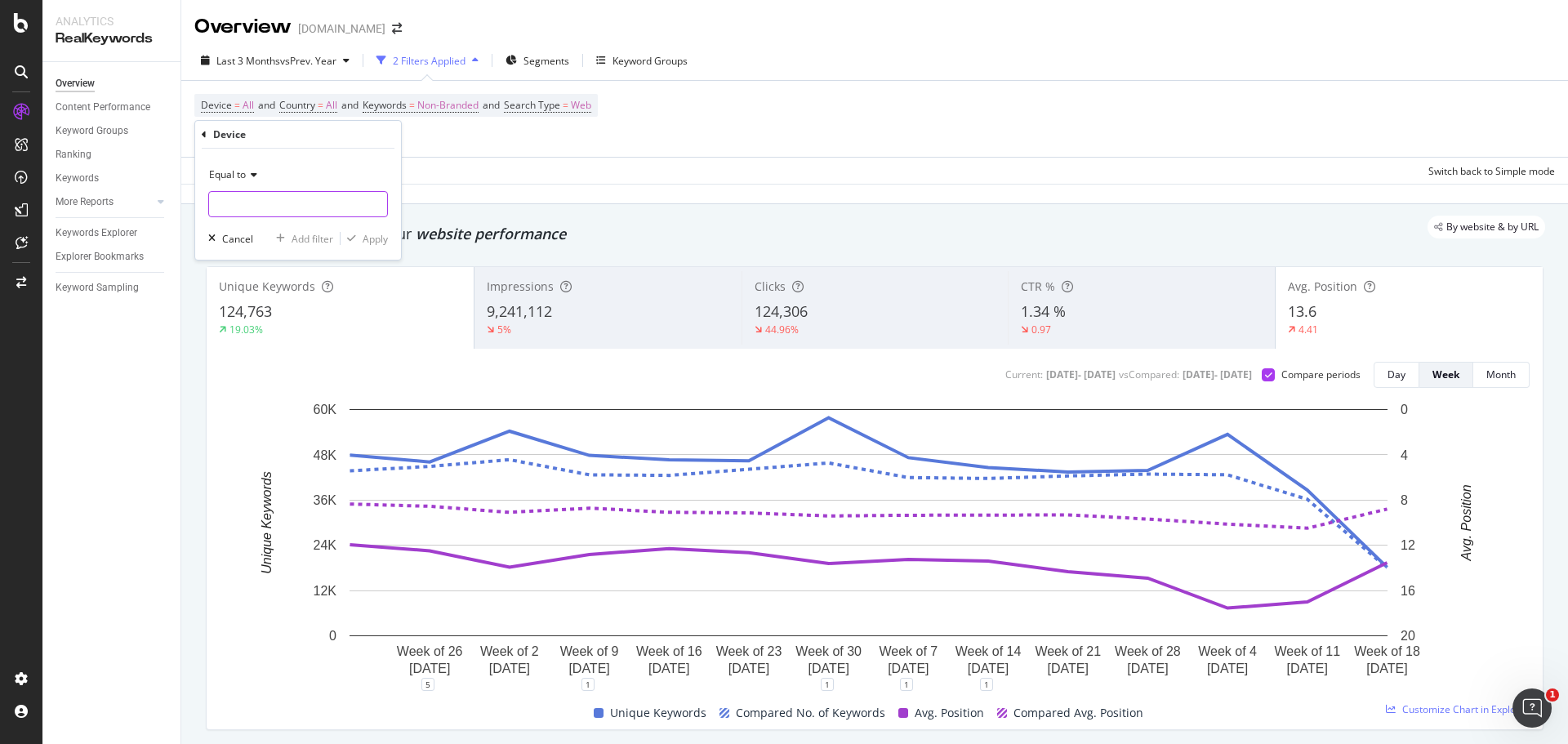
click at [280, 206] on input "text" at bounding box center [298, 204] width 178 height 26
click at [313, 221] on span "mobile" at bounding box center [273, 226] width 120 height 14
type input "mobile"
click at [362, 238] on div "Apply" at bounding box center [364, 238] width 48 height 14
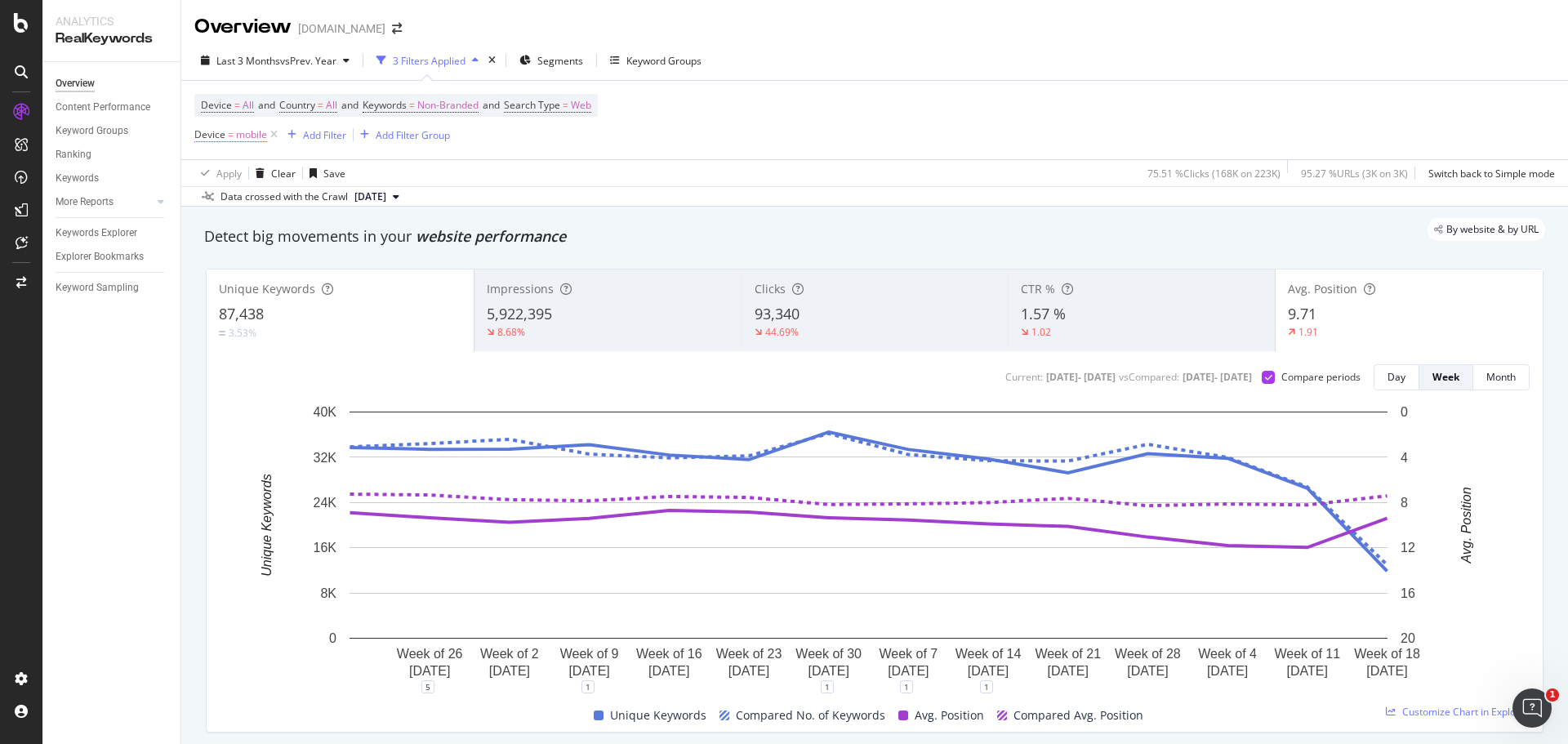
click at [230, 132] on span "=" at bounding box center [230, 134] width 6 height 14
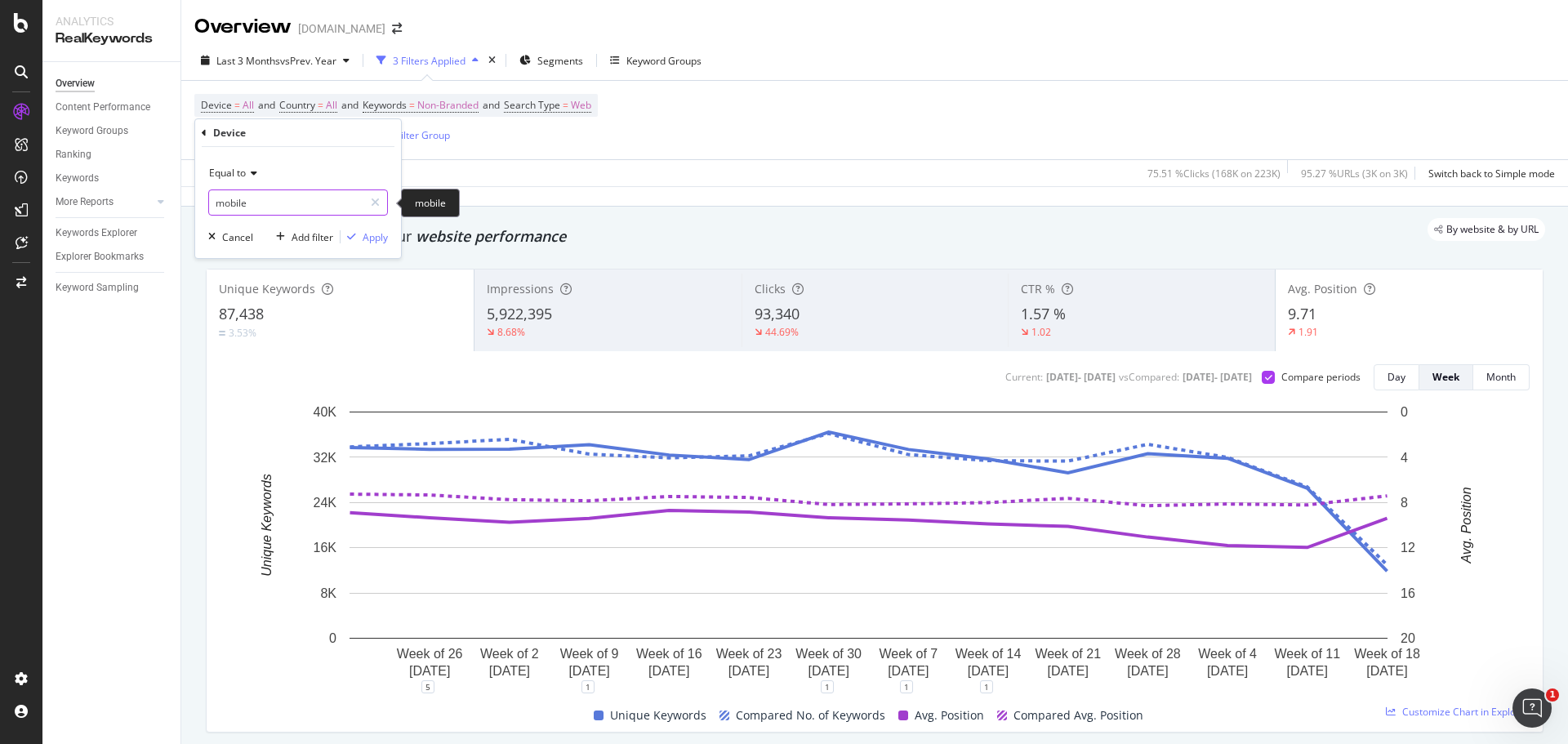
click at [244, 200] on input "mobile" at bounding box center [286, 202] width 155 height 26
click at [245, 236] on span "desktop" at bounding box center [273, 241] width 120 height 14
type input "desktop"
click at [353, 234] on icon "button" at bounding box center [352, 237] width 9 height 10
